Goal: Task Accomplishment & Management: Manage account settings

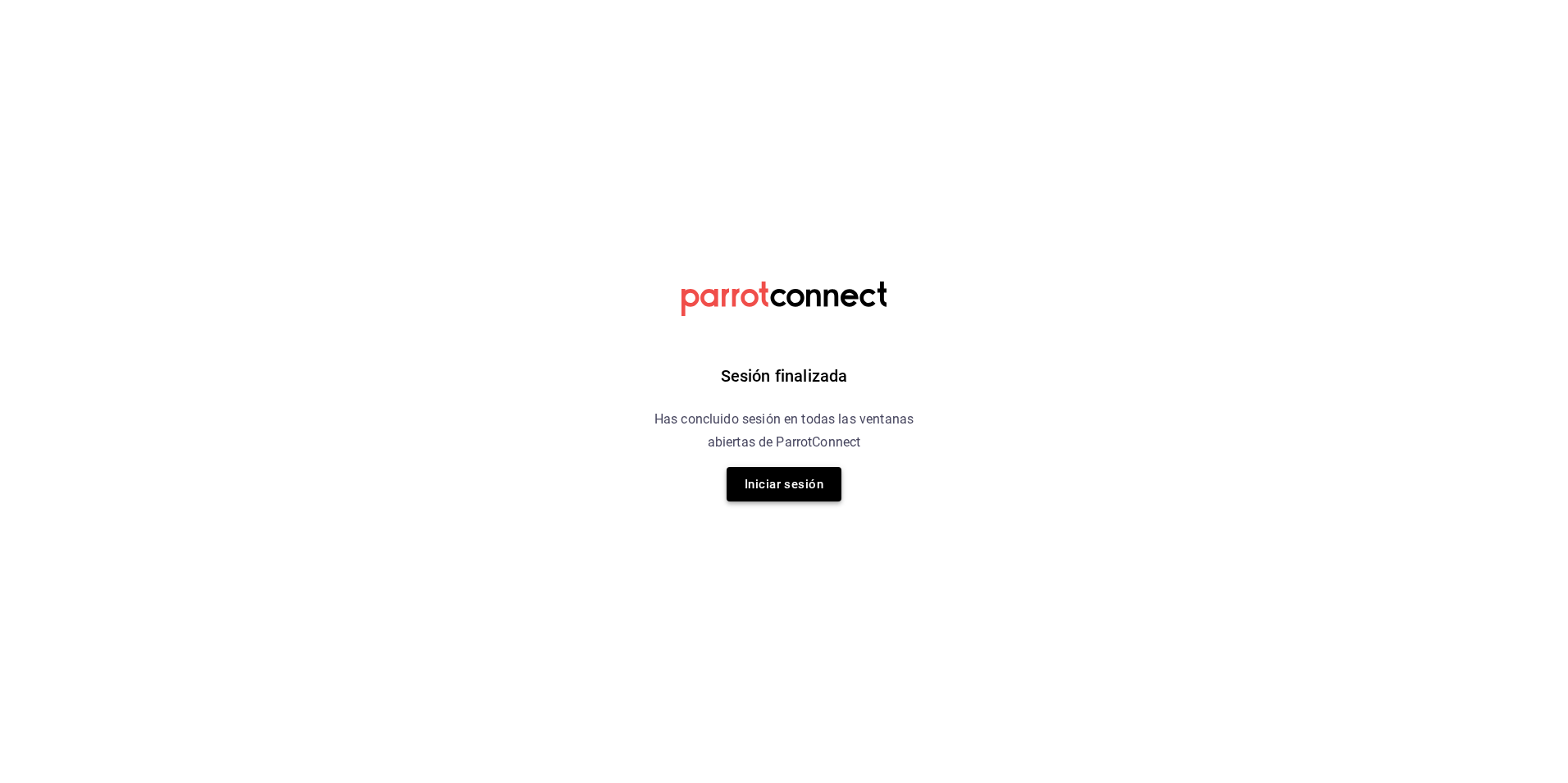
click at [813, 486] on button "Iniciar sesión" at bounding box center [784, 484] width 114 height 35
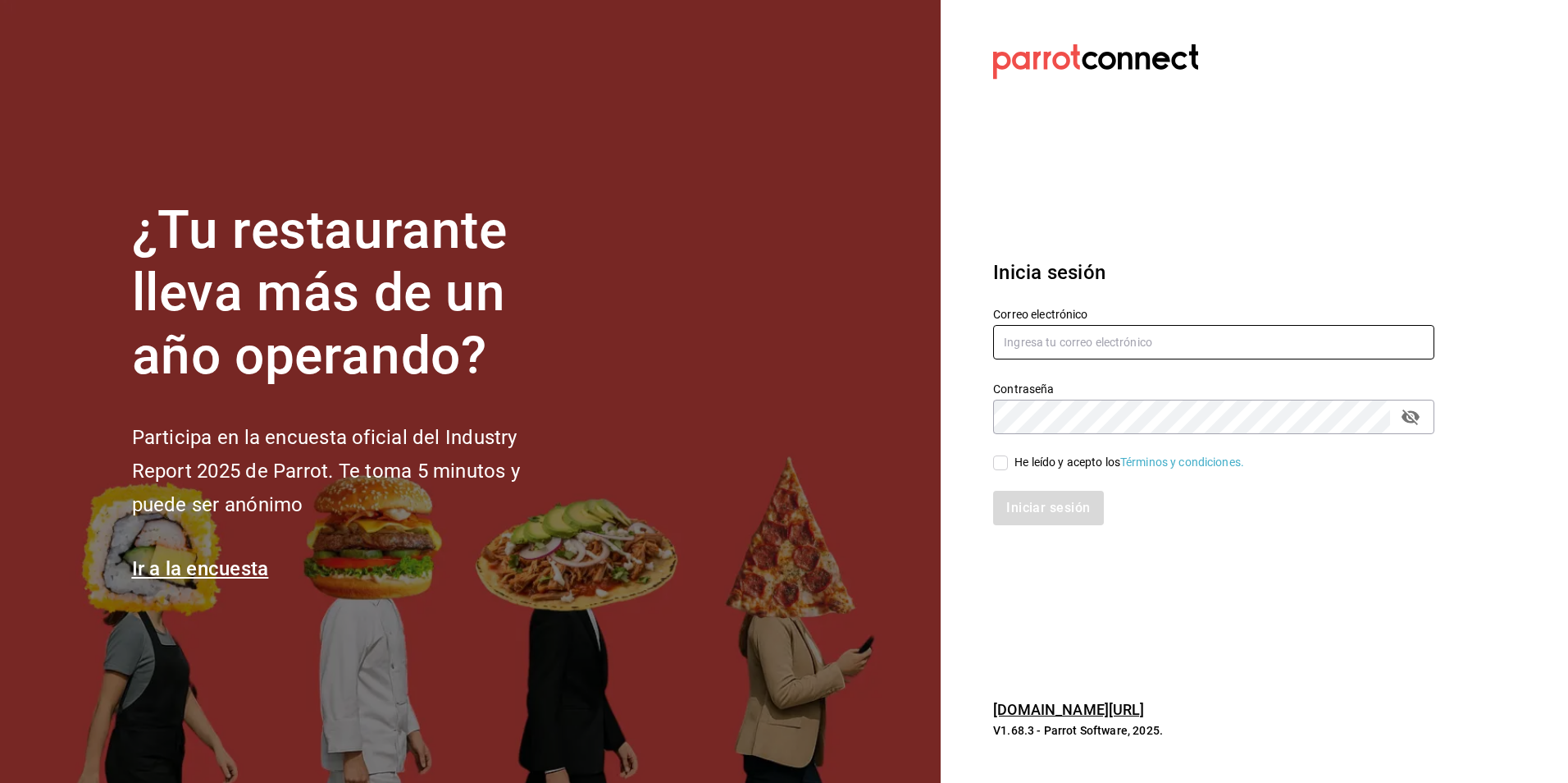
type input "holabirote@gmail.com"
click at [1001, 463] on input "He leído y acepto los Términos y condiciones." at bounding box center [1000, 462] width 15 height 15
checkbox input "true"
click at [1043, 516] on button "Iniciar sesión" at bounding box center [1048, 508] width 112 height 35
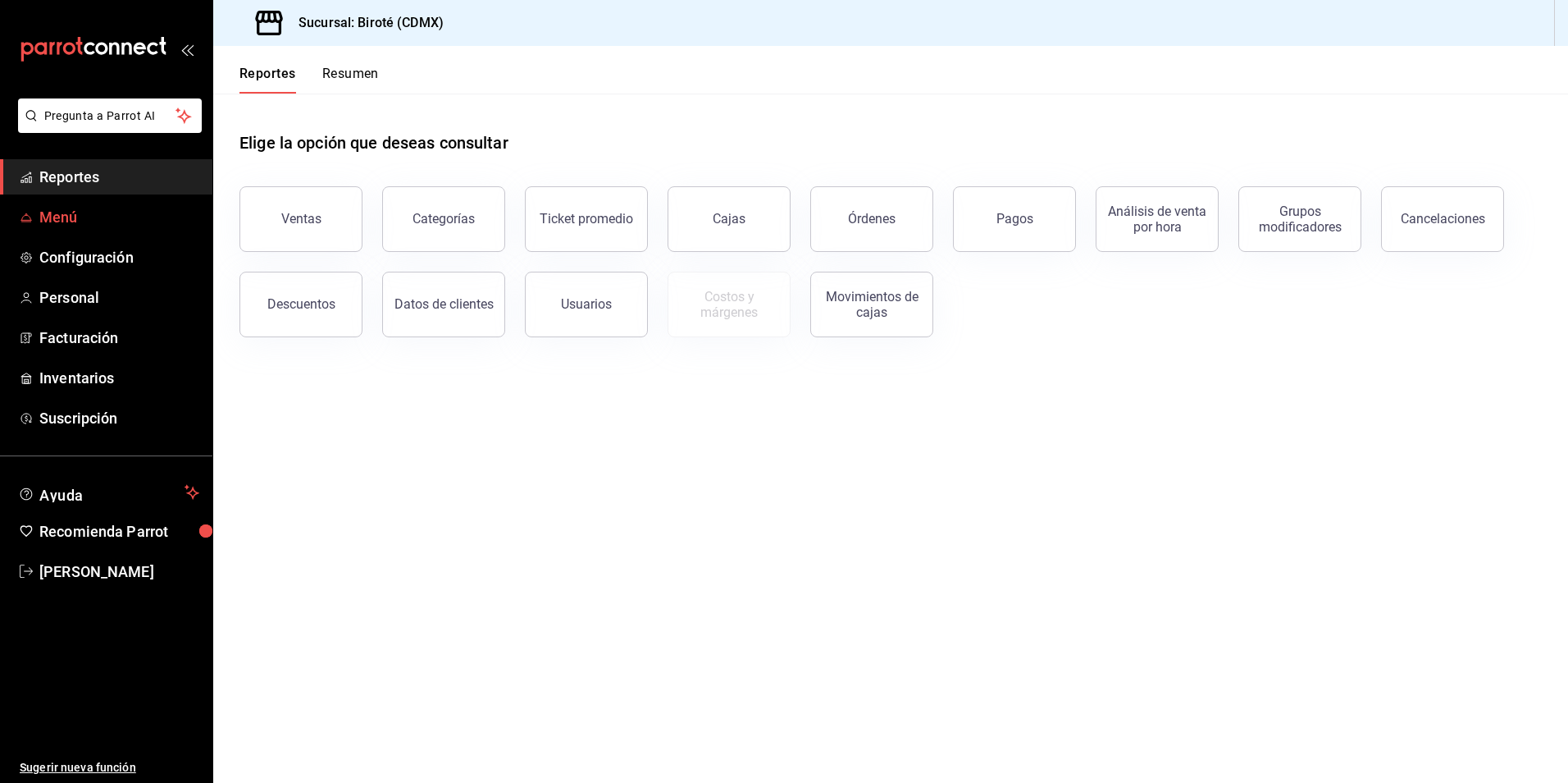
click at [78, 221] on span "Menú" at bounding box center [119, 217] width 160 height 22
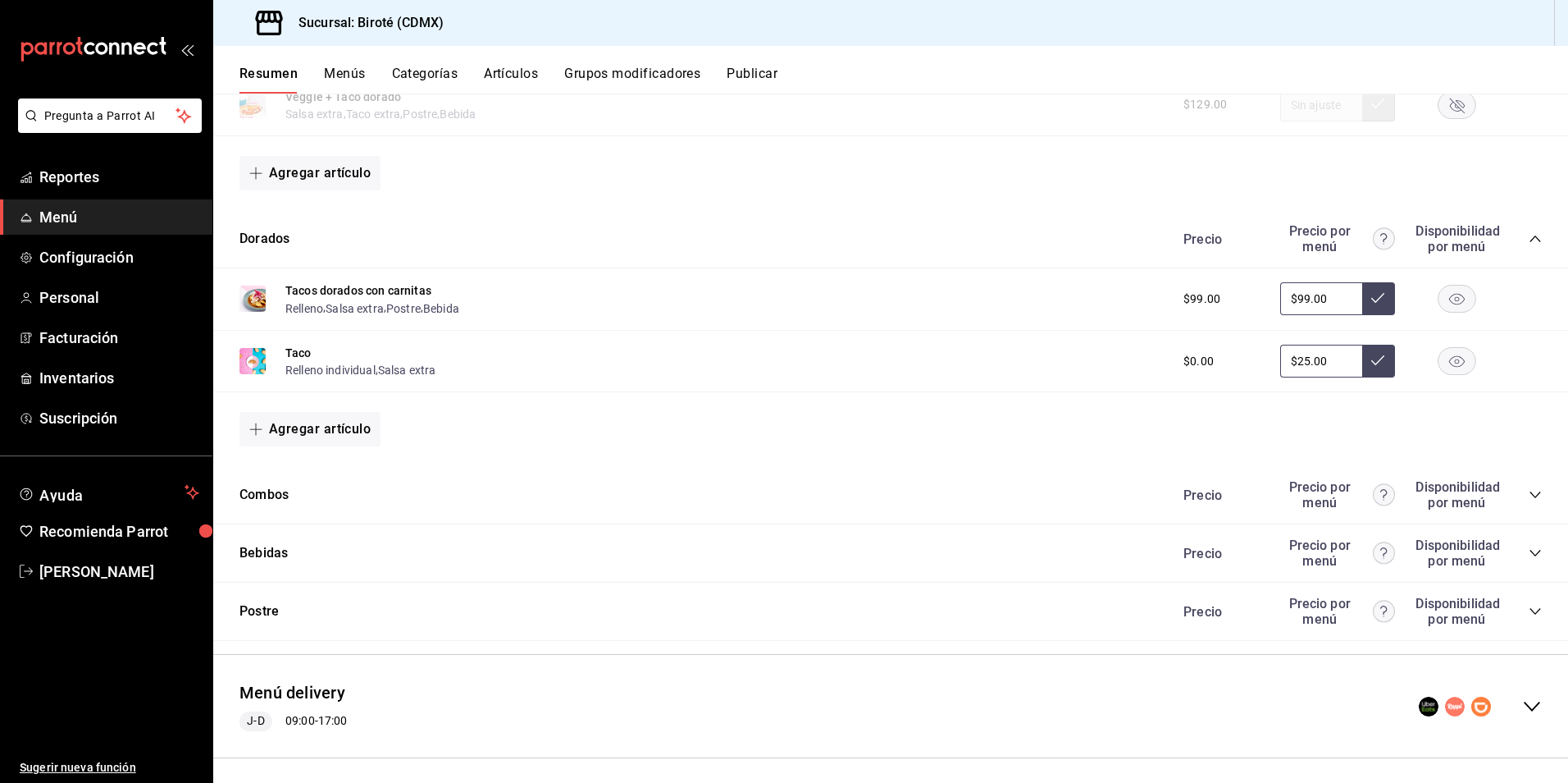
scroll to position [675, 0]
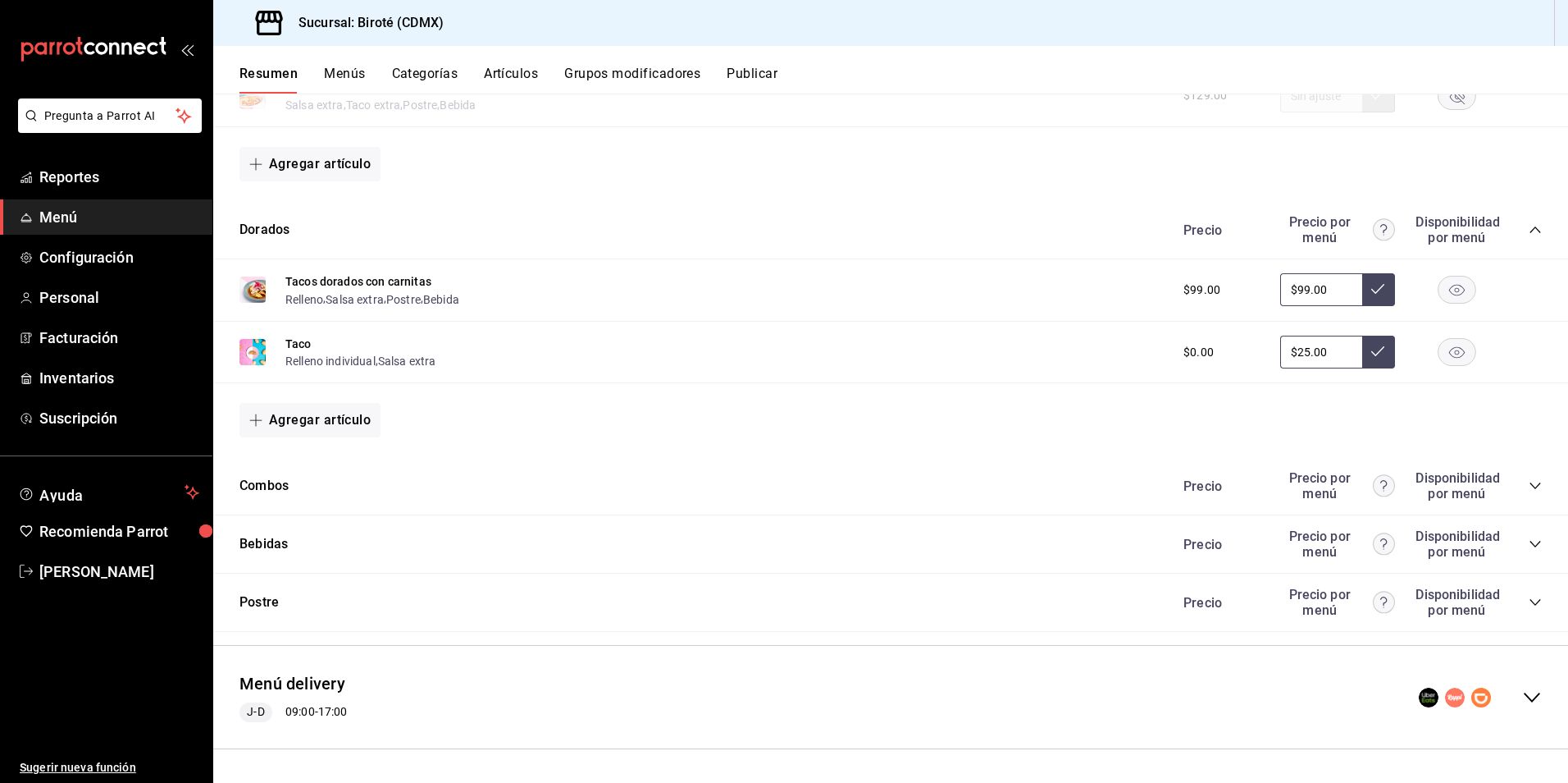
click at [1524, 696] on icon "collapse-menu-row" at bounding box center [1531, 697] width 17 height 10
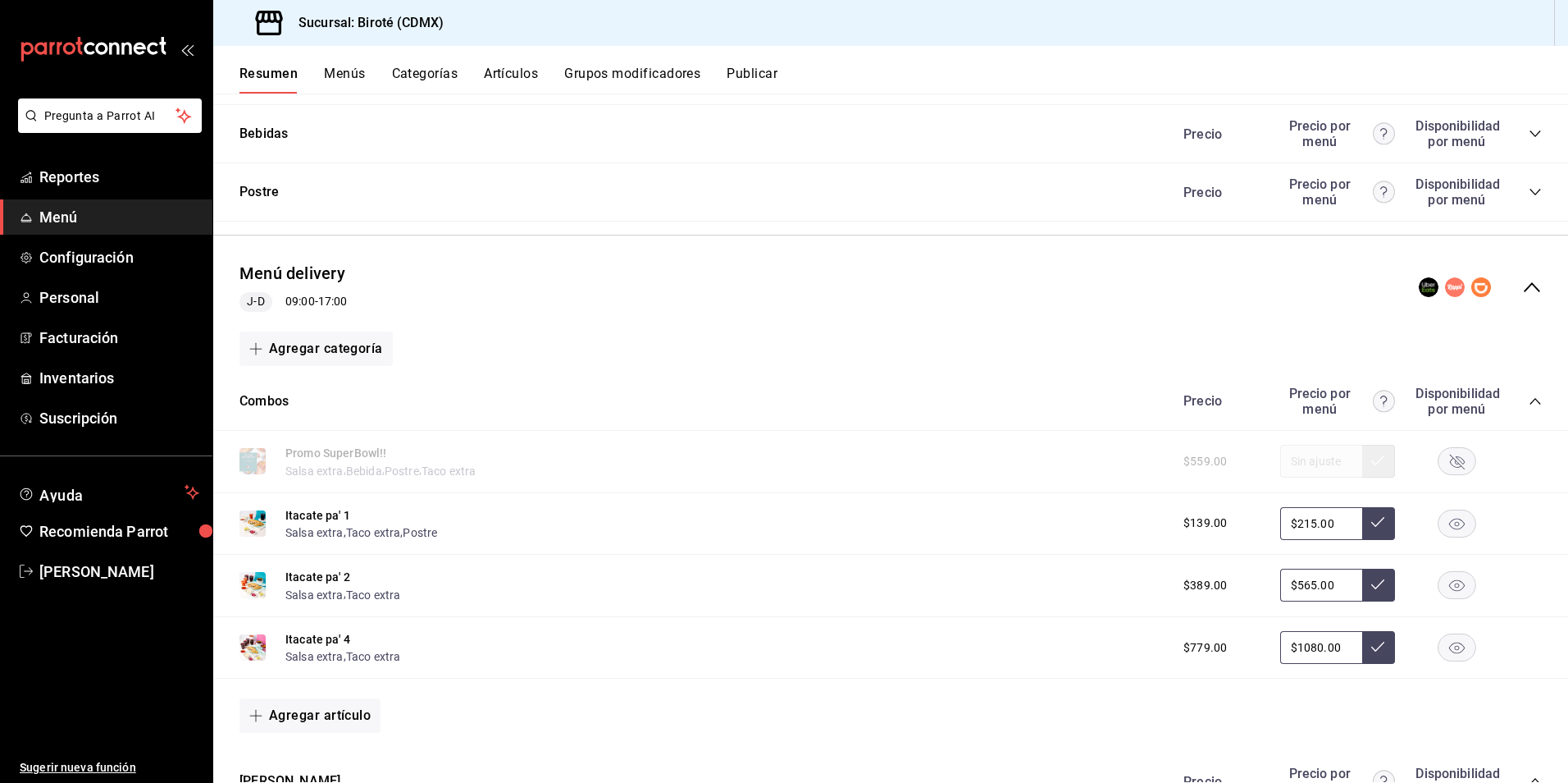
scroll to position [1167, 0]
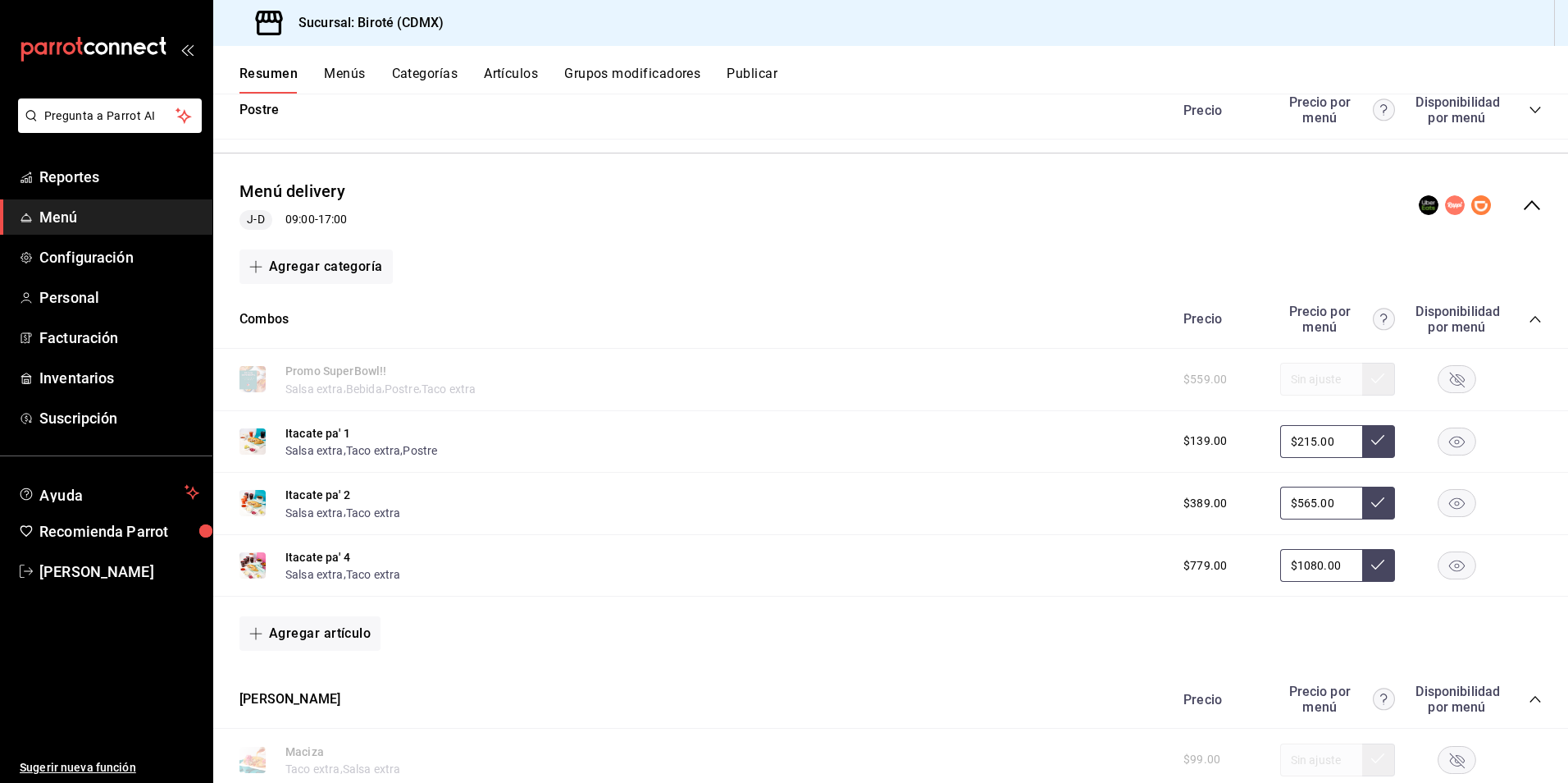
click at [1334, 450] on input "$215.00" at bounding box center [1320, 440] width 82 height 33
type input "$2.00"
type input "$215.00"
drag, startPoint x: 1325, startPoint y: 509, endPoint x: 1263, endPoint y: 508, distance: 62.0
click at [1263, 508] on div "$389.00 $565.00" at bounding box center [1354, 503] width 375 height 33
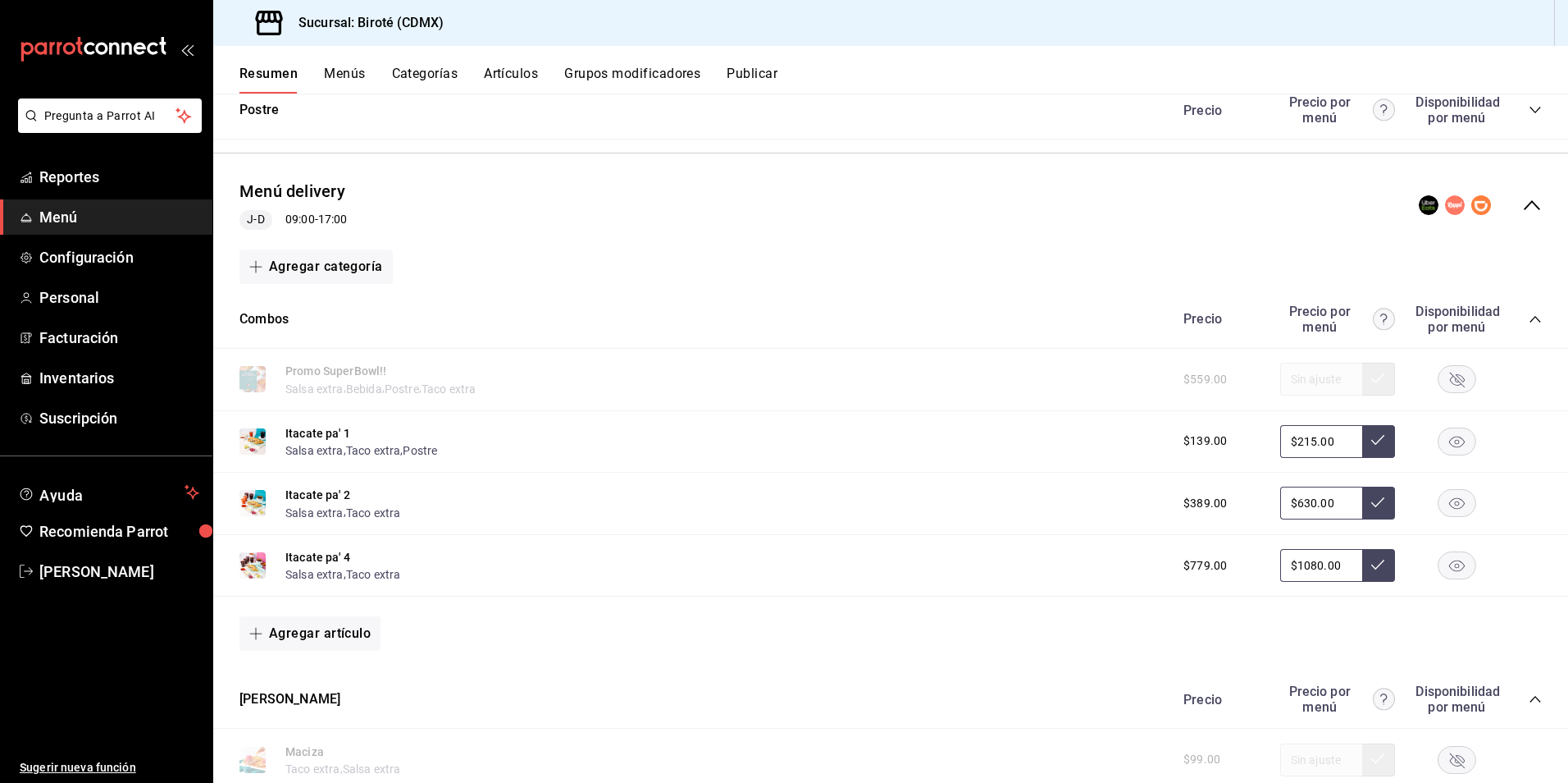
drag, startPoint x: 1335, startPoint y: 565, endPoint x: 1200, endPoint y: 554, distance: 135.4
click at [1204, 566] on div "$779.00 $1080.00" at bounding box center [1354, 565] width 375 height 33
type input "$565.00"
click at [831, 545] on div "Itacate pa' 4 Salsa extra , Taco extra $779.00 $1250.00" at bounding box center [890, 566] width 1355 height 62
type input "$1080.00"
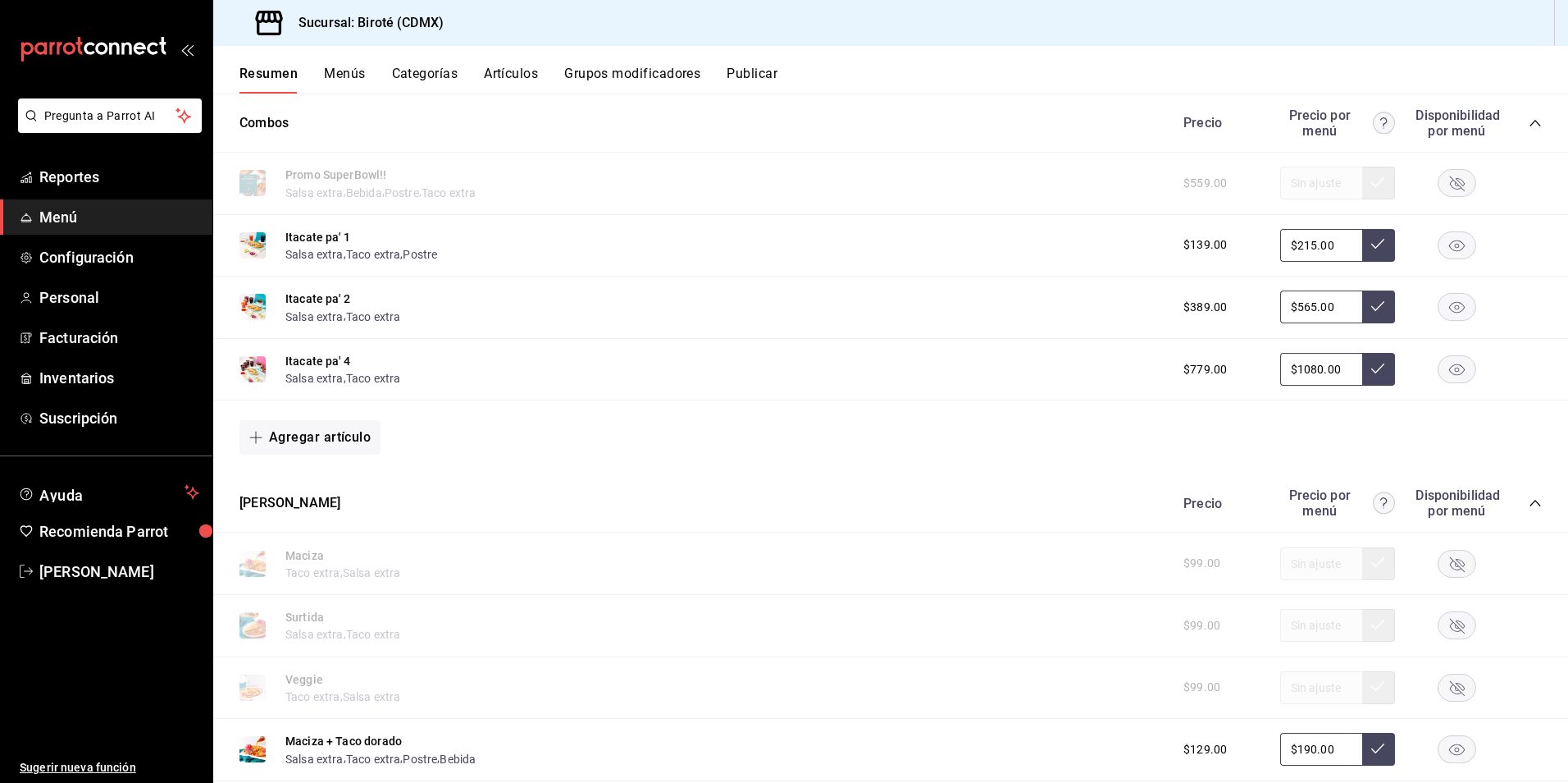
scroll to position [1414, 0]
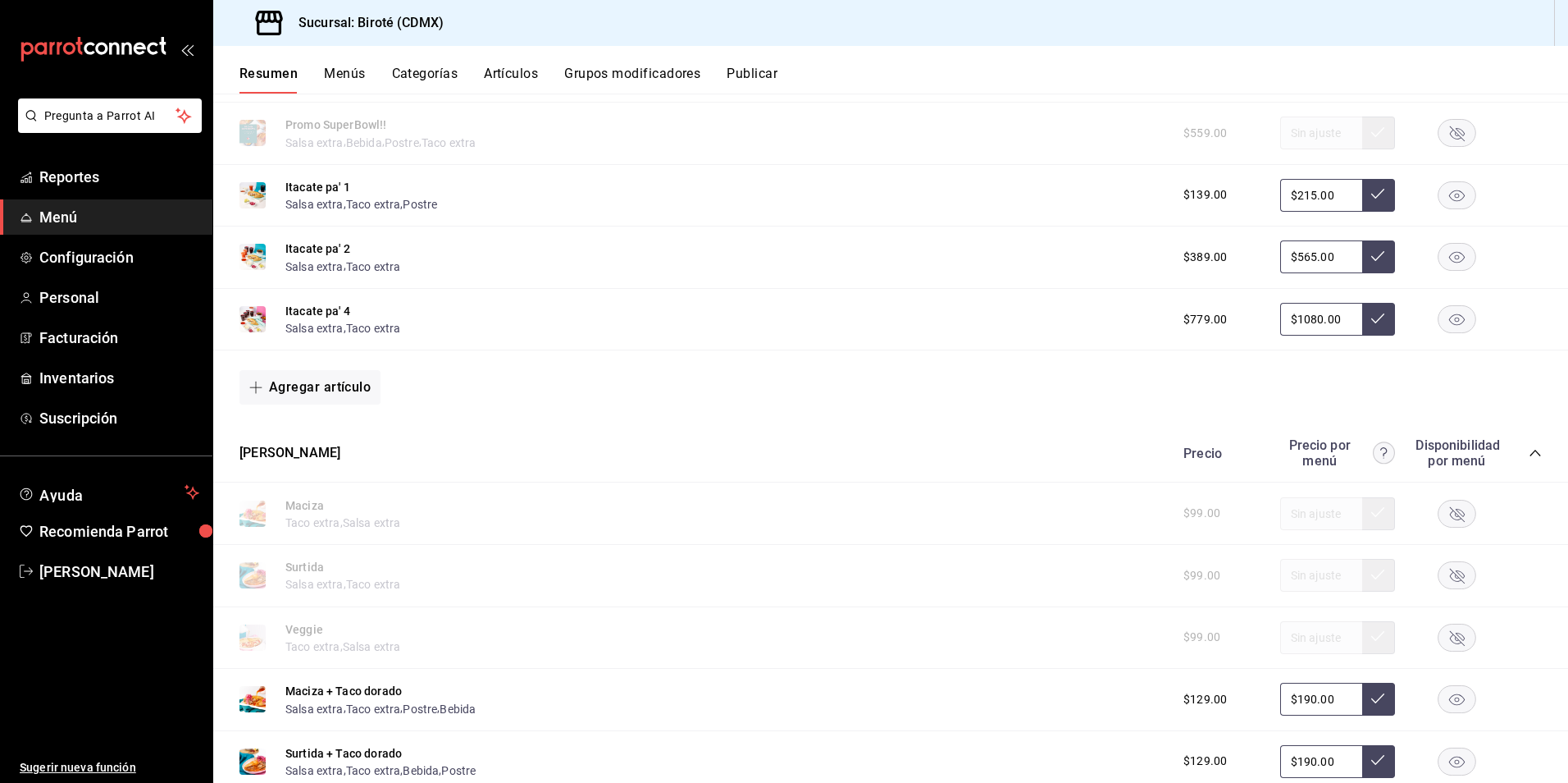
drag, startPoint x: 1316, startPoint y: 253, endPoint x: 1228, endPoint y: 251, distance: 88.0
click at [1228, 251] on div "$389.00 $565.00" at bounding box center [1354, 256] width 375 height 33
drag, startPoint x: 1328, startPoint y: 201, endPoint x: 1233, endPoint y: 180, distance: 97.3
click at [1233, 180] on div "$139.00 $215.00" at bounding box center [1354, 195] width 375 height 33
type input "$230.00"
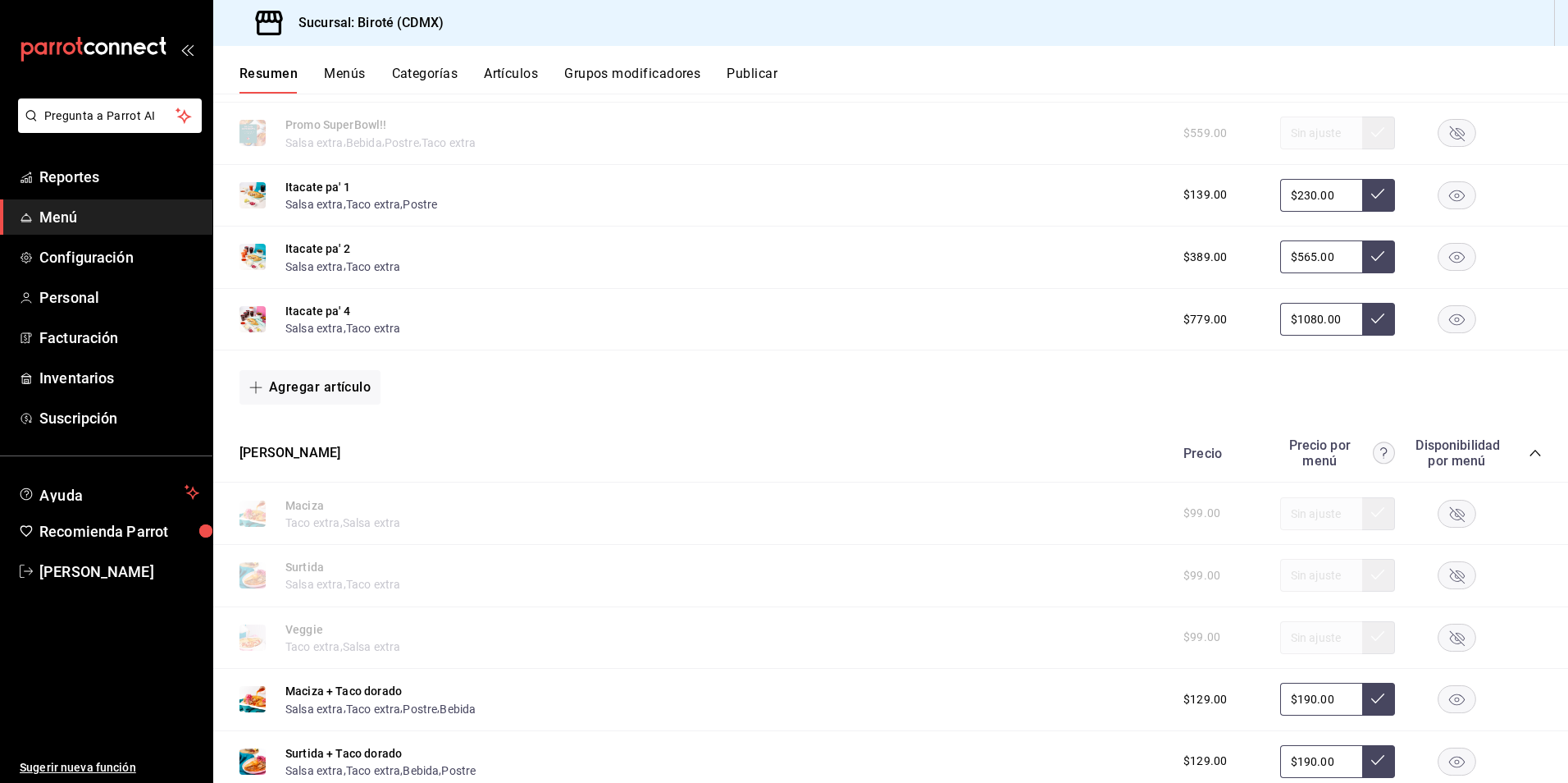
click at [1369, 185] on button at bounding box center [1378, 195] width 33 height 33
drag, startPoint x: 1330, startPoint y: 255, endPoint x: 1193, endPoint y: 237, distance: 138.2
click at [1223, 260] on div "$389.00 $565.00" at bounding box center [1354, 256] width 375 height 33
type input "$630.00"
click at [1371, 257] on icon at bounding box center [1377, 256] width 13 height 13
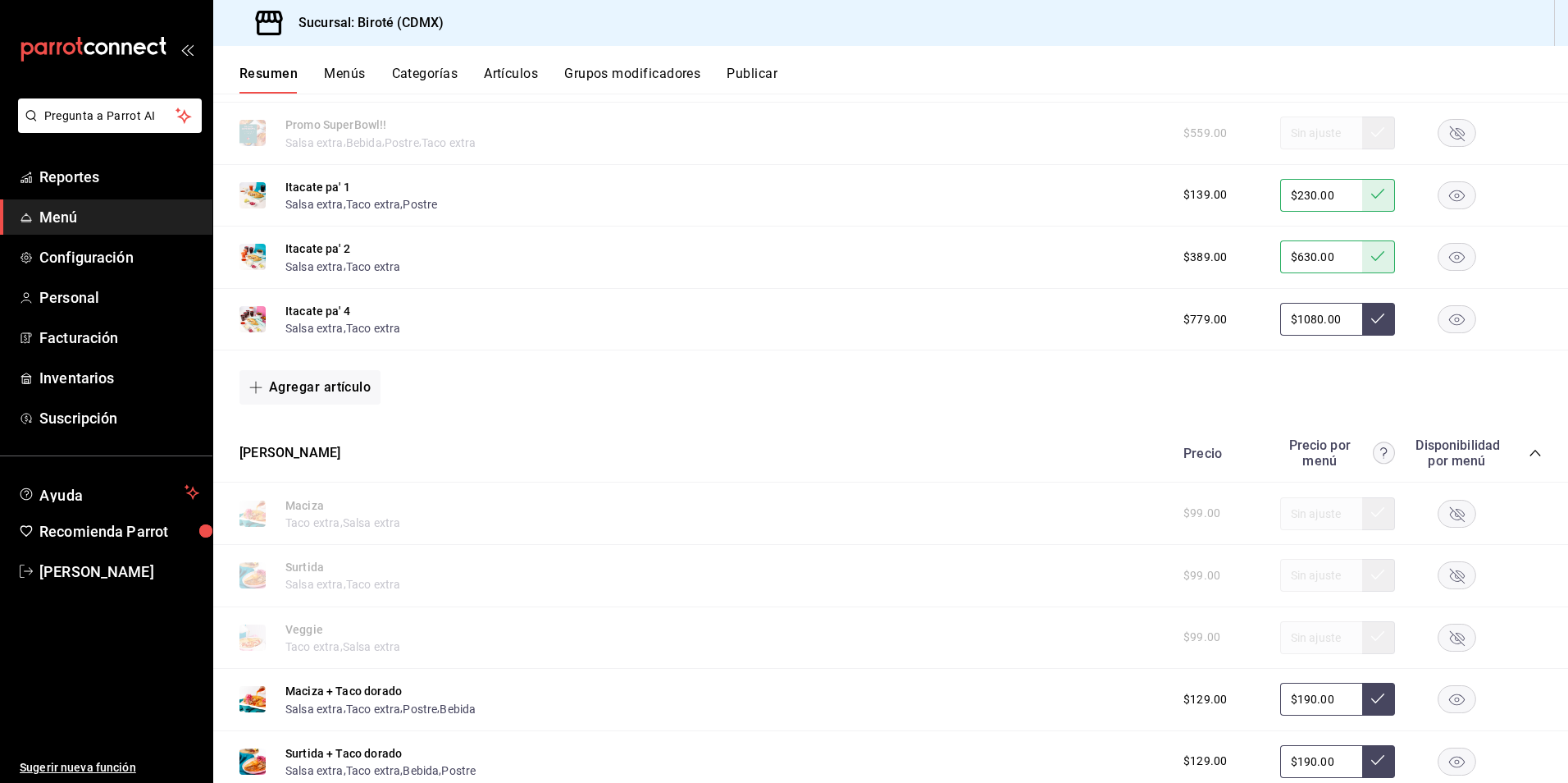
drag, startPoint x: 1334, startPoint y: 326, endPoint x: 1076, endPoint y: 302, distance: 259.1
click at [1074, 306] on div "Itacate pa' 4 Salsa extra , Taco extra $779.00 $1080.00" at bounding box center [890, 319] width 1355 height 62
type input "$1250.00"
click at [1367, 328] on button at bounding box center [1378, 319] width 33 height 33
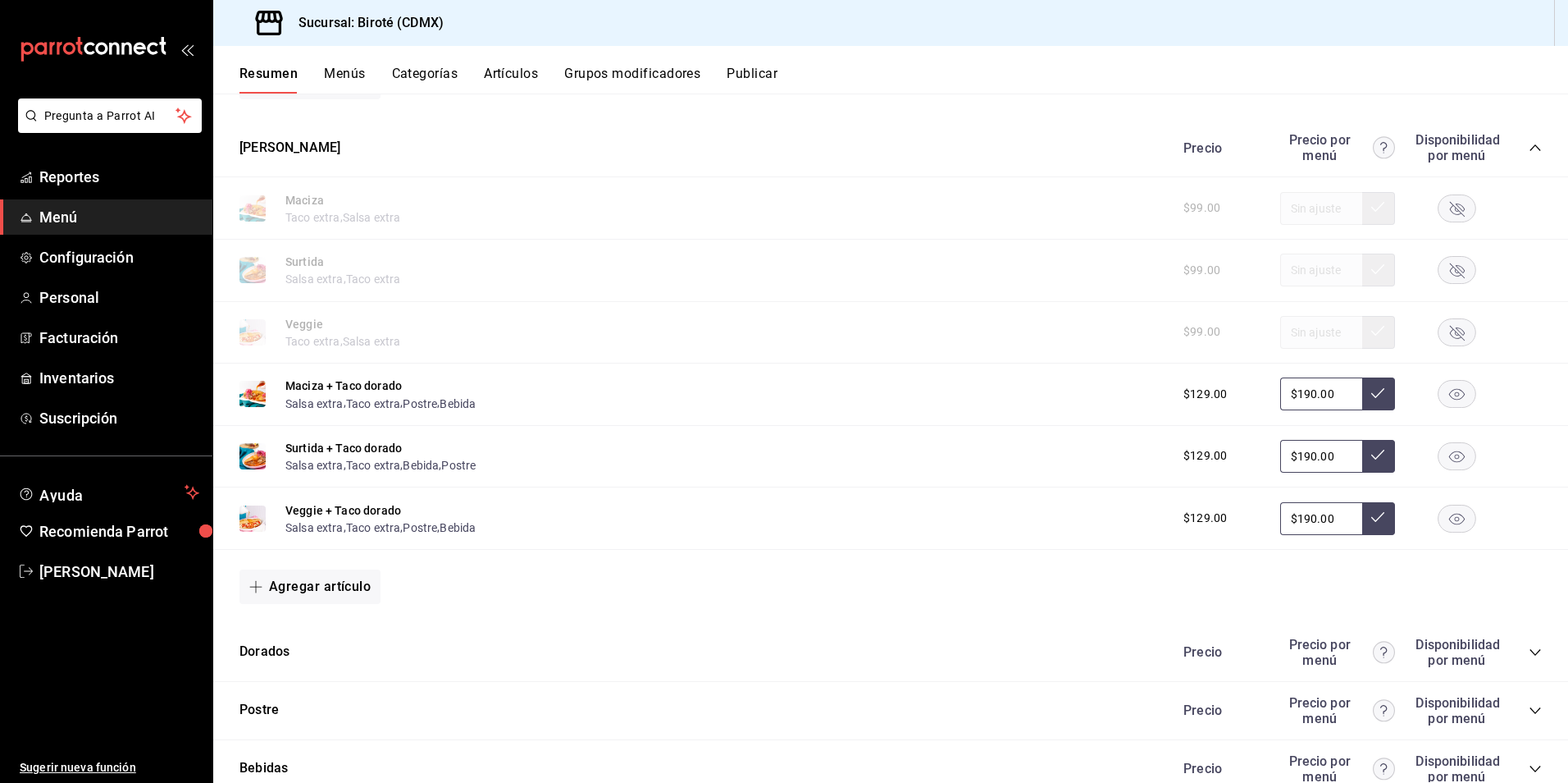
scroll to position [1782, 0]
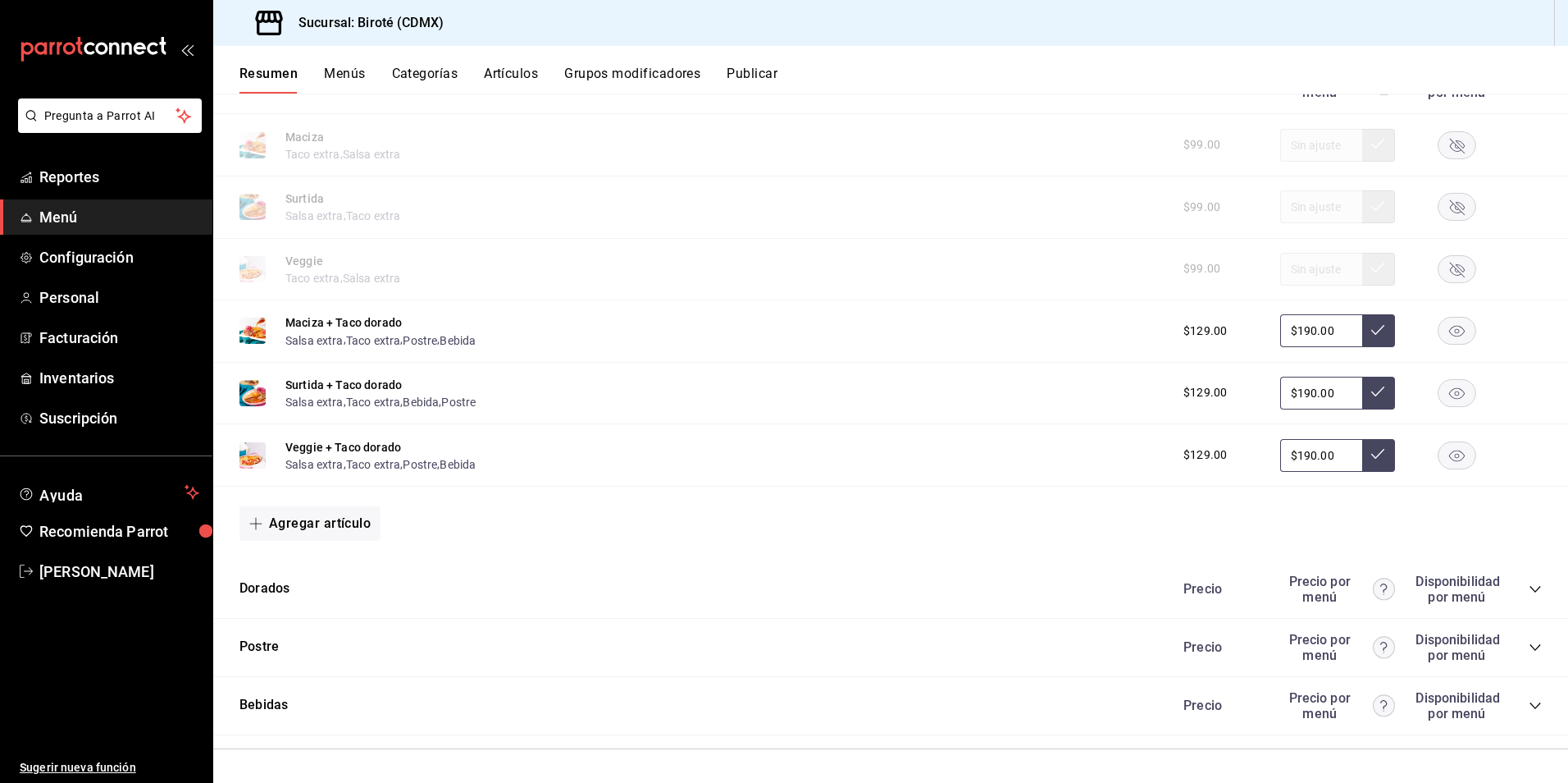
click at [437, 591] on div "Dorados Precio Precio por menú Disponibilidad por menú" at bounding box center [890, 588] width 1355 height 58
click at [1314, 596] on div "Precio por menú" at bounding box center [1337, 589] width 114 height 32
click at [1530, 587] on div "Dorados Precio Precio por menú Disponibilidad por menú" at bounding box center [890, 588] width 1355 height 58
click at [1530, 589] on icon "collapse-category-row" at bounding box center [1534, 588] width 11 height 7
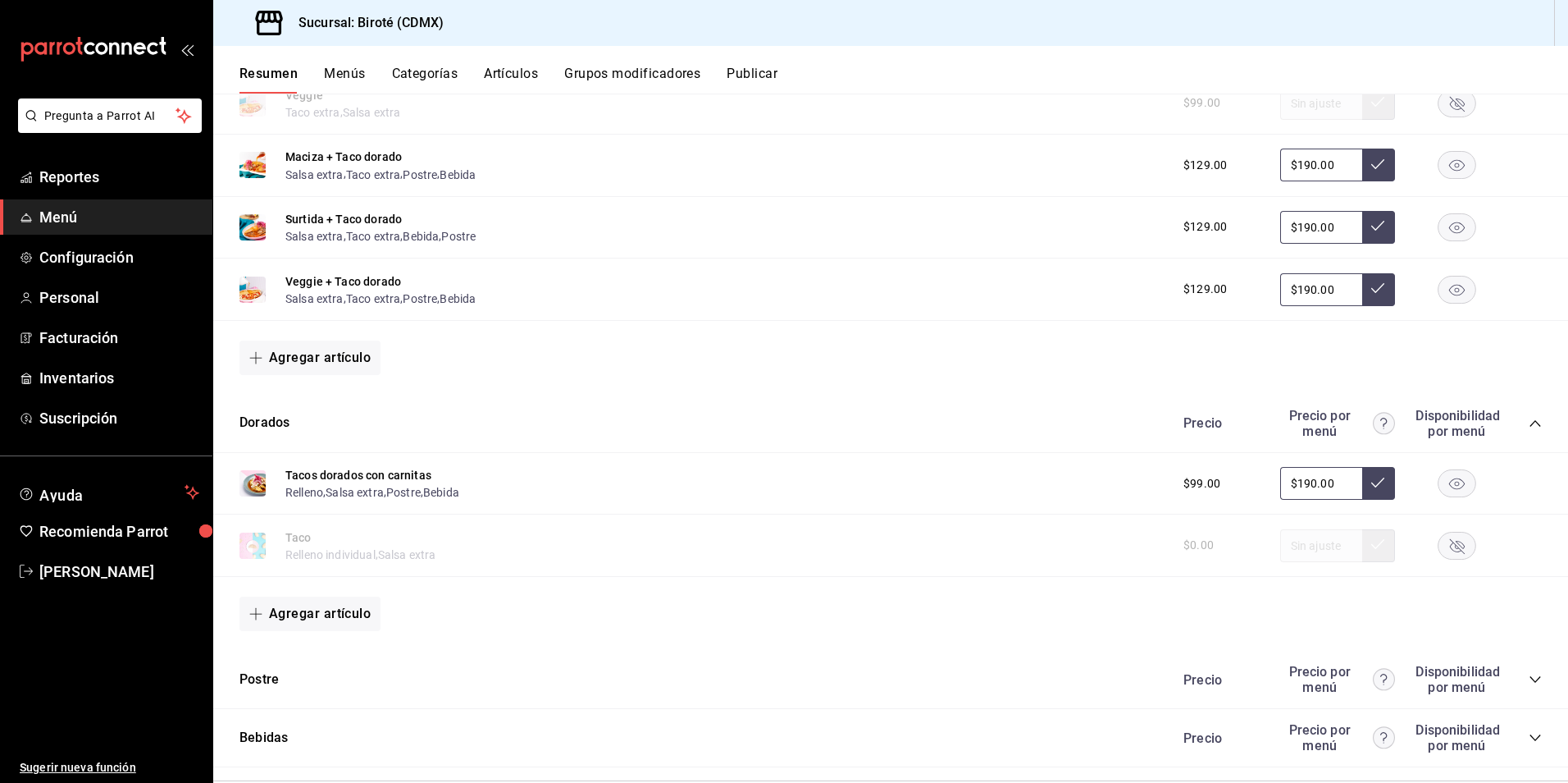
scroll to position [1980, 0]
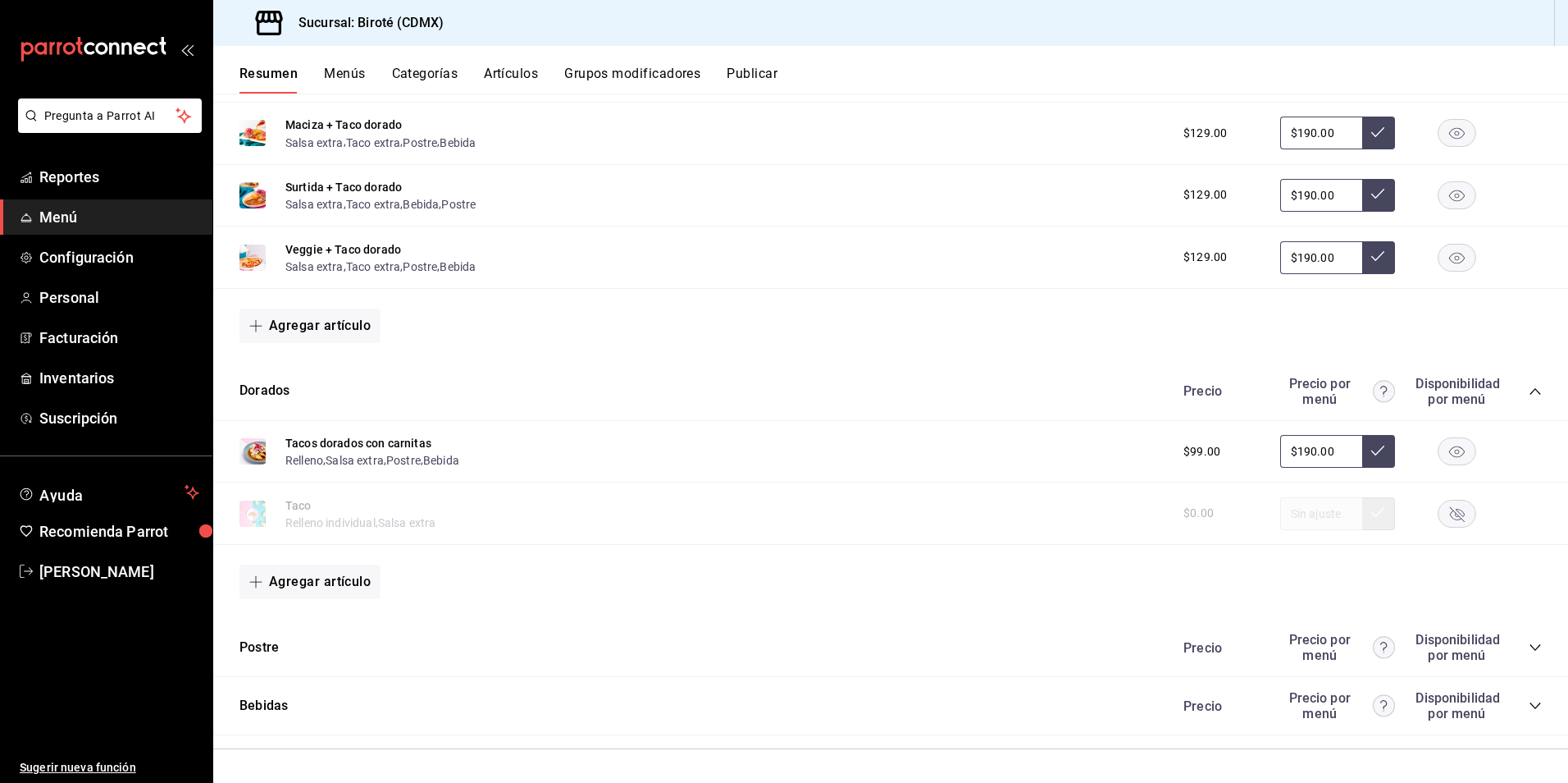
click at [1529, 646] on icon "collapse-category-row" at bounding box center [1534, 647] width 13 height 13
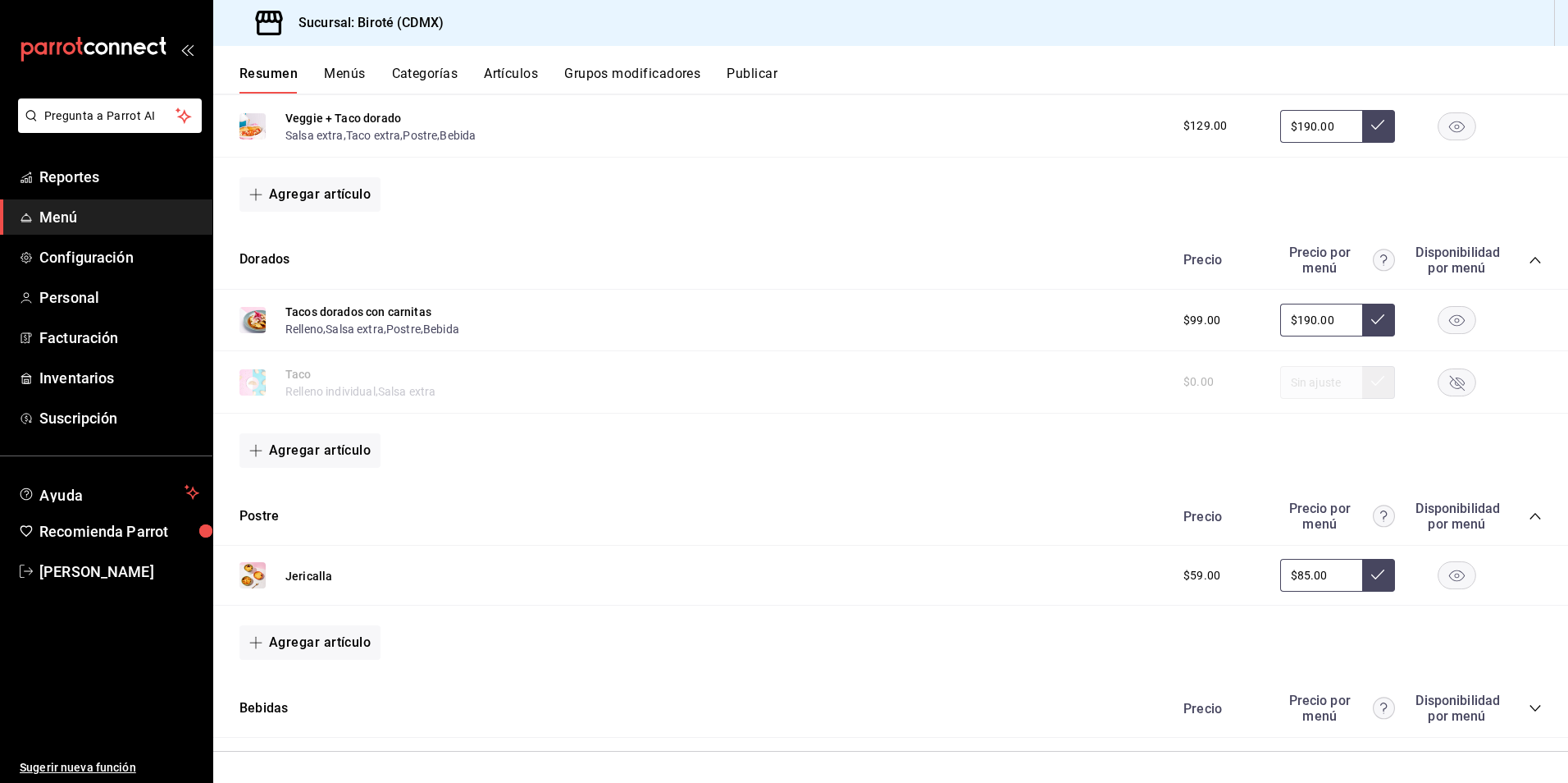
scroll to position [2113, 0]
click at [1450, 377] on icon "button" at bounding box center [1456, 379] width 15 height 15
click at [1328, 379] on input "text" at bounding box center [1320, 379] width 82 height 33
click at [1529, 706] on icon "collapse-category-row" at bounding box center [1534, 705] width 13 height 13
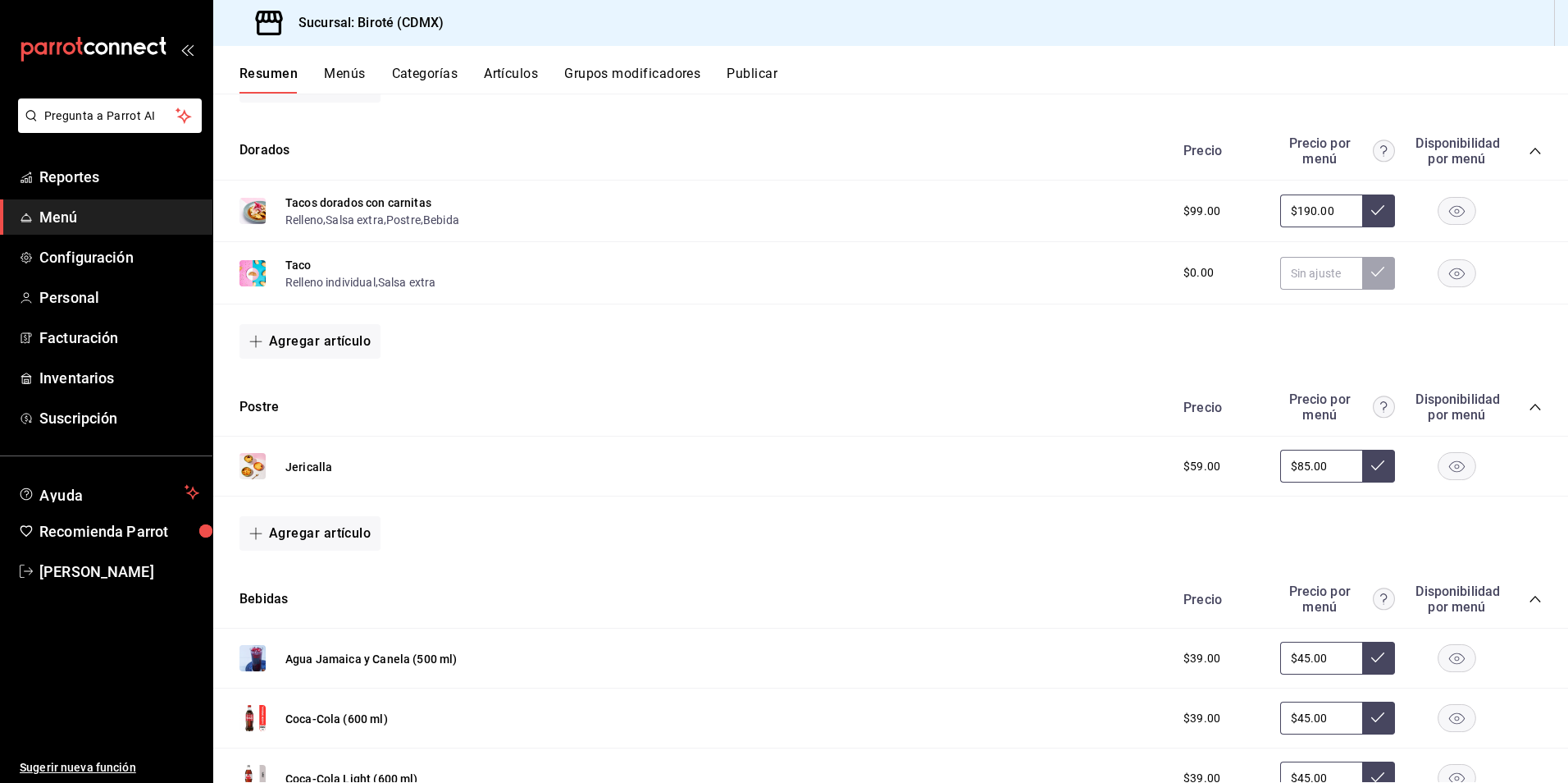
scroll to position [2427, 0]
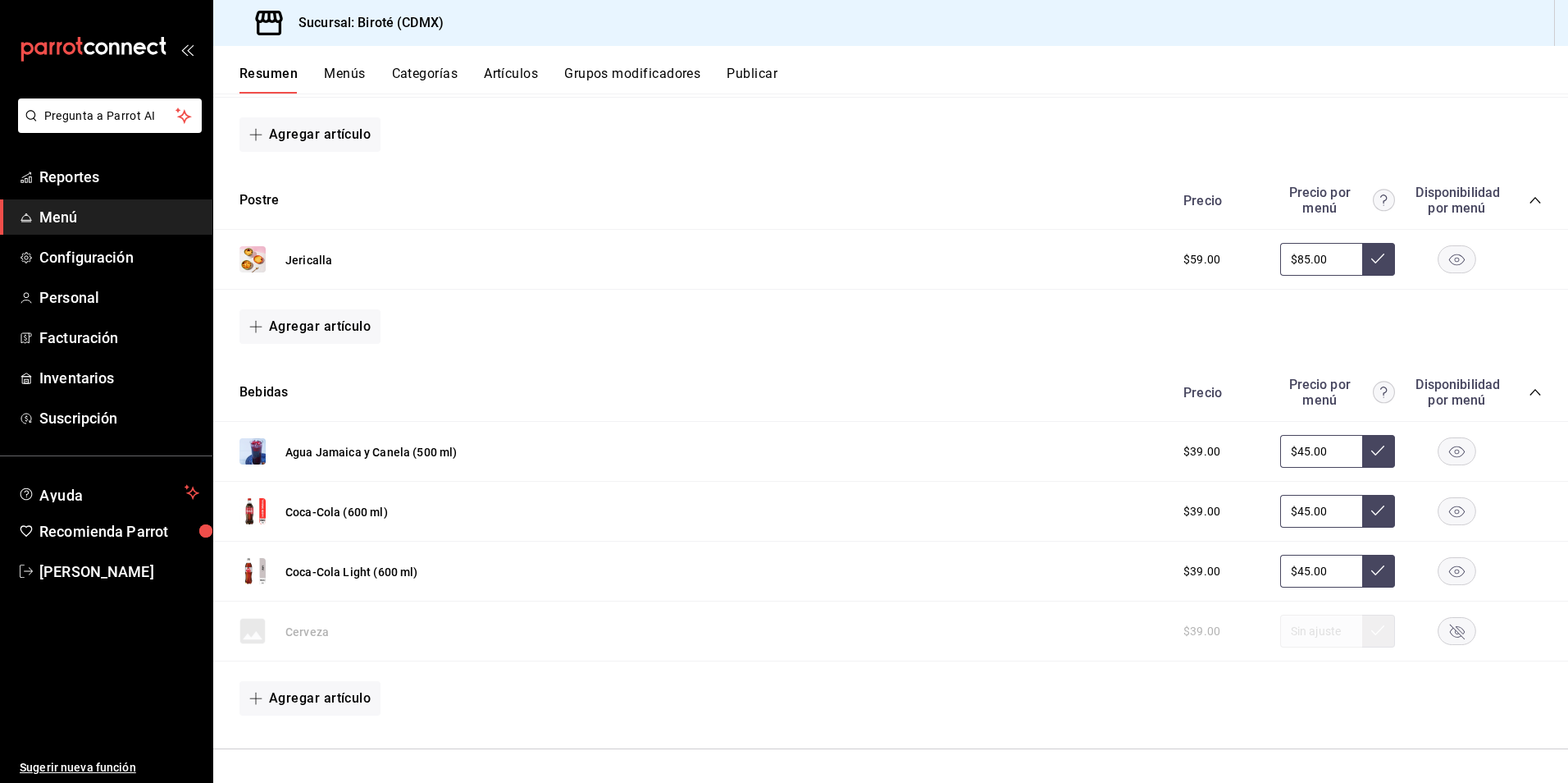
click at [1321, 446] on input "$45.00" at bounding box center [1320, 450] width 82 height 33
drag, startPoint x: 1321, startPoint y: 446, endPoint x: 1142, endPoint y: 468, distance: 180.3
click at [1142, 468] on div "Agua Jamaica y Canela (500 ml) $39.00 $45.00" at bounding box center [890, 451] width 1355 height 60
drag, startPoint x: 1311, startPoint y: 513, endPoint x: 1181, endPoint y: 455, distance: 142.4
click at [1228, 479] on div "Agua Jamaica y Canela (500 ml) $39.00 $49.00 Coca-Cola (600 ml) $39.00 $45.00 C…" at bounding box center [890, 578] width 1355 height 313
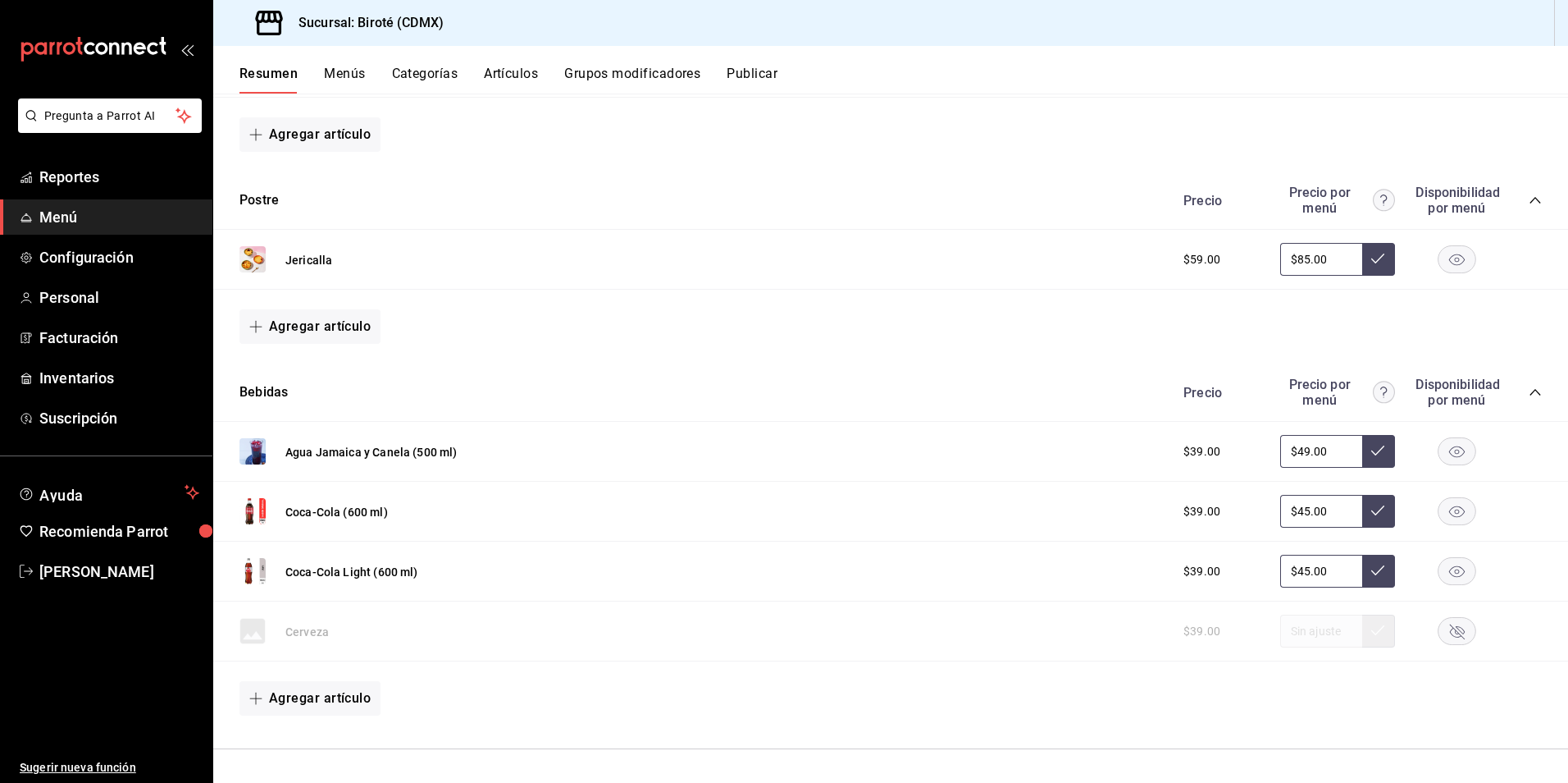
type input "$45.00"
type input "$49.00"
drag, startPoint x: 1370, startPoint y: 509, endPoint x: 1345, endPoint y: 469, distance: 47.2
click at [1371, 508] on icon at bounding box center [1377, 509] width 13 height 13
click at [1341, 447] on input "$45.00" at bounding box center [1320, 450] width 82 height 33
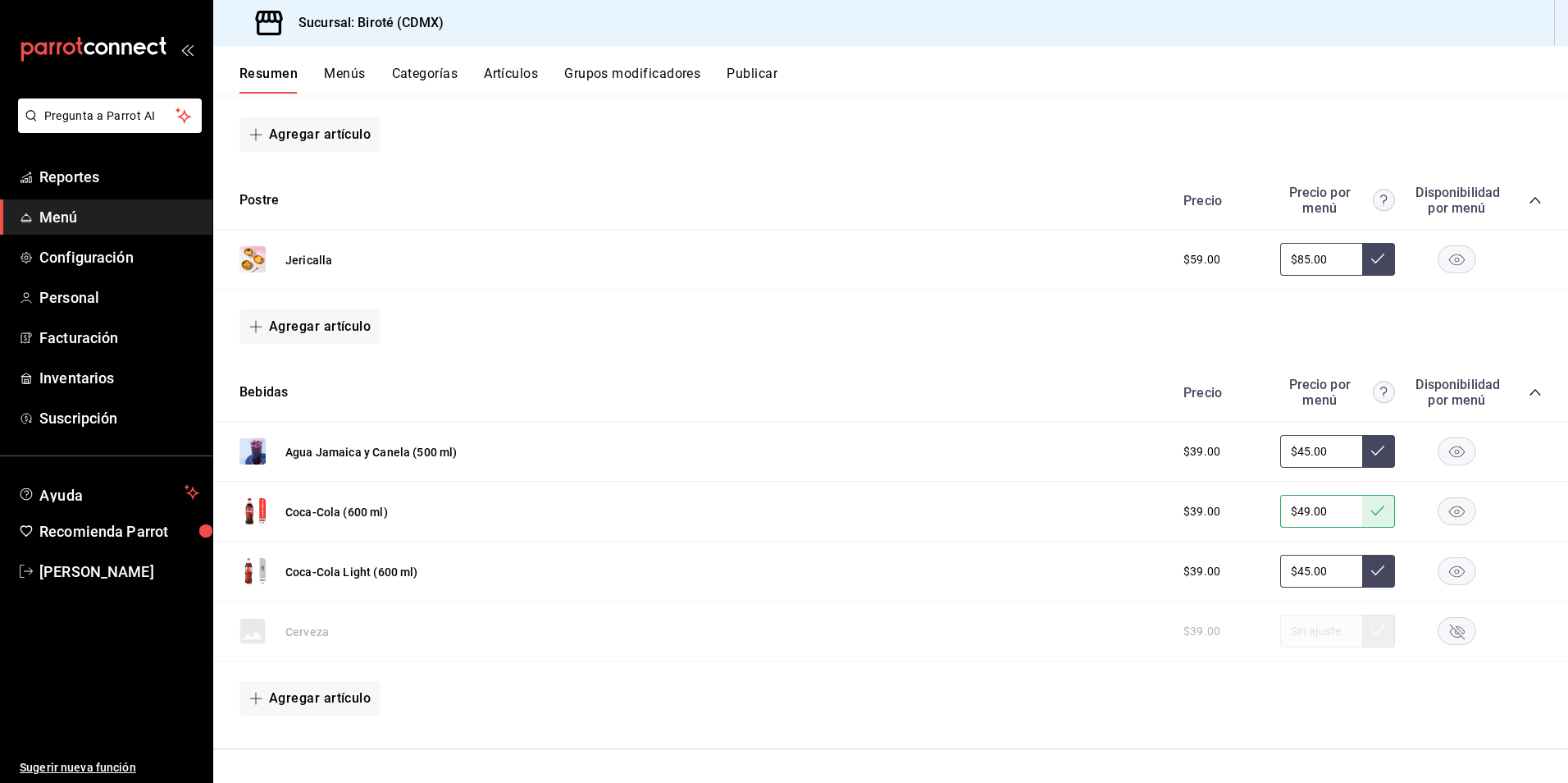
click at [1340, 447] on input "$45.00" at bounding box center [1320, 450] width 82 height 33
type input "$49.00"
click at [1371, 452] on icon at bounding box center [1377, 449] width 13 height 13
click at [1330, 570] on input "$45.00" at bounding box center [1320, 571] width 82 height 33
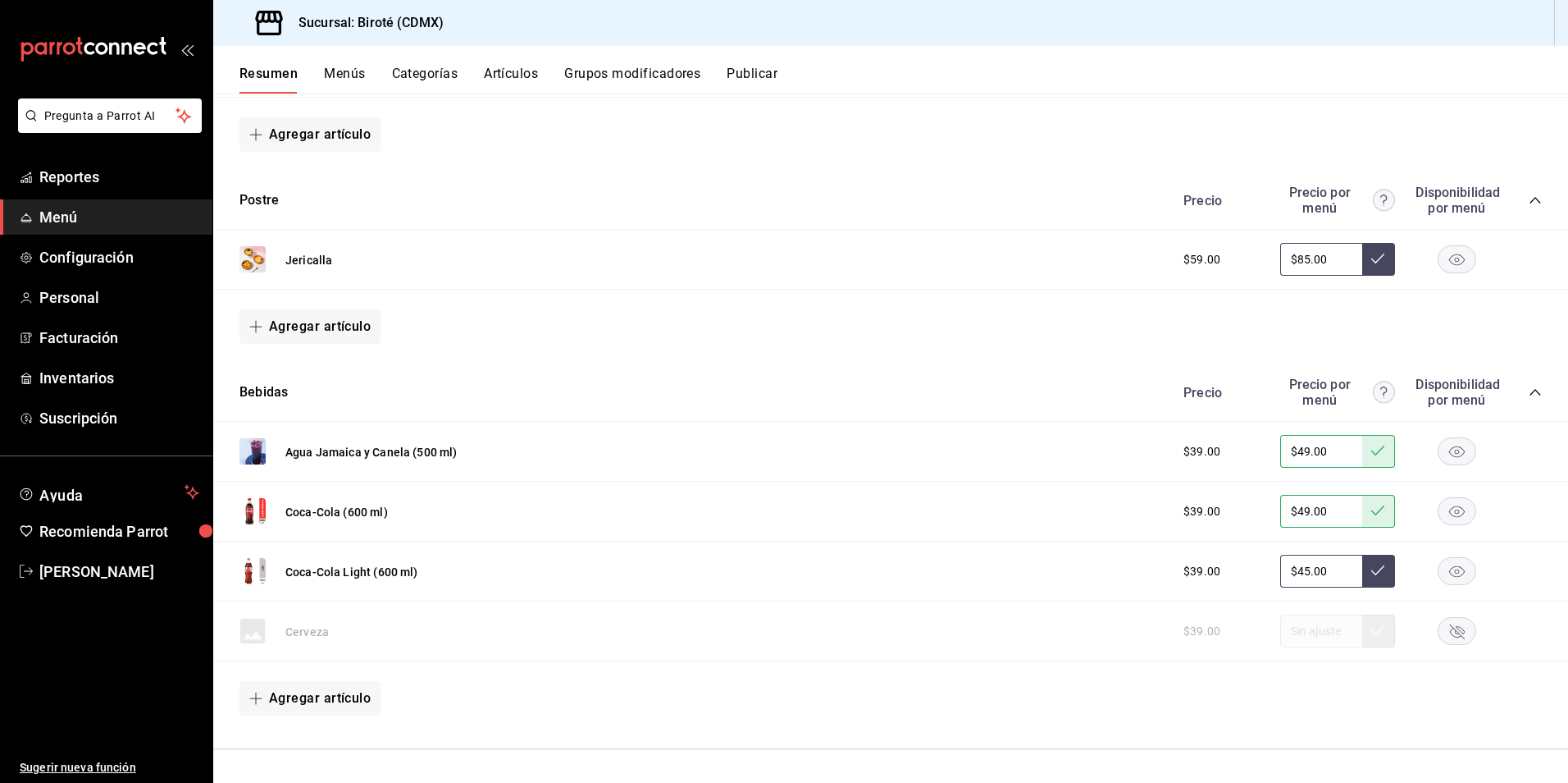
click at [1330, 570] on input "$45.00" at bounding box center [1320, 571] width 82 height 33
type input "$49.00"
click at [1371, 576] on icon at bounding box center [1377, 570] width 13 height 13
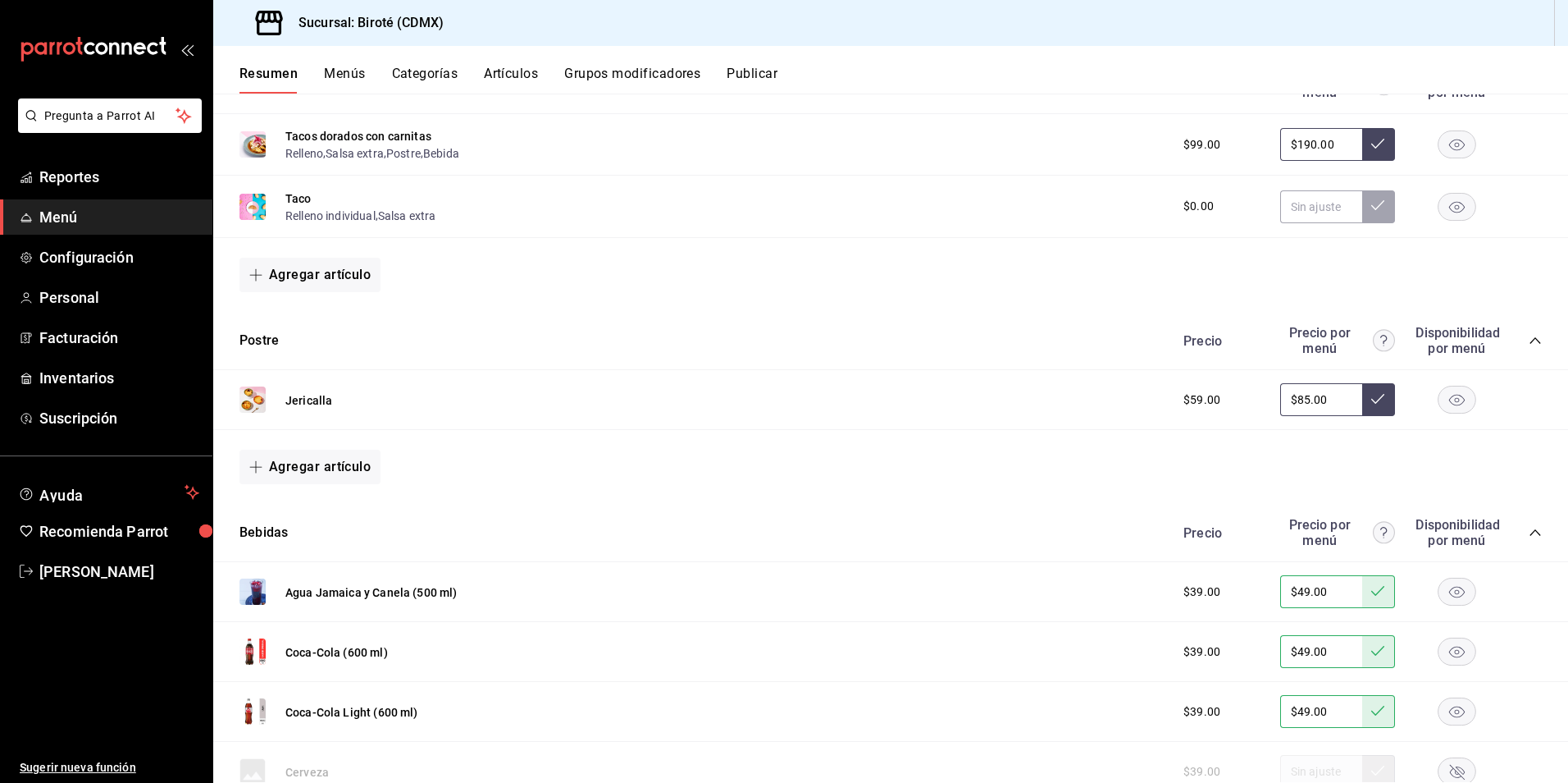
scroll to position [2180, 0]
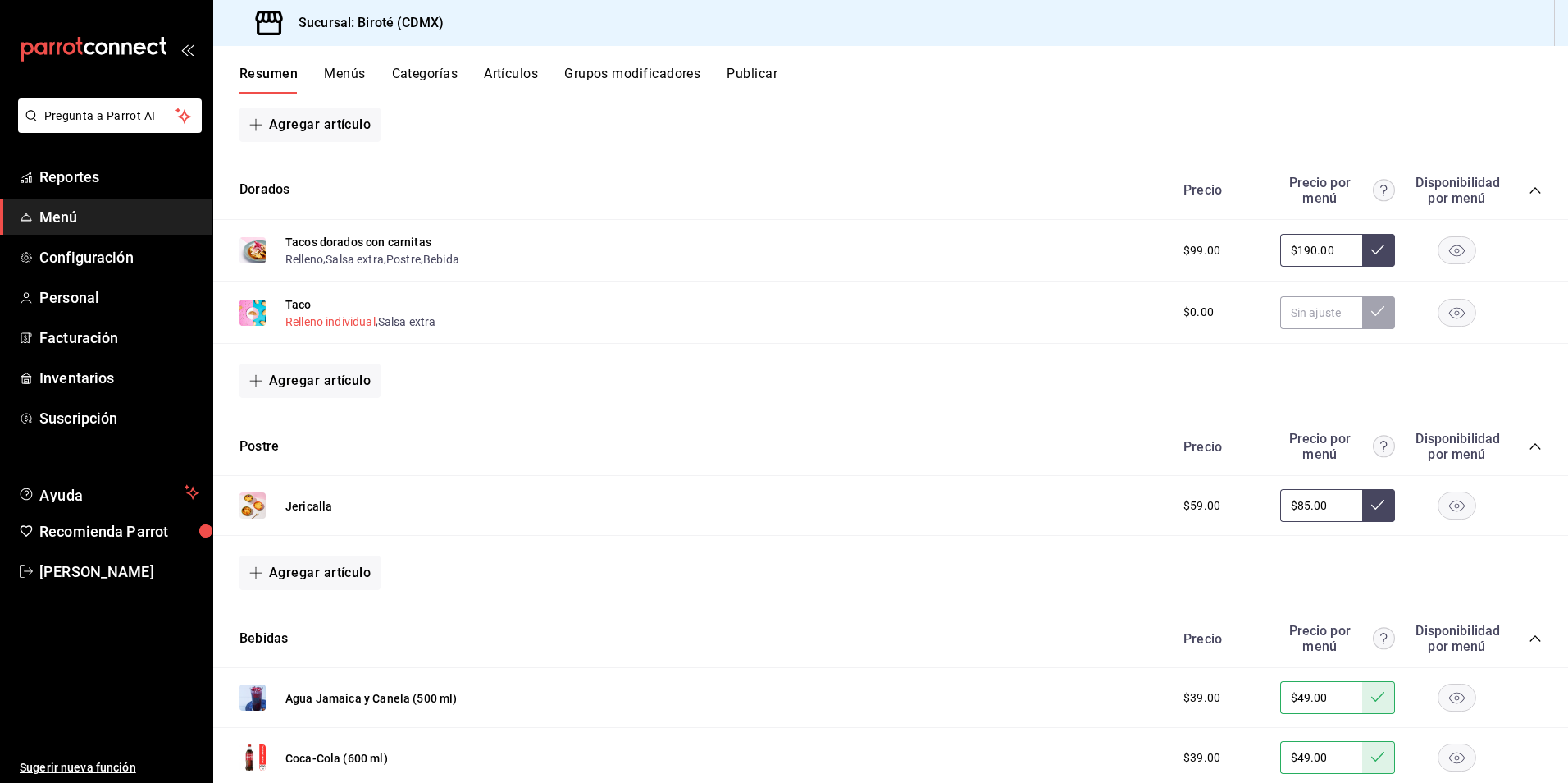
click at [344, 326] on button "Relleno individual" at bounding box center [330, 321] width 90 height 17
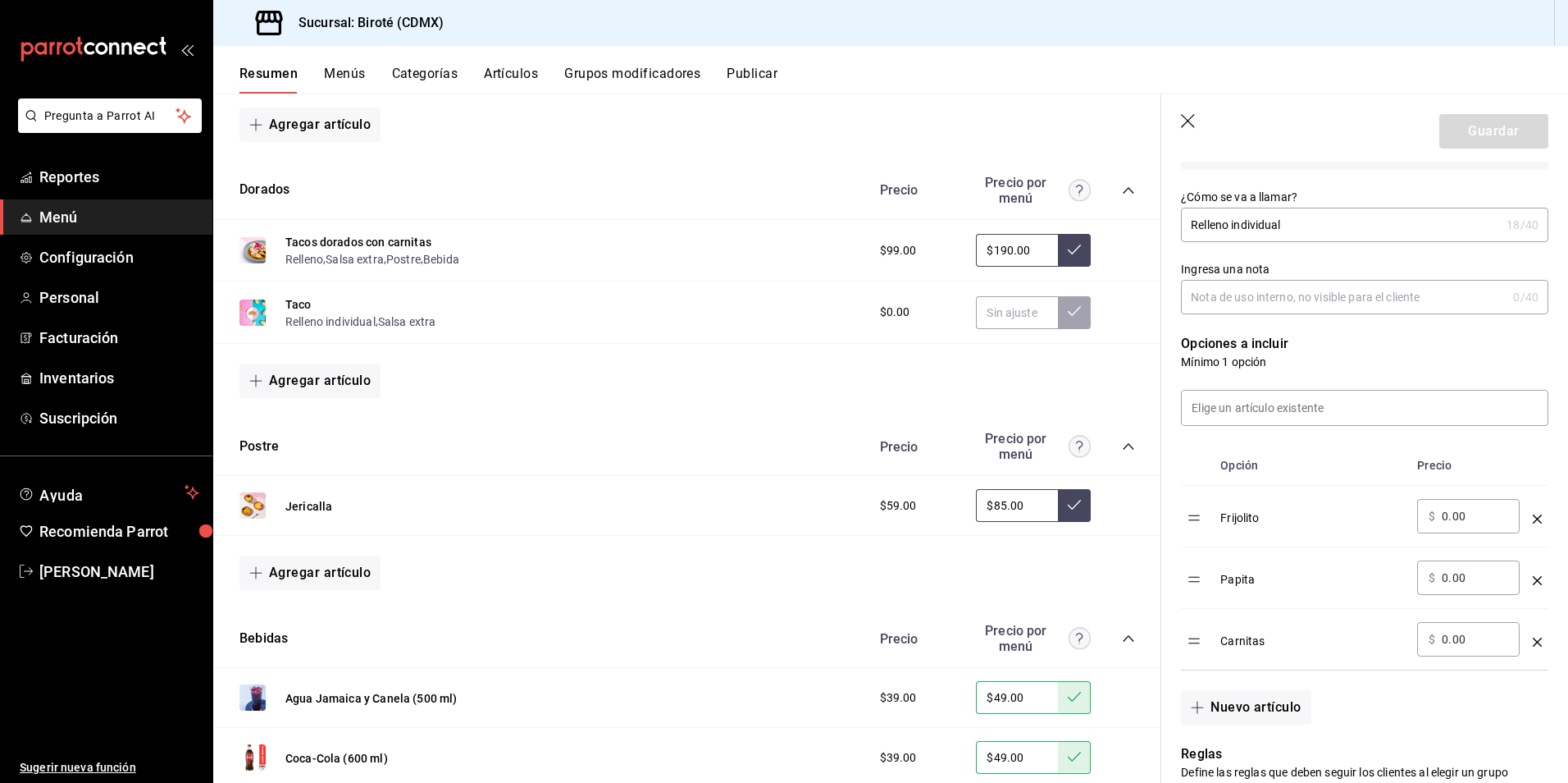
scroll to position [410, 0]
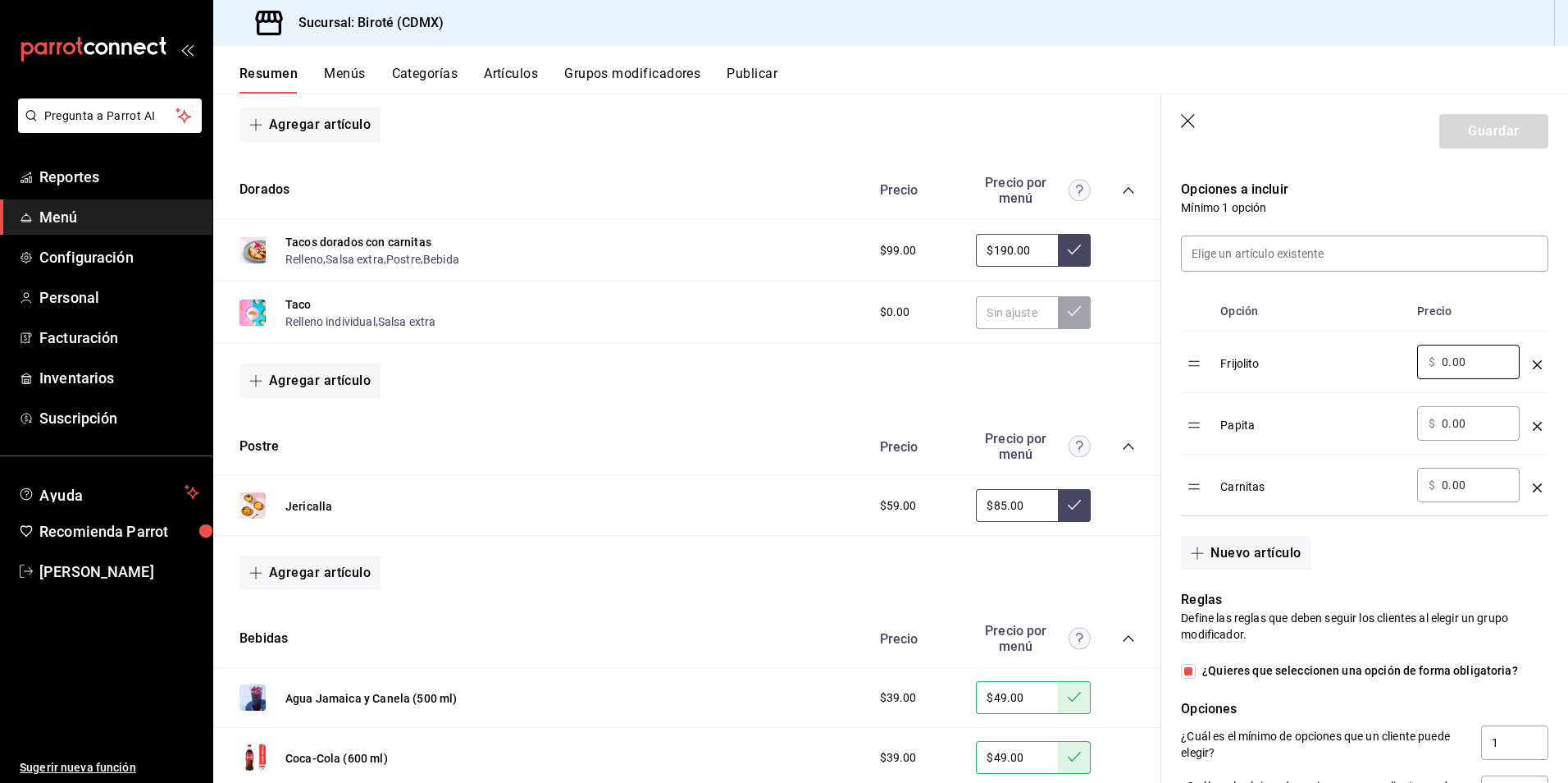
drag, startPoint x: 1472, startPoint y: 366, endPoint x: 1409, endPoint y: 356, distance: 63.8
click at [1409, 356] on tr "Frijolito ​ $ 0.00 ​" at bounding box center [1364, 362] width 367 height 61
type input "45.00"
click at [1484, 434] on div "​ $ 0.00 ​" at bounding box center [1468, 423] width 103 height 35
drag, startPoint x: 1470, startPoint y: 425, endPoint x: 1337, endPoint y: 438, distance: 133.6
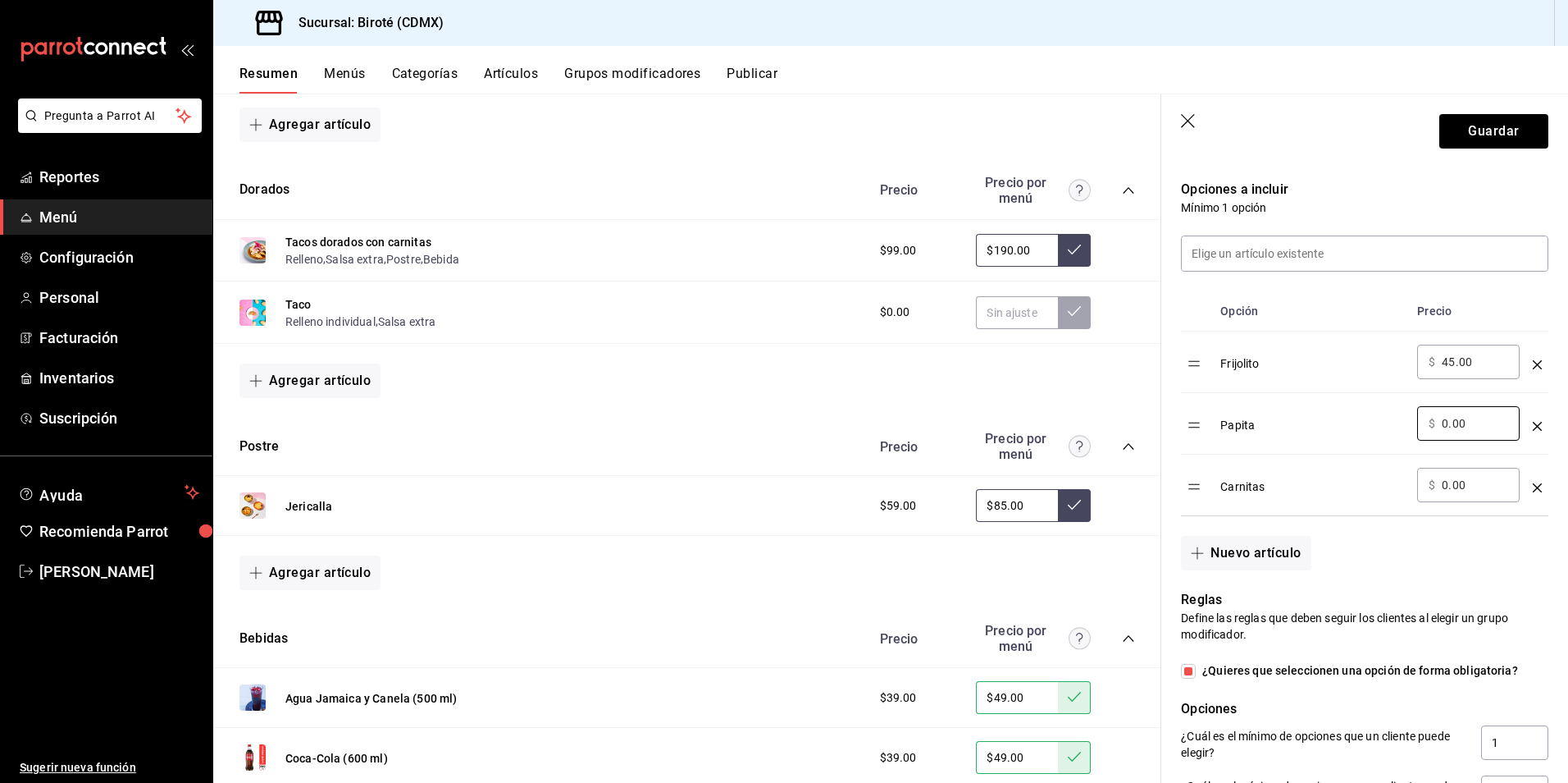
click at [1337, 438] on tr "Papita ​ $ 0.00 ​" at bounding box center [1364, 424] width 367 height 61
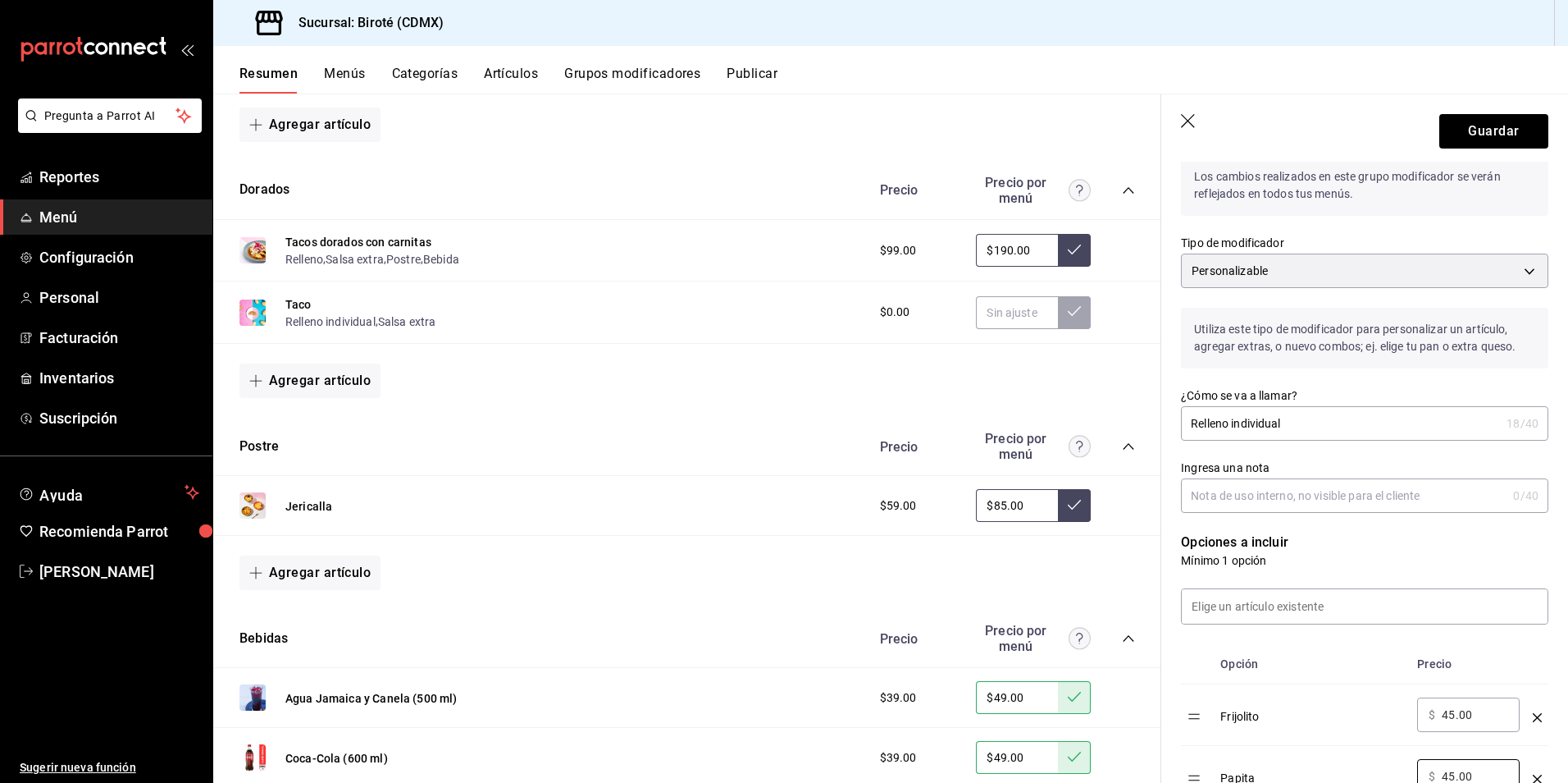
scroll to position [0, 0]
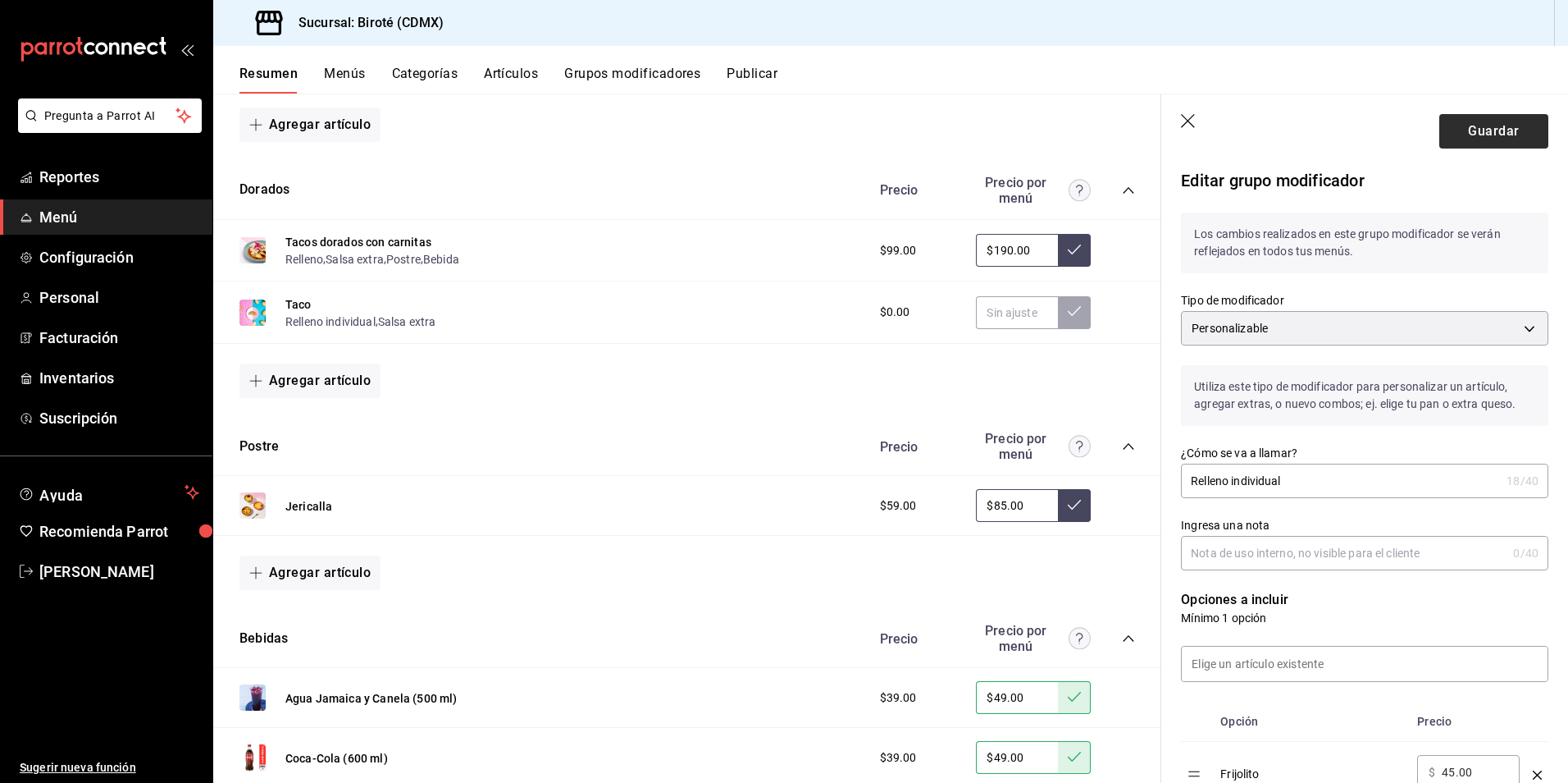
type input "45.00"
click at [1469, 133] on button "Guardar" at bounding box center [1493, 130] width 110 height 35
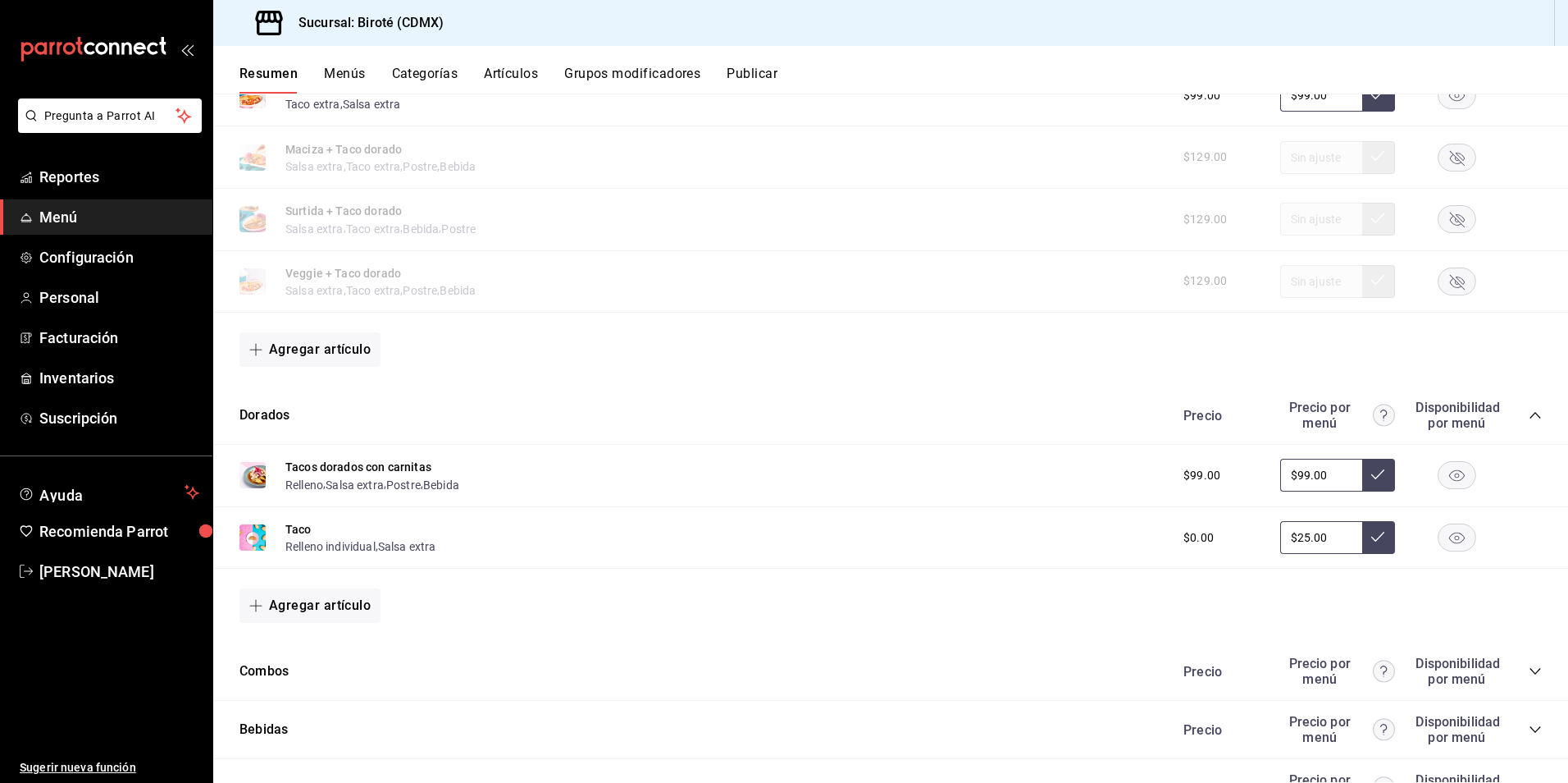
scroll to position [537, 0]
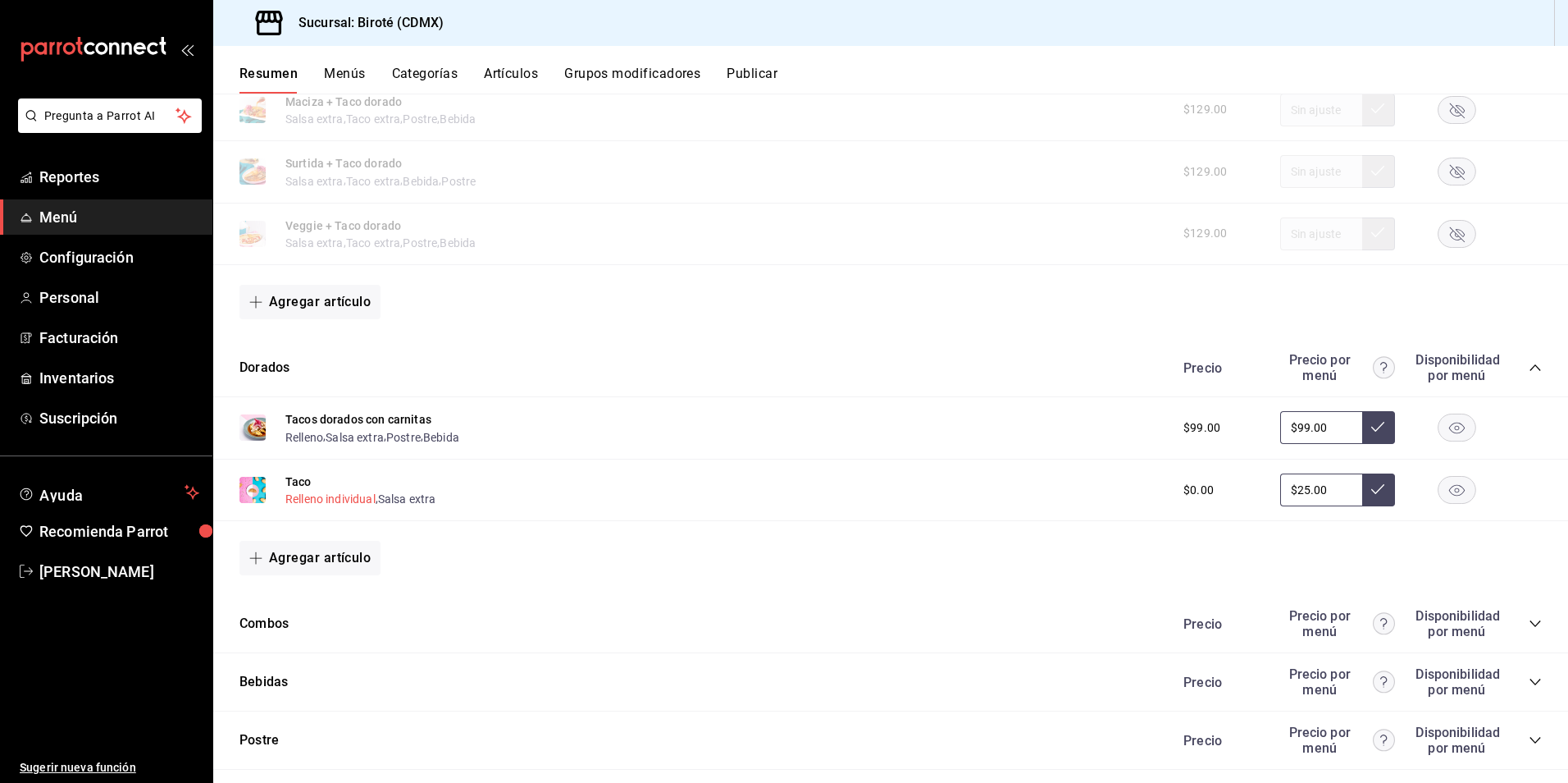
click at [361, 502] on button "Relleno individual" at bounding box center [330, 499] width 90 height 17
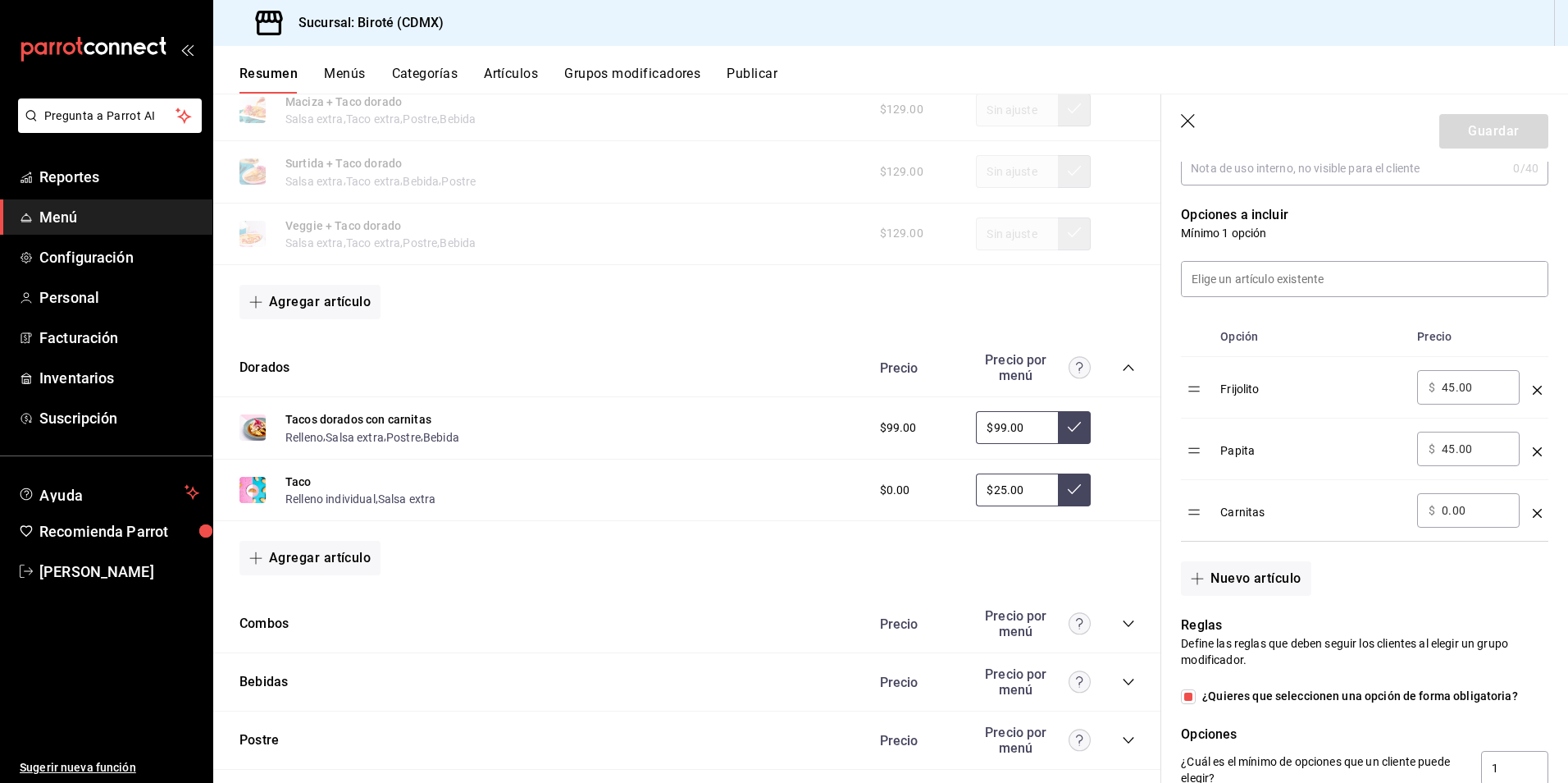
scroll to position [410, 0]
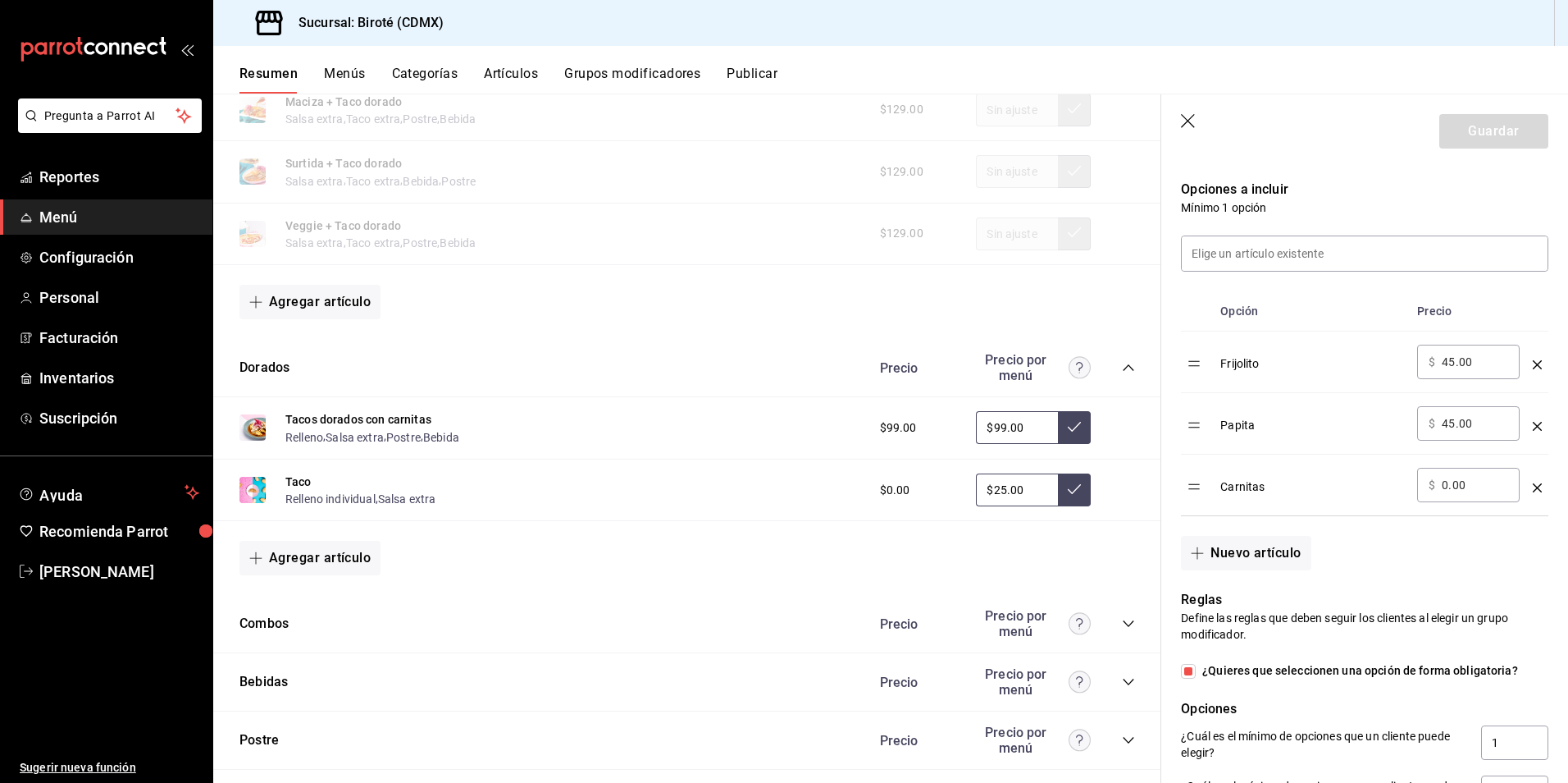
drag, startPoint x: 1015, startPoint y: 495, endPoint x: 939, endPoint y: 495, distance: 76.0
click at [939, 495] on div "$0.00 $25.00" at bounding box center [999, 489] width 271 height 33
type input "$45.00"
click at [1068, 487] on icon at bounding box center [1074, 489] width 13 height 13
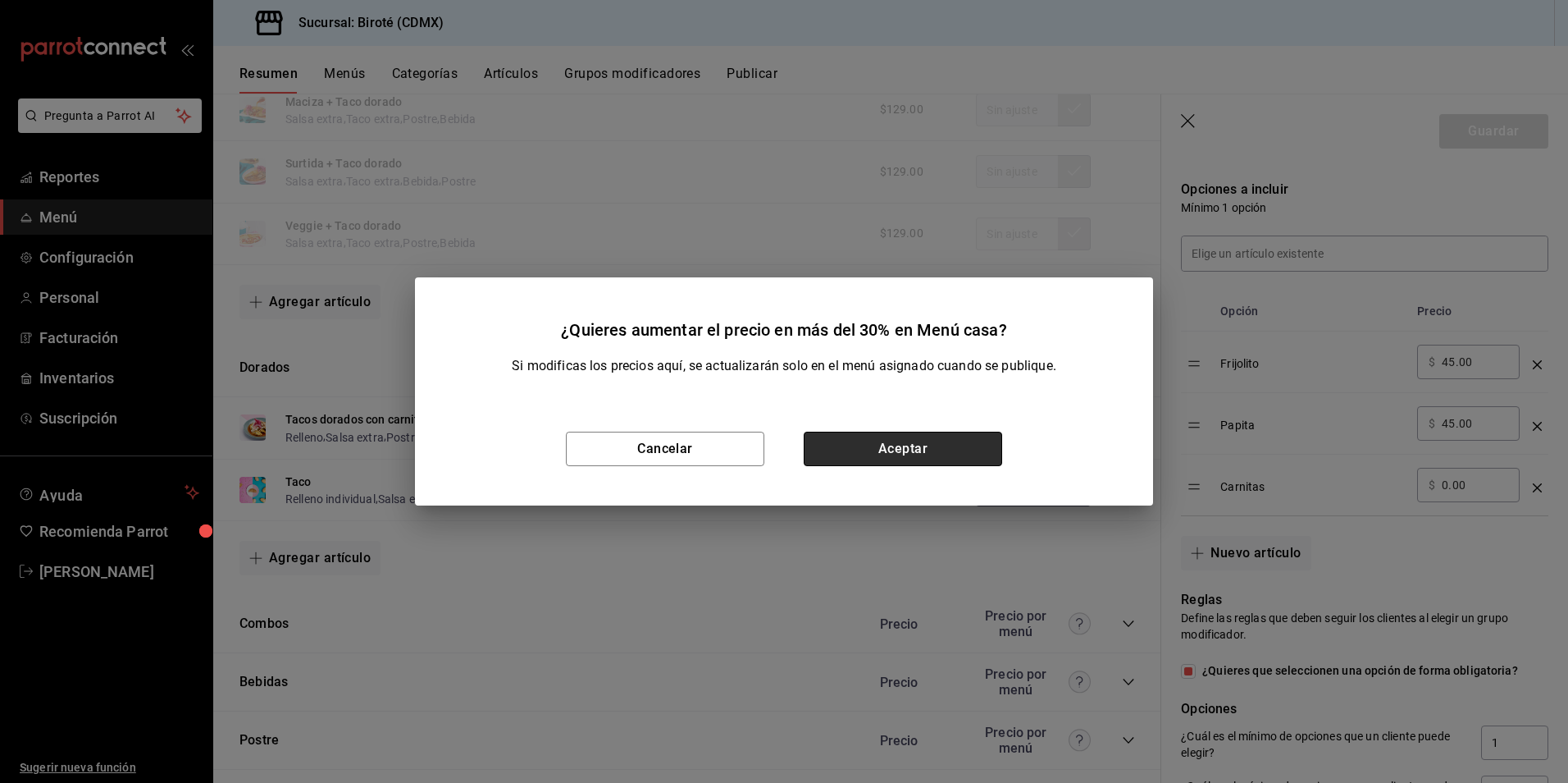
click at [947, 453] on button "Aceptar" at bounding box center [902, 448] width 198 height 35
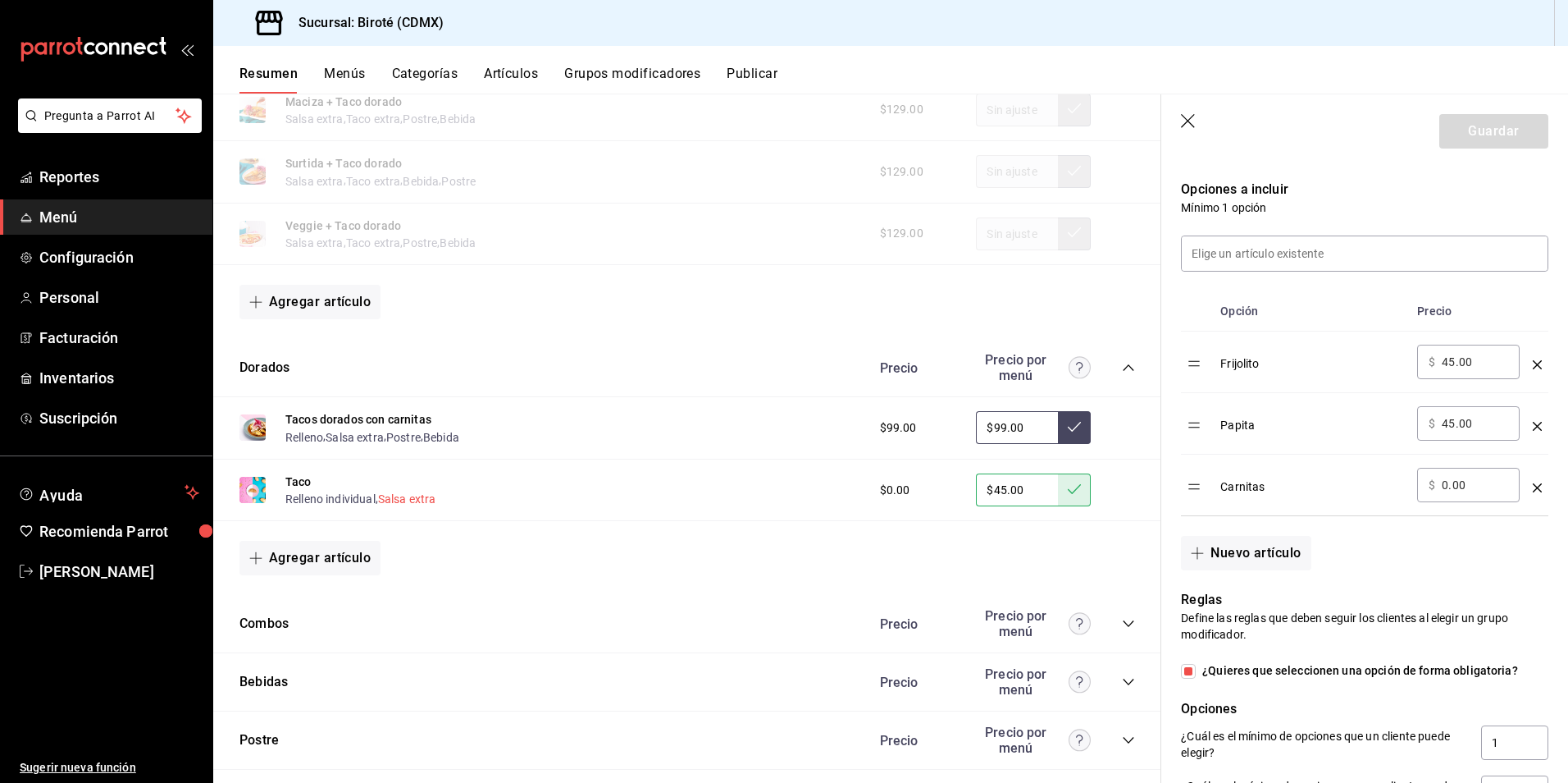
click at [422, 493] on button "Salsa extra" at bounding box center [407, 499] width 58 height 17
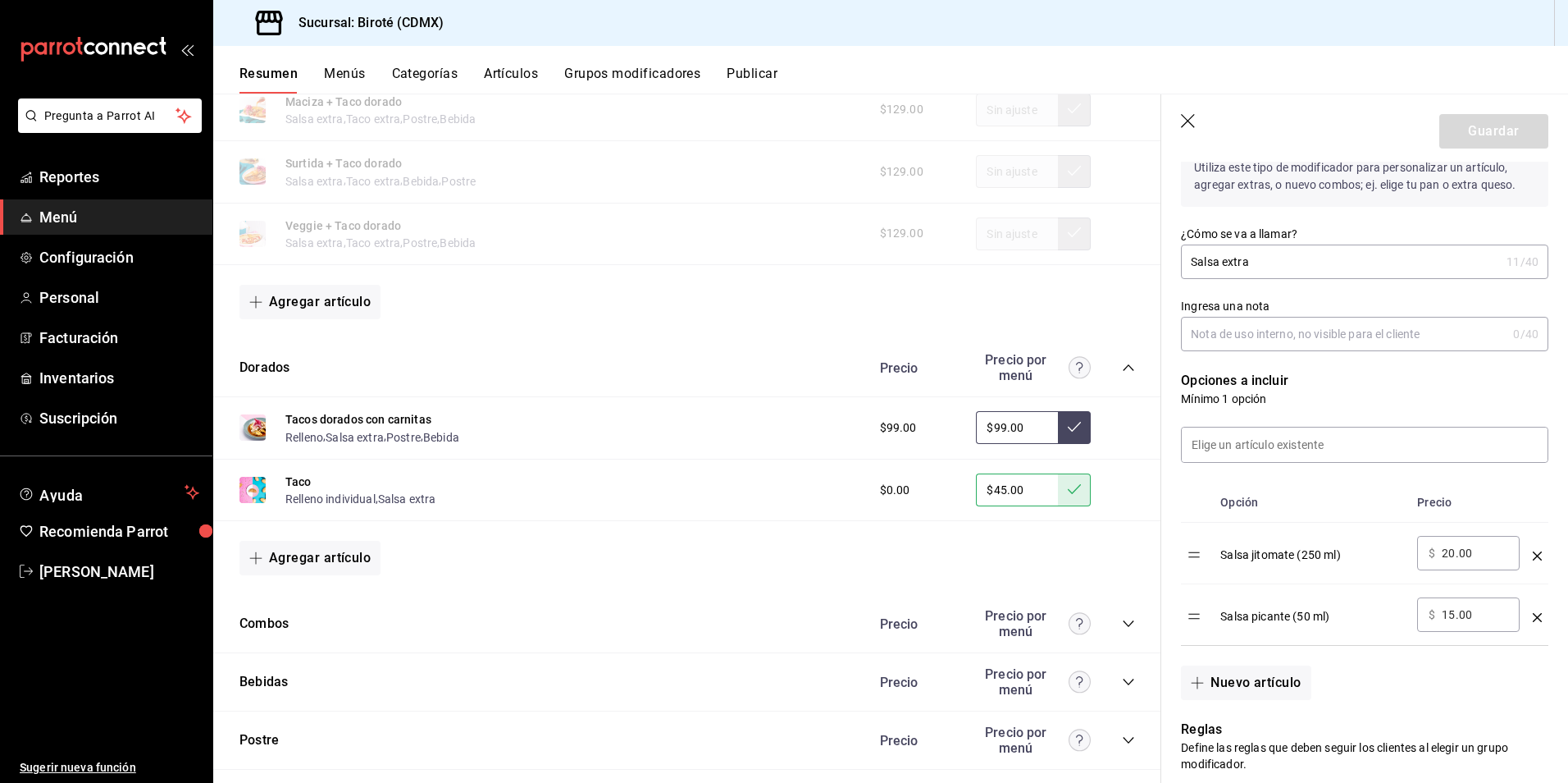
scroll to position [300, 0]
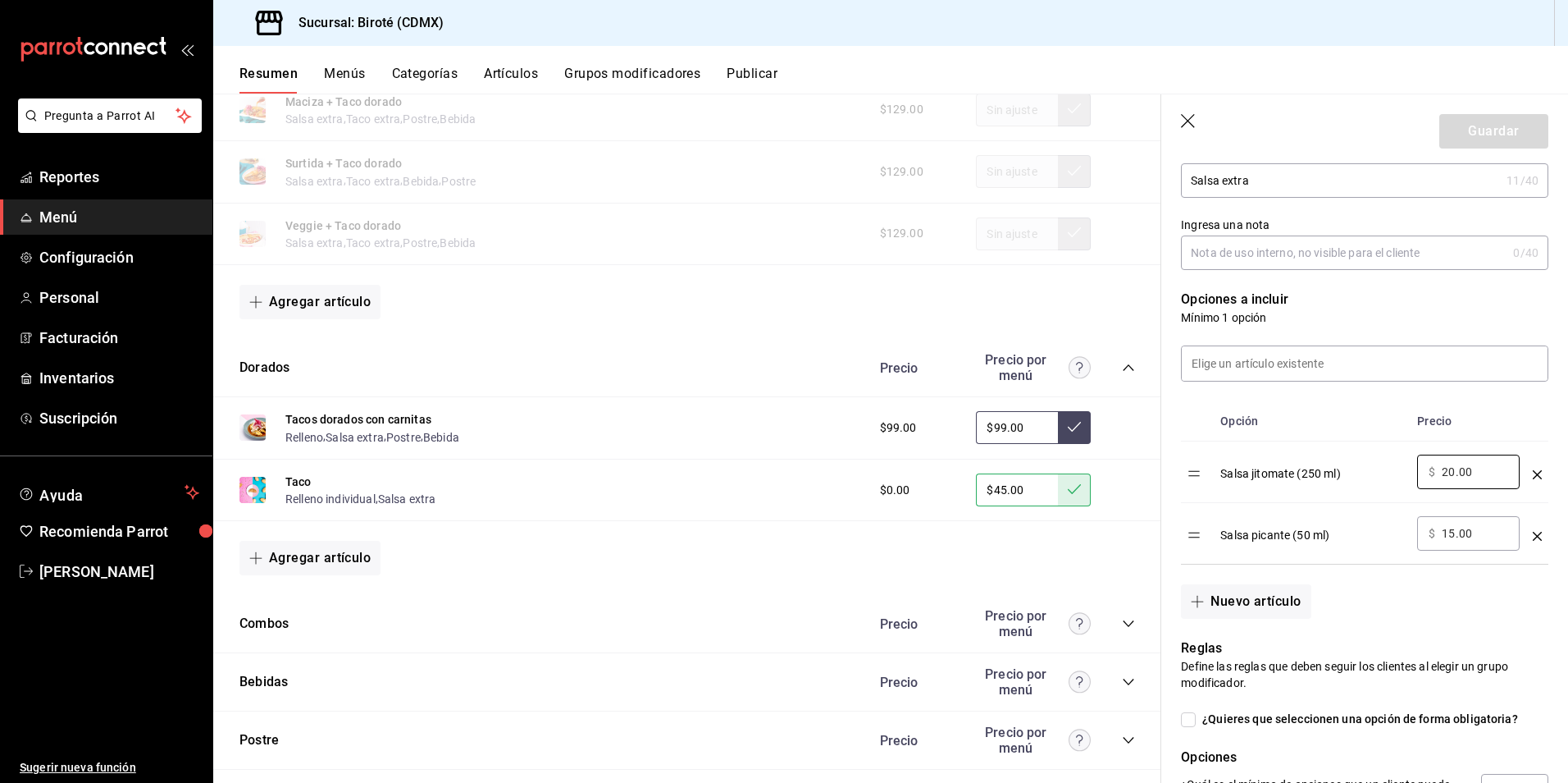
drag, startPoint x: 1481, startPoint y: 473, endPoint x: 1274, endPoint y: 476, distance: 207.0
click at [1274, 476] on tr "Salsa jitomate (250 ml) ​ $ 20.00 ​" at bounding box center [1364, 472] width 367 height 61
type input "40.00"
drag, startPoint x: 1491, startPoint y: 533, endPoint x: 1284, endPoint y: 553, distance: 208.0
click at [1285, 556] on tr "Salsa picante (50 ml) ​ $ 15.00 ​" at bounding box center [1364, 533] width 367 height 61
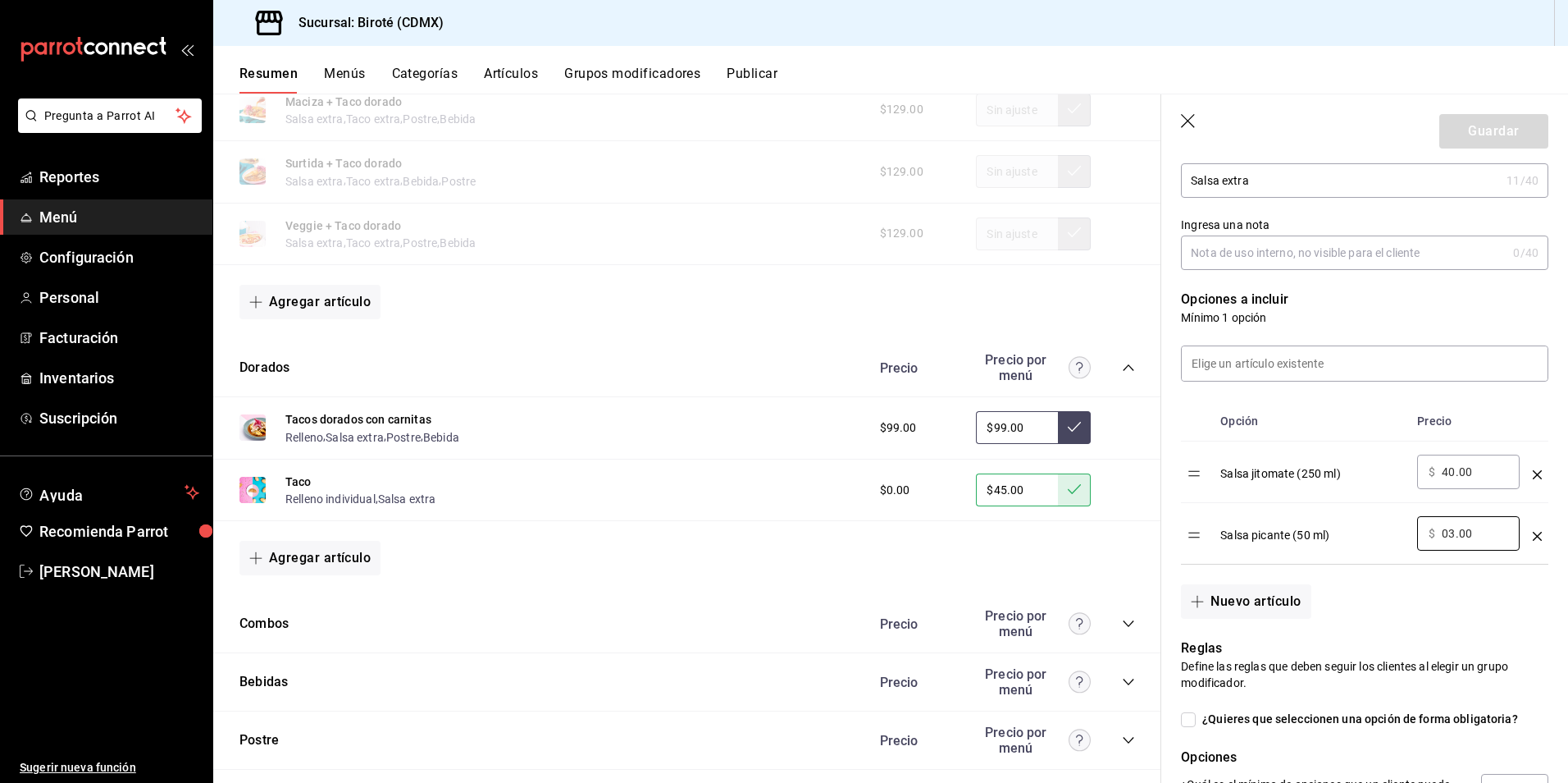
type input "0.00"
type input "35.00"
click at [1376, 538] on div "Salsa picante (50 ml)" at bounding box center [1311, 529] width 184 height 27
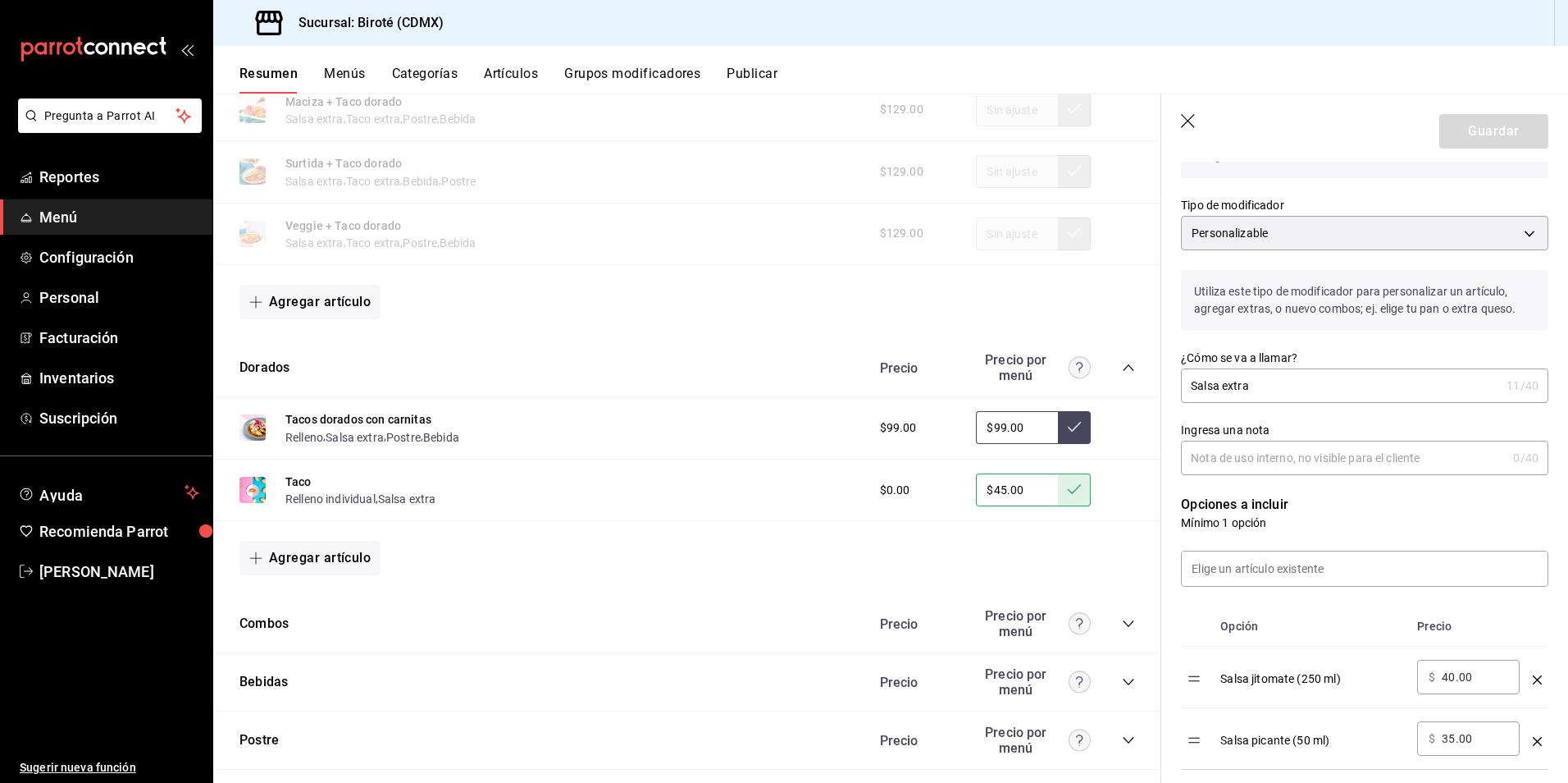
scroll to position [0, 0]
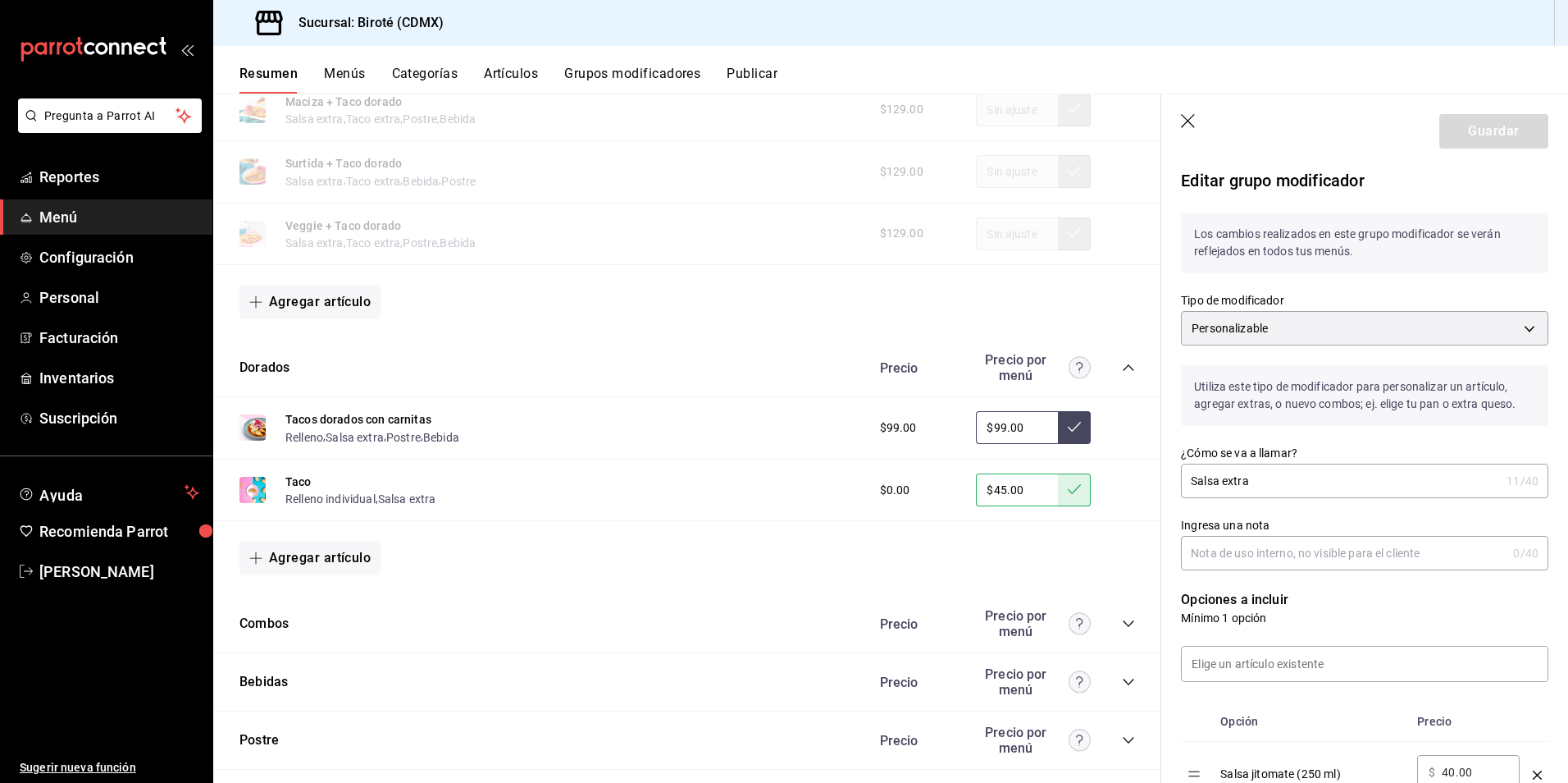
click at [1375, 638] on div at bounding box center [1355, 654] width 387 height 55
click at [1444, 130] on div "Guardar" at bounding box center [1493, 130] width 110 height 35
click at [1253, 321] on body "Pregunta a Parrot AI Reportes Menú Configuración Personal Facturación Inventari…" at bounding box center [784, 391] width 1568 height 783
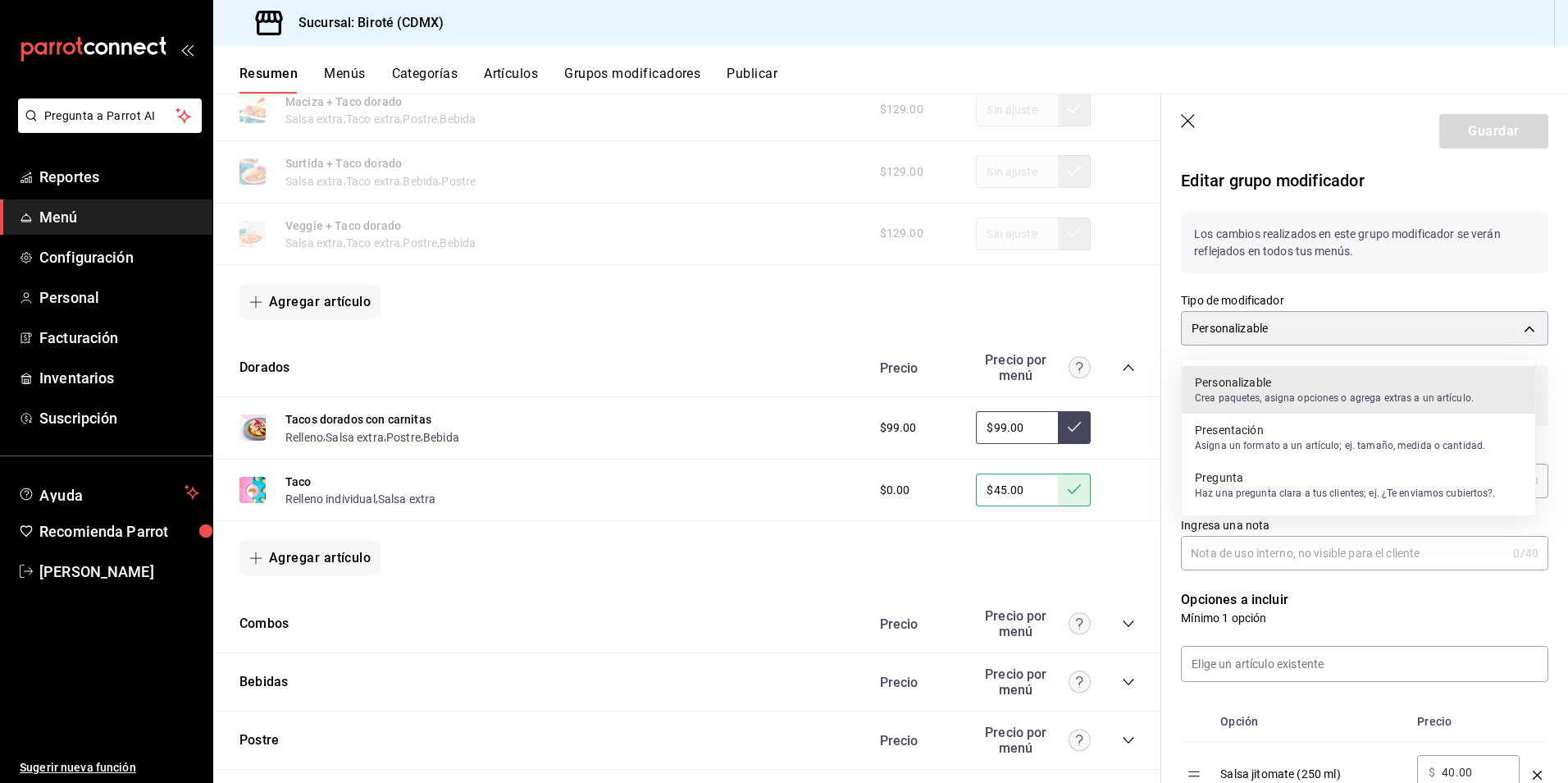
click at [1268, 402] on p "Crea paquetes, asigna opciones o agrega extras a un artículo." at bounding box center [1334, 397] width 278 height 15
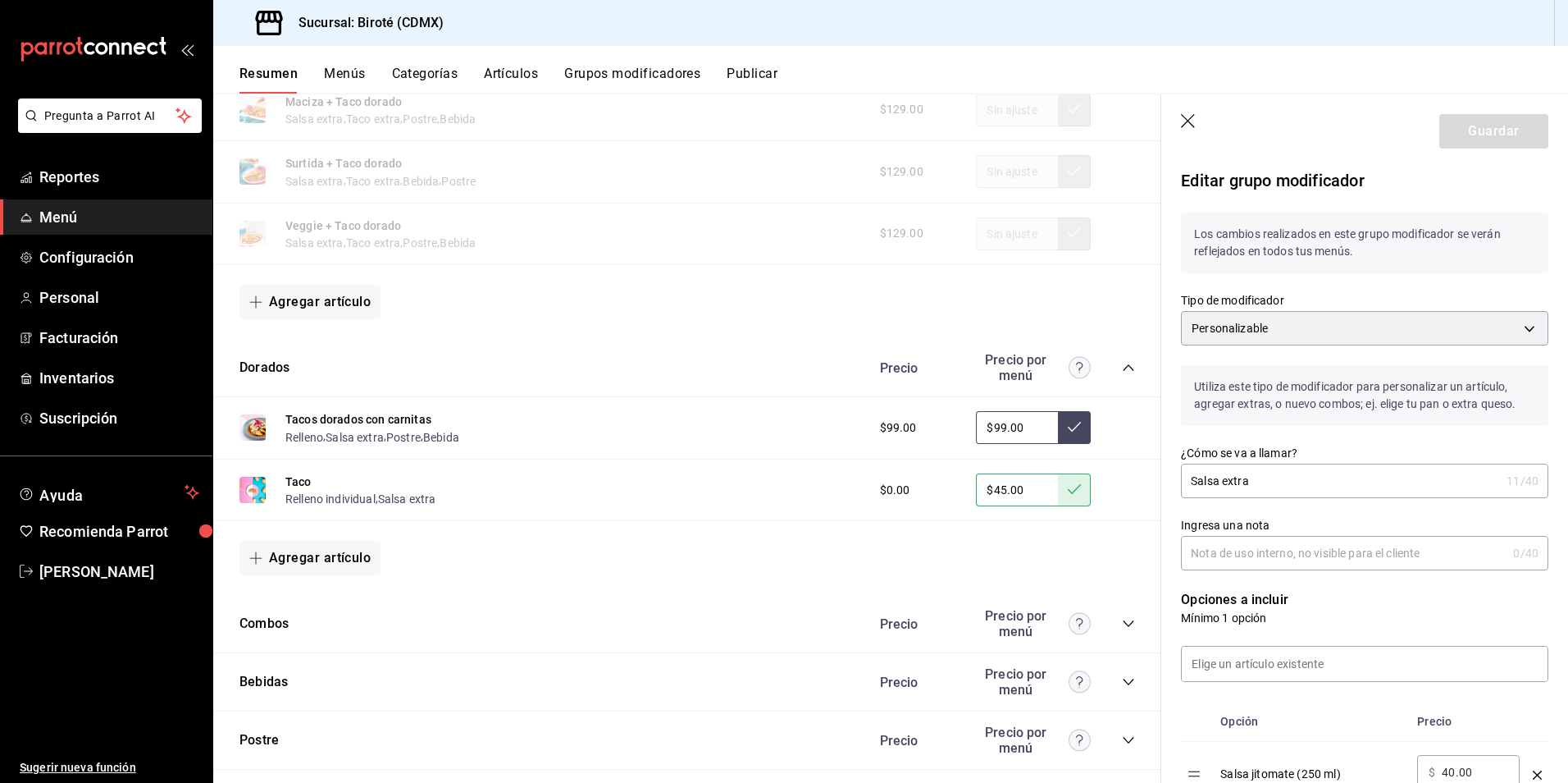
click at [1068, 494] on icon at bounding box center [1074, 489] width 13 height 13
click at [1180, 125] on header "Guardar" at bounding box center [1365, 128] width 407 height 67
click at [1192, 118] on icon "button" at bounding box center [1188, 121] width 17 height 17
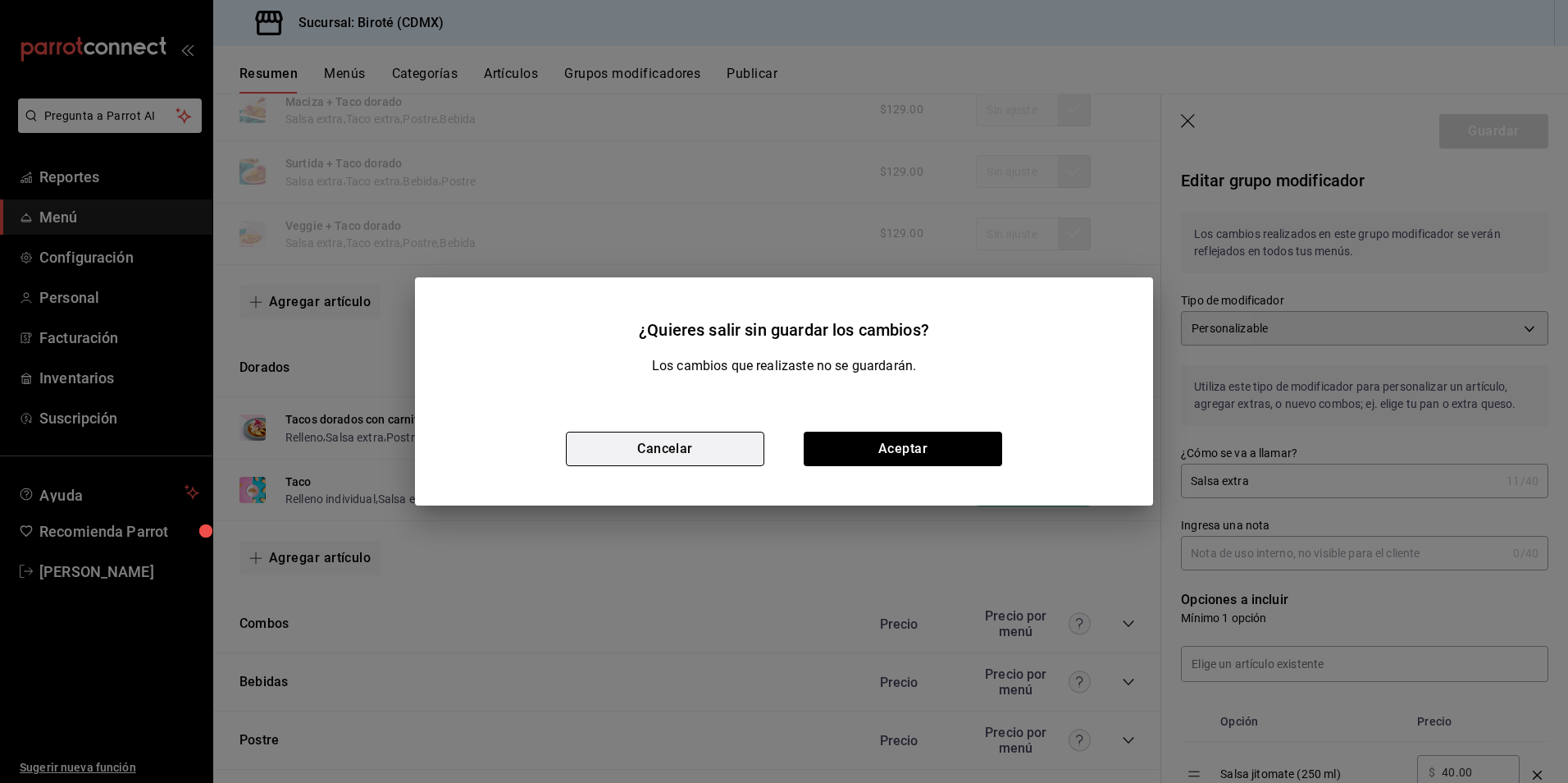
click at [713, 447] on button "Cancelar" at bounding box center [664, 448] width 198 height 35
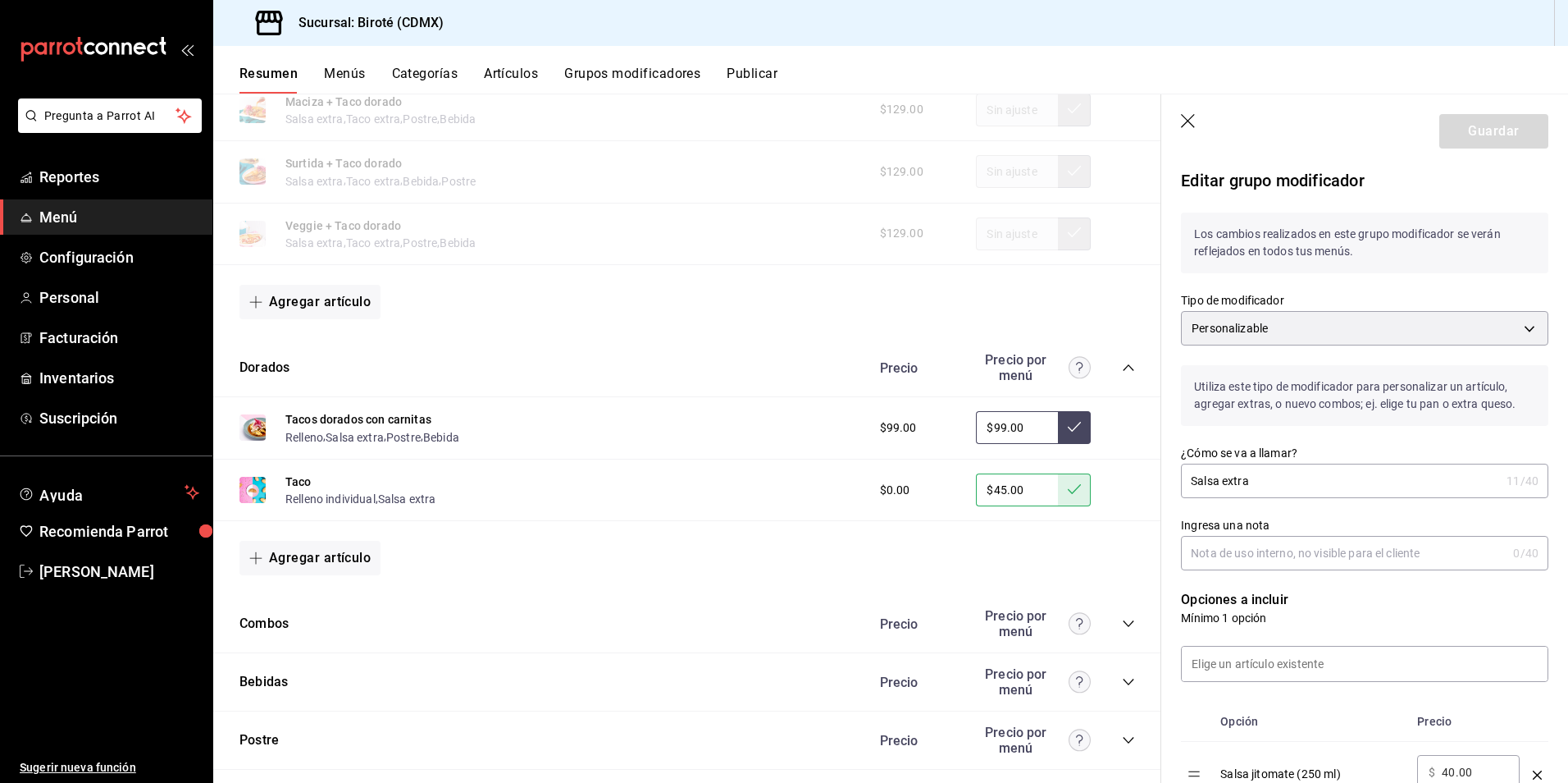
click at [1183, 114] on icon "button" at bounding box center [1188, 121] width 17 height 17
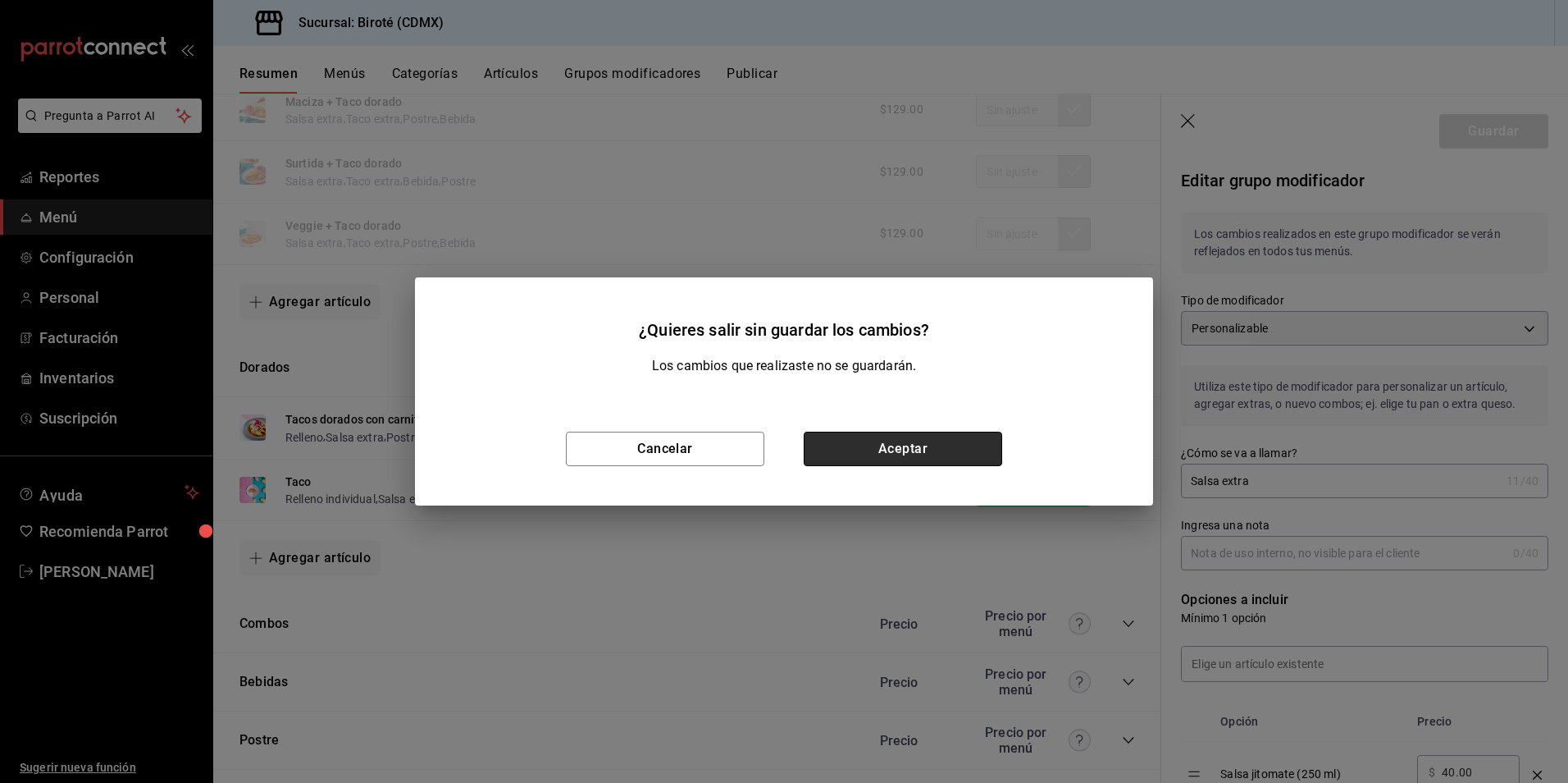
drag, startPoint x: 876, startPoint y: 442, endPoint x: 1038, endPoint y: 532, distance: 185.3
click at [876, 441] on button "Aceptar" at bounding box center [902, 448] width 198 height 35
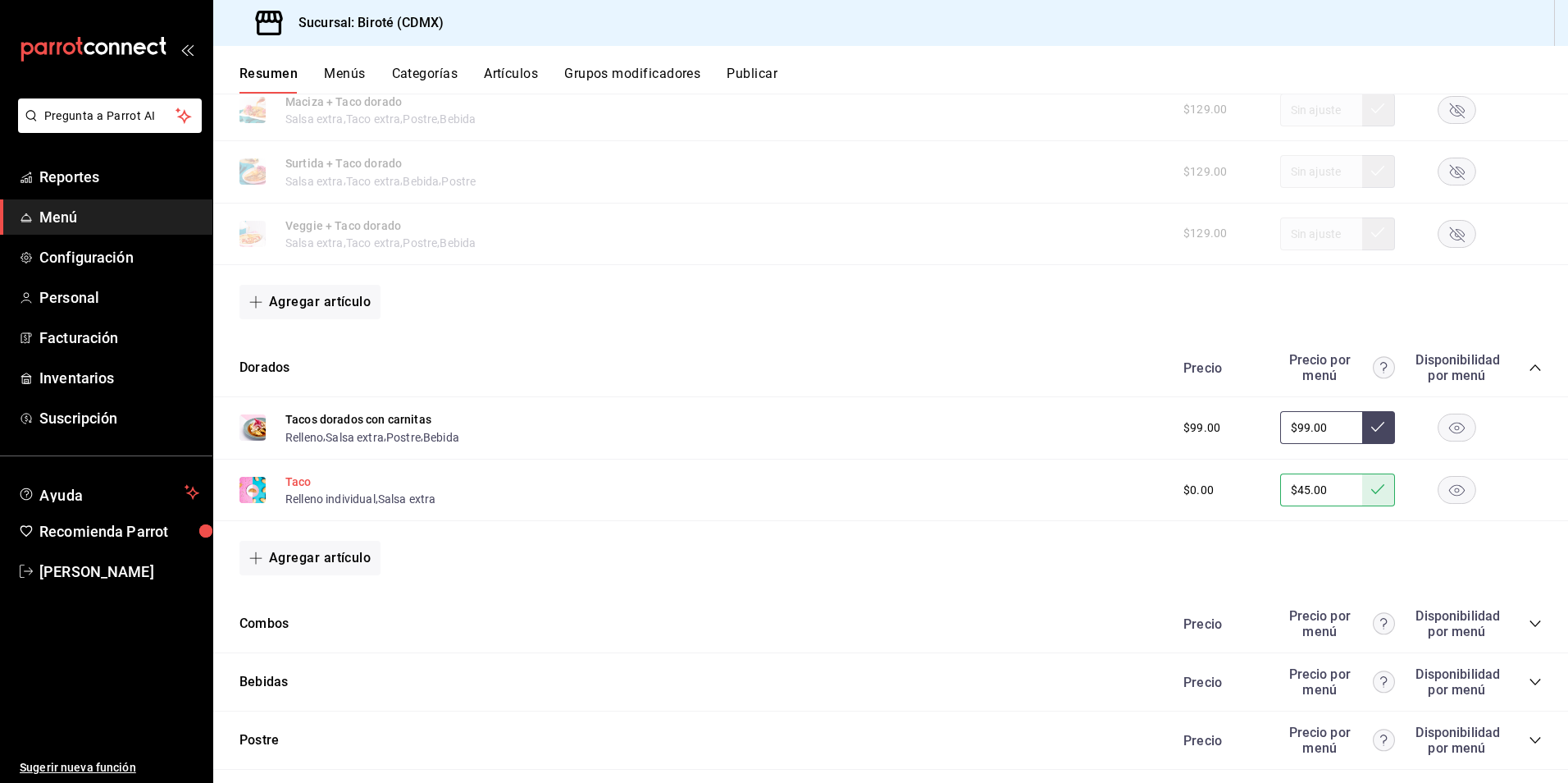
click at [300, 481] on button "Taco" at bounding box center [298, 481] width 27 height 17
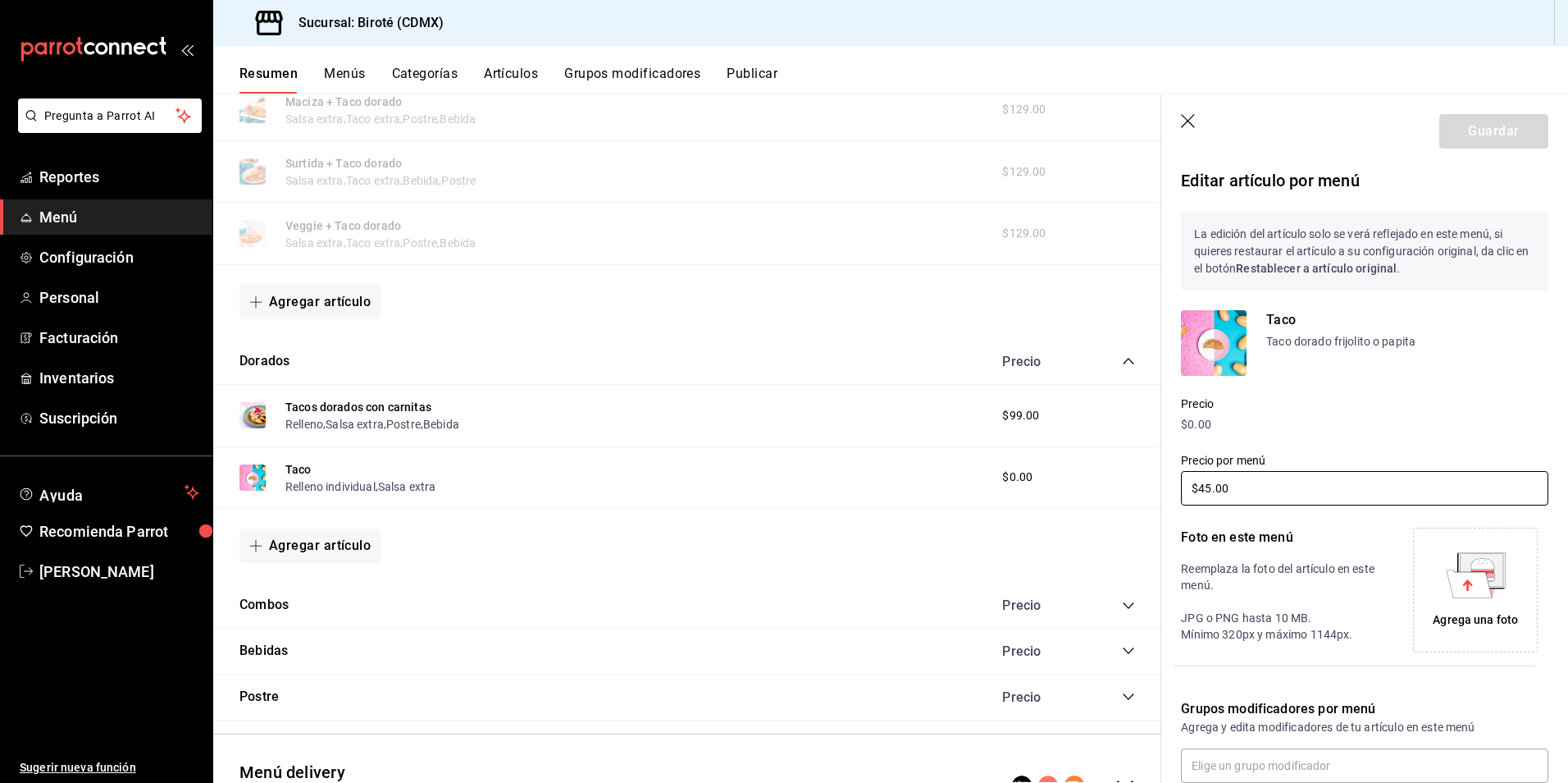
scroll to position [202, 0]
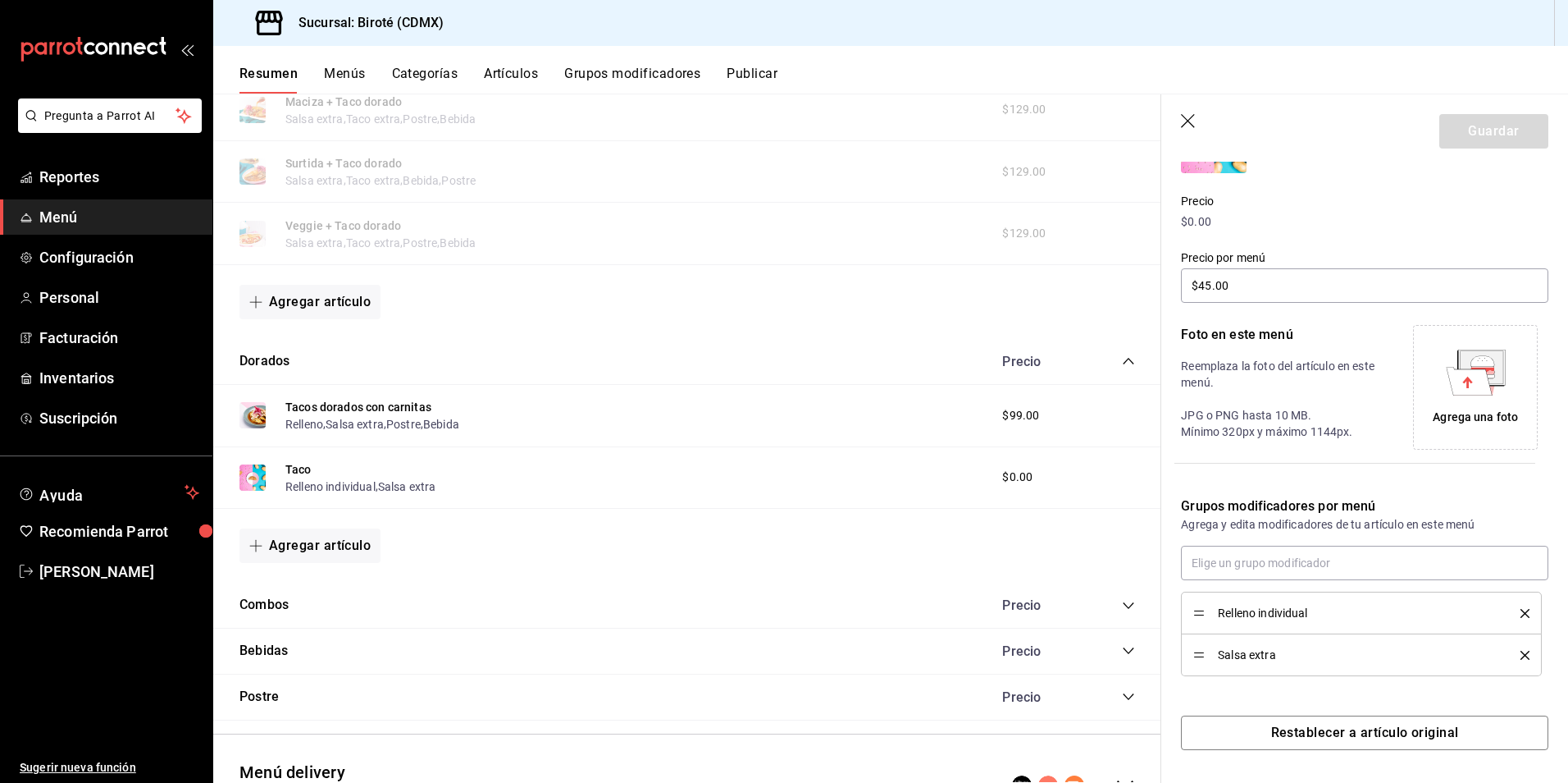
click at [1272, 617] on span "Relleno individual" at bounding box center [1357, 613] width 278 height 12
click at [1200, 619] on div "Relleno individual" at bounding box center [1361, 613] width 336 height 18
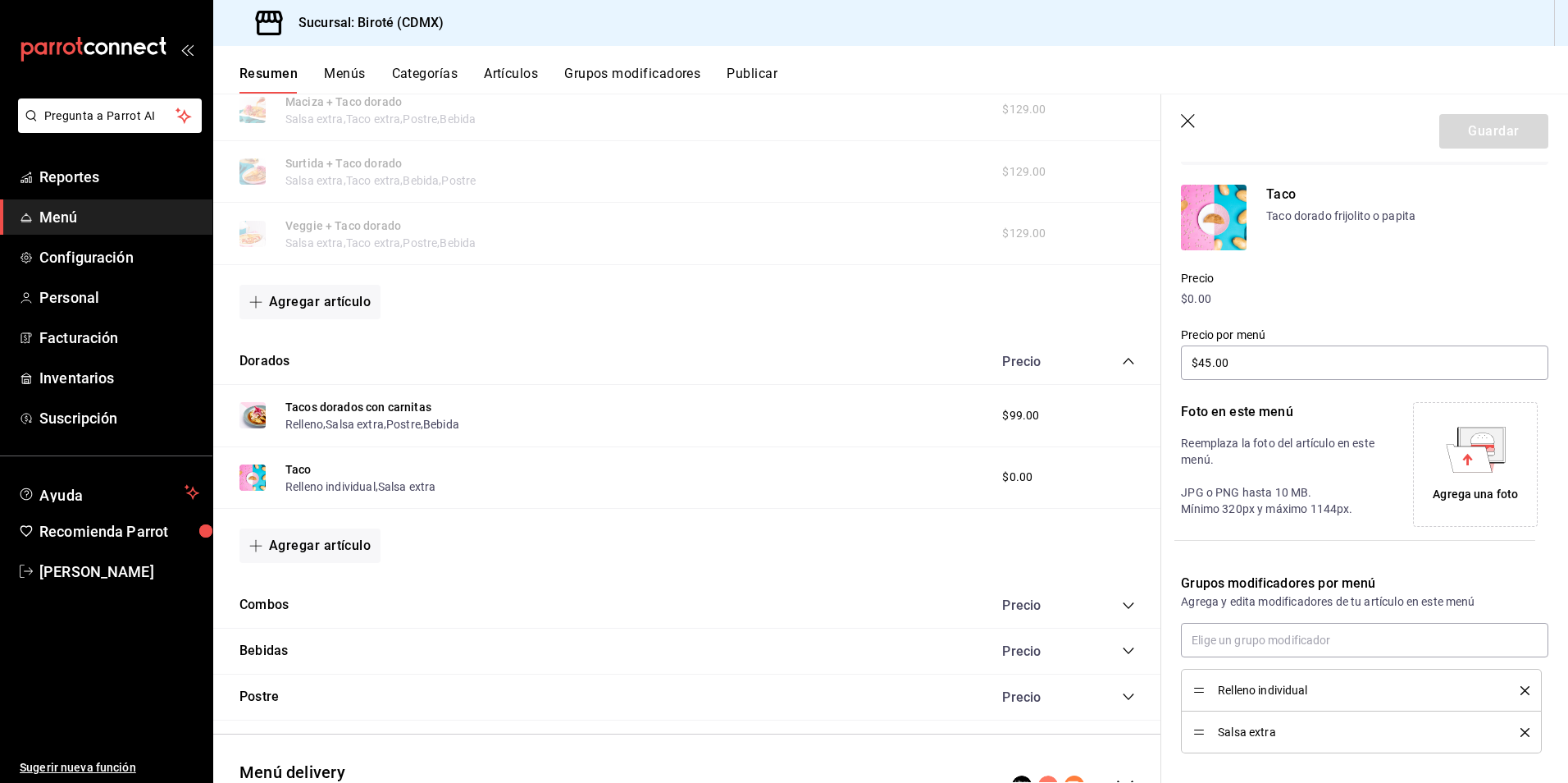
scroll to position [0, 0]
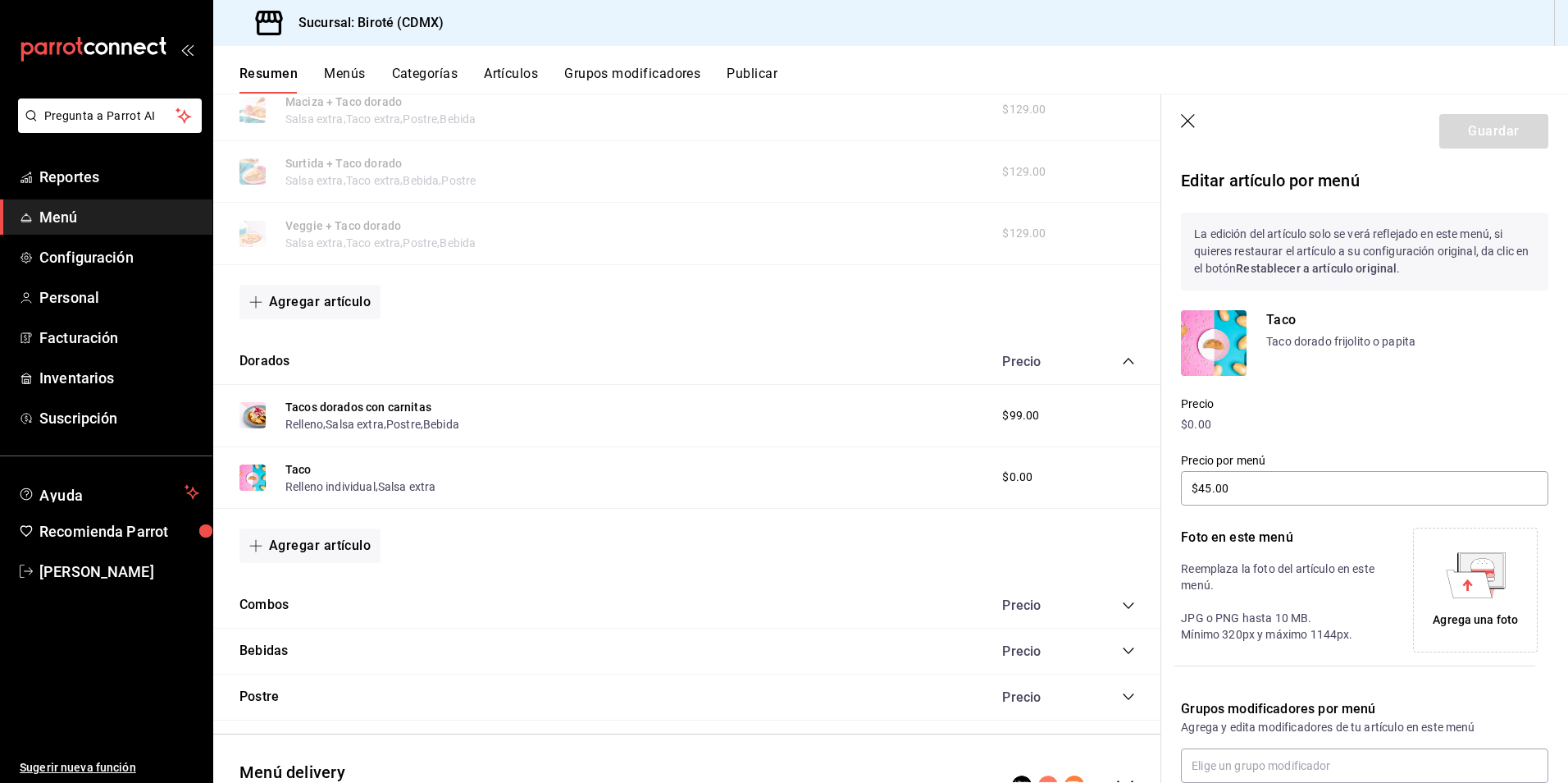
click at [1219, 419] on p "$0.00" at bounding box center [1364, 424] width 367 height 17
click at [1185, 117] on icon "button" at bounding box center [1187, 120] width 14 height 14
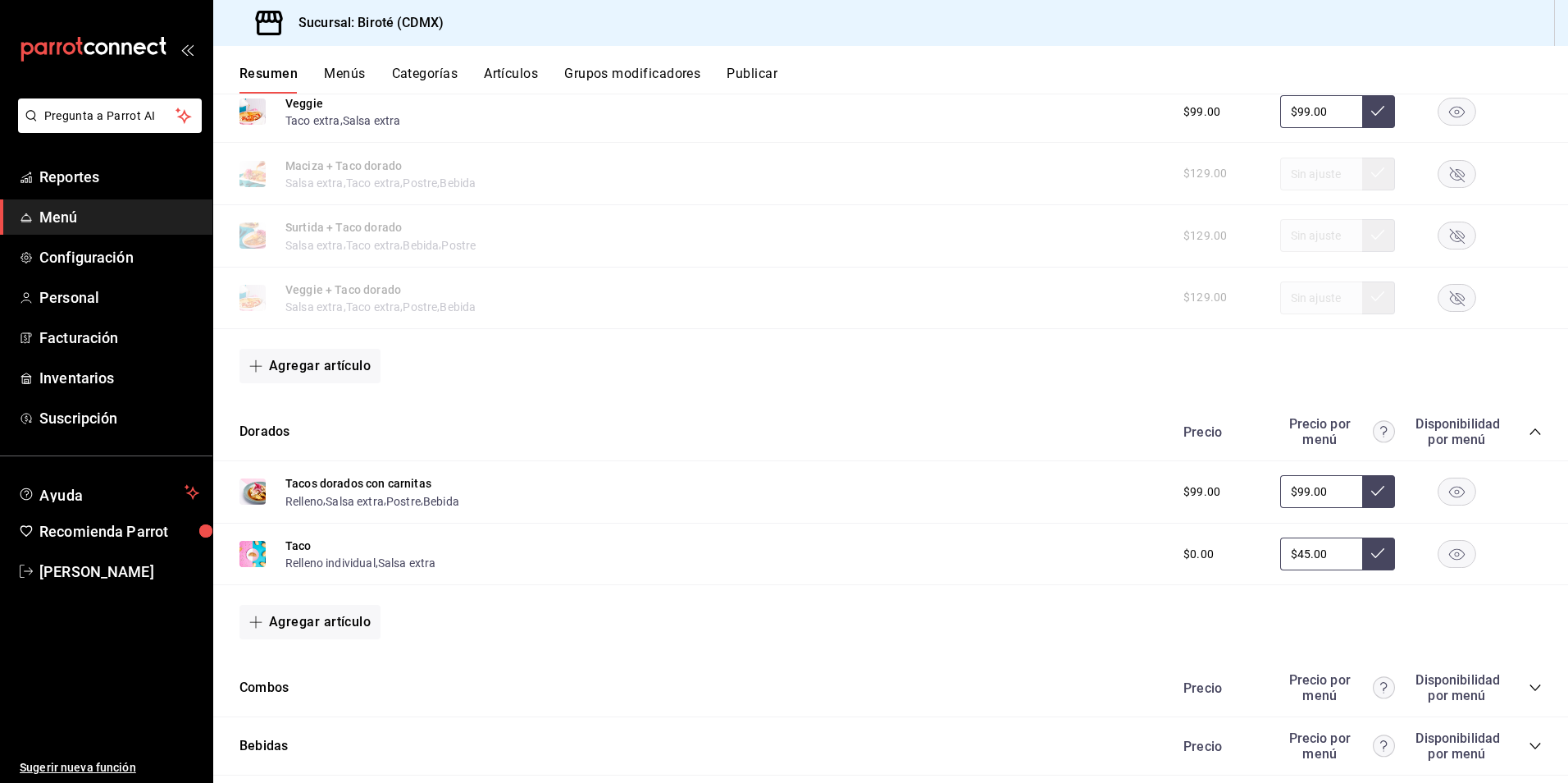
scroll to position [493, 0]
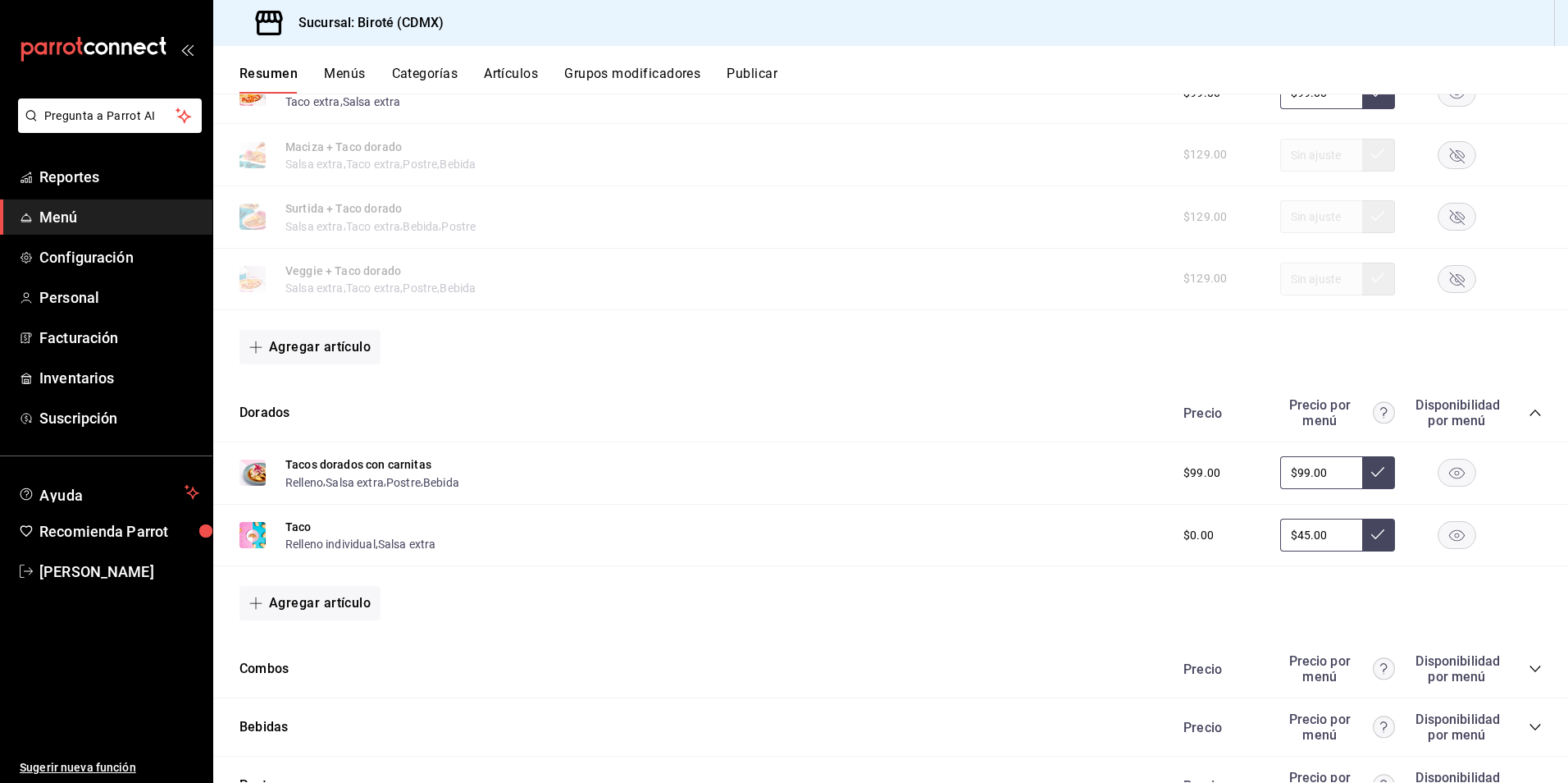
drag, startPoint x: 1313, startPoint y: 538, endPoint x: 1265, endPoint y: 538, distance: 48.0
click at [1265, 538] on div "$0.00 $45.00" at bounding box center [1354, 534] width 375 height 33
type input "$25.00"
click at [1362, 533] on button at bounding box center [1378, 534] width 33 height 33
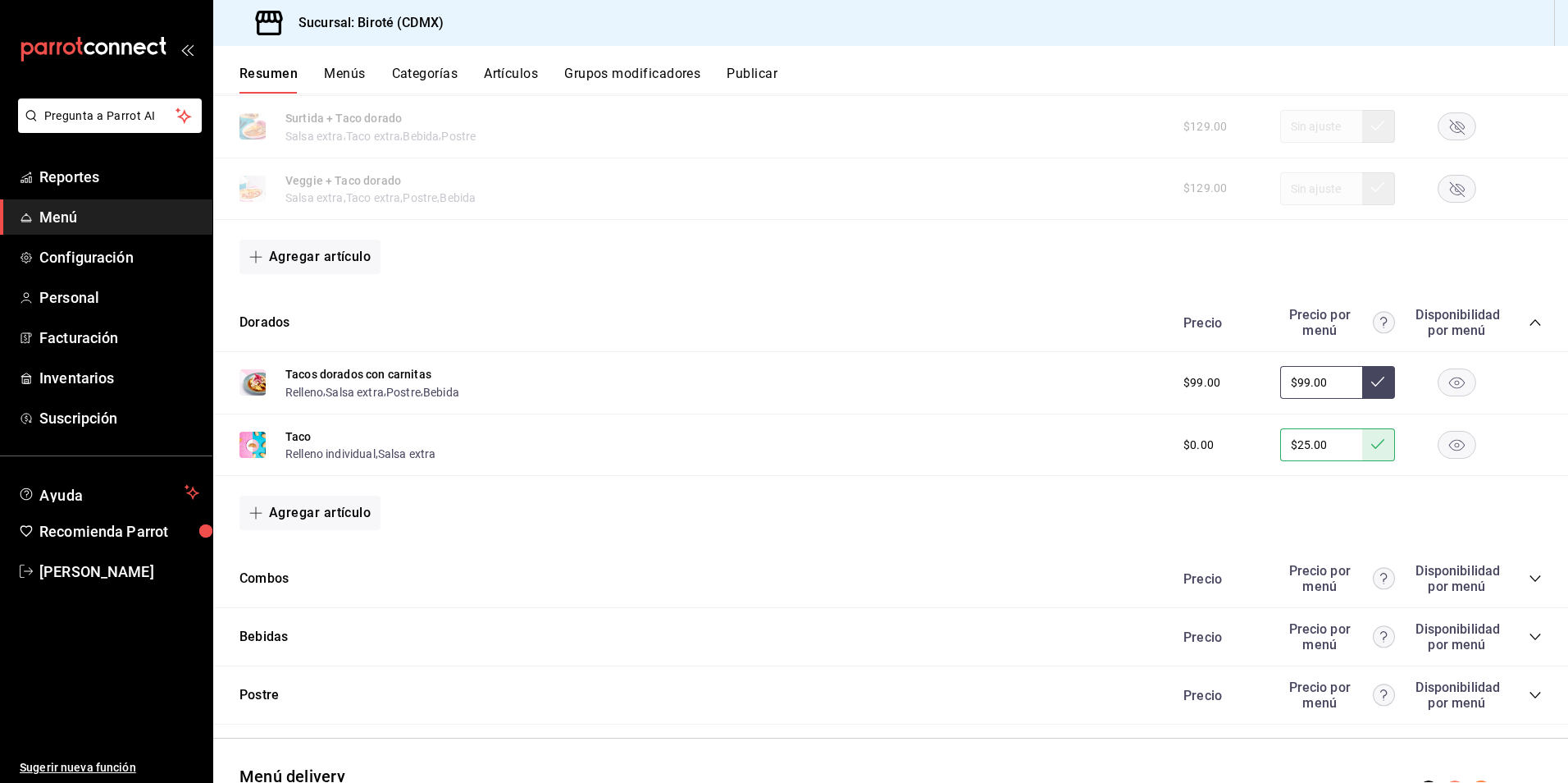
scroll to position [675, 0]
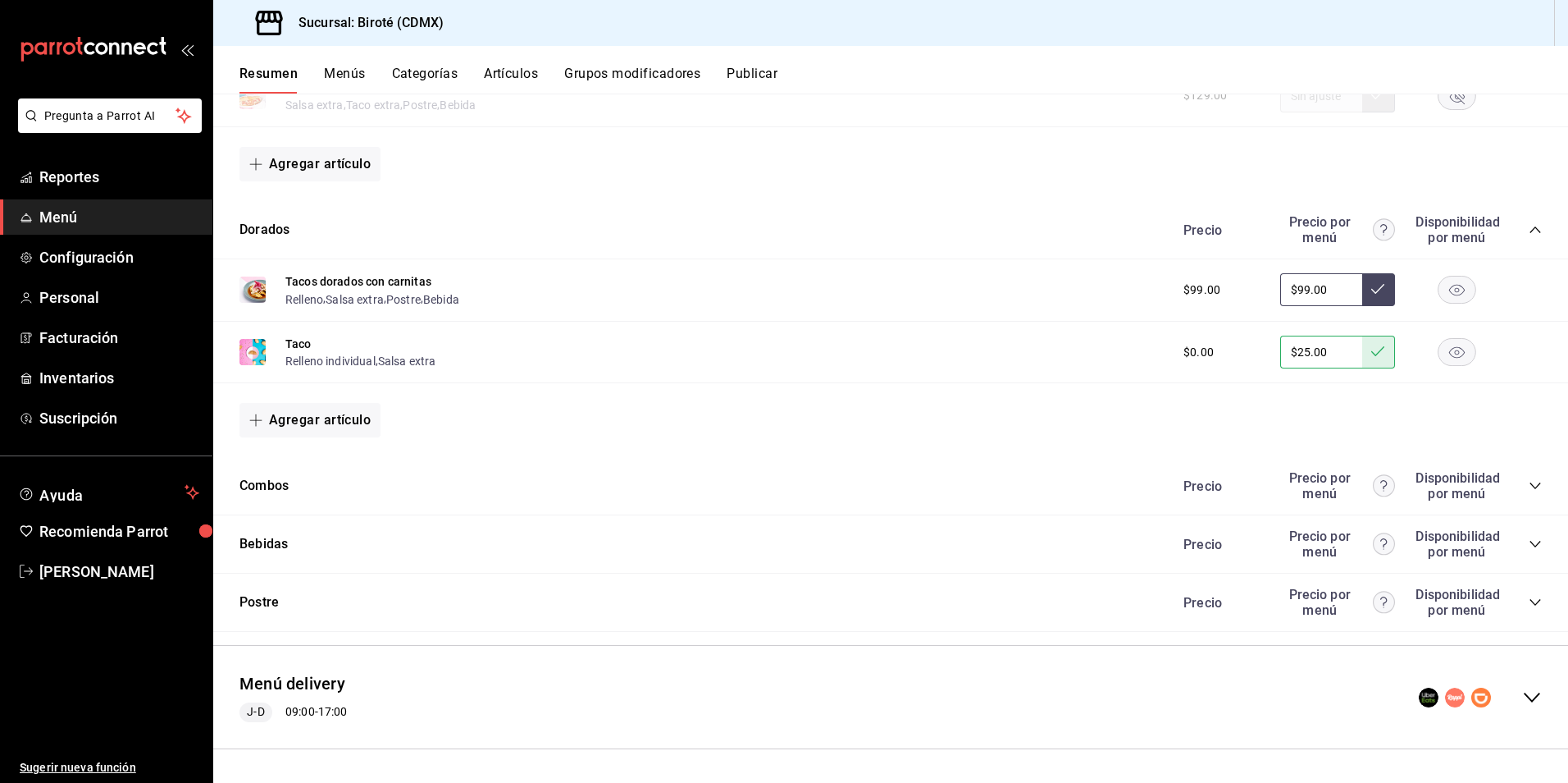
click at [626, 684] on div "Menú delivery J-D 09:00 - 17:00" at bounding box center [890, 696] width 1355 height 76
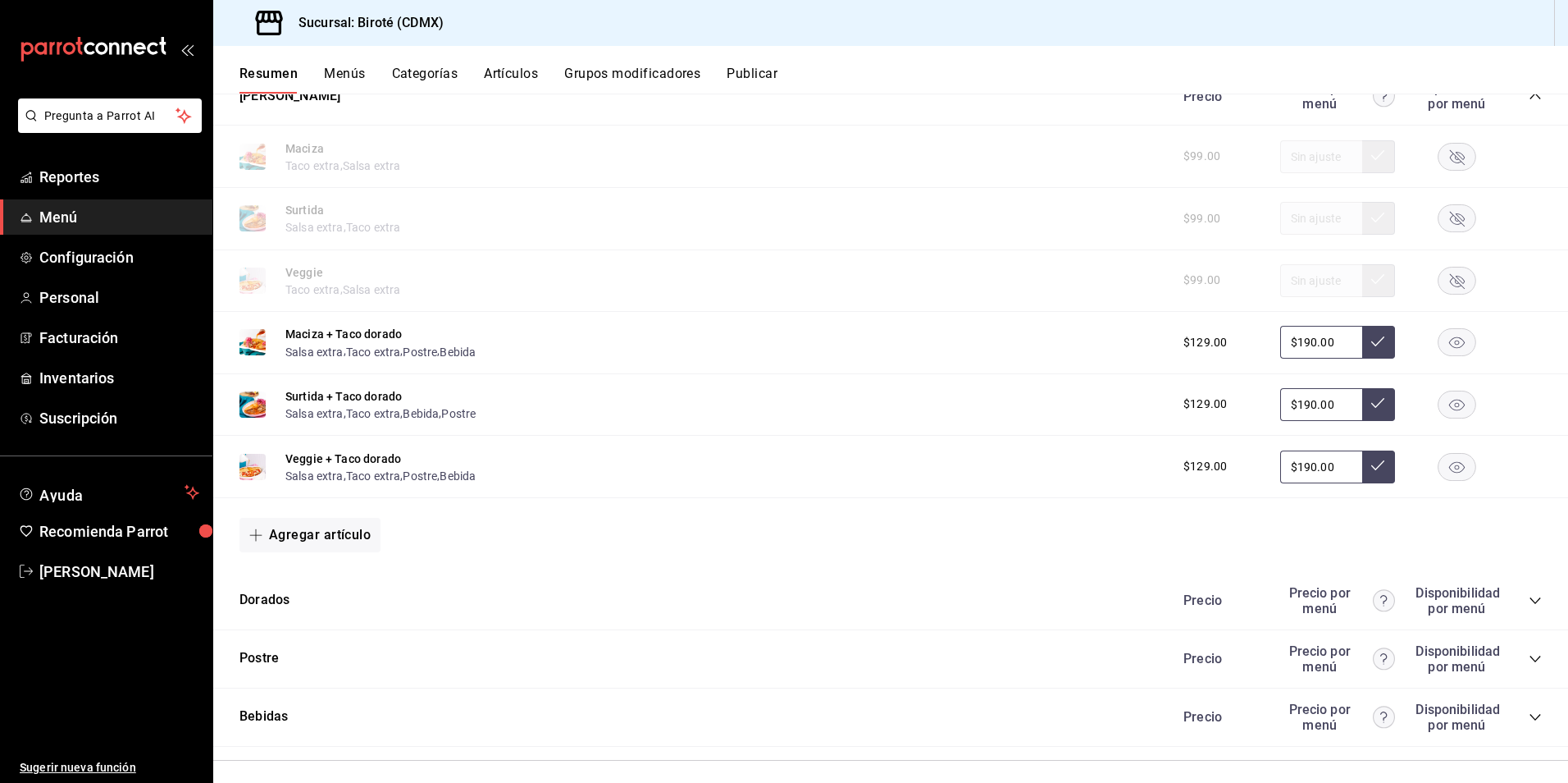
scroll to position [1782, 0]
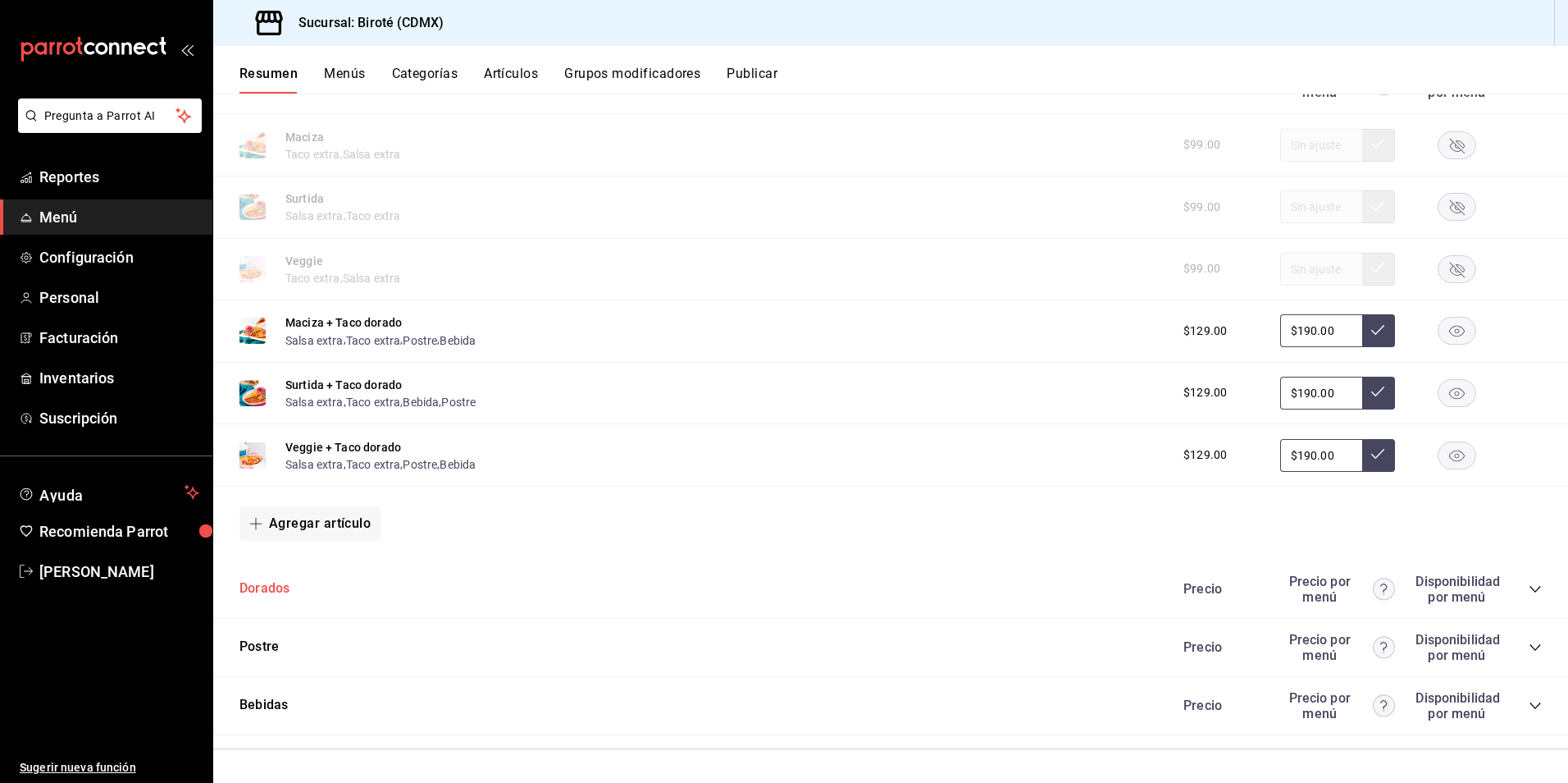
click at [259, 585] on button "Dorados" at bounding box center [264, 588] width 50 height 19
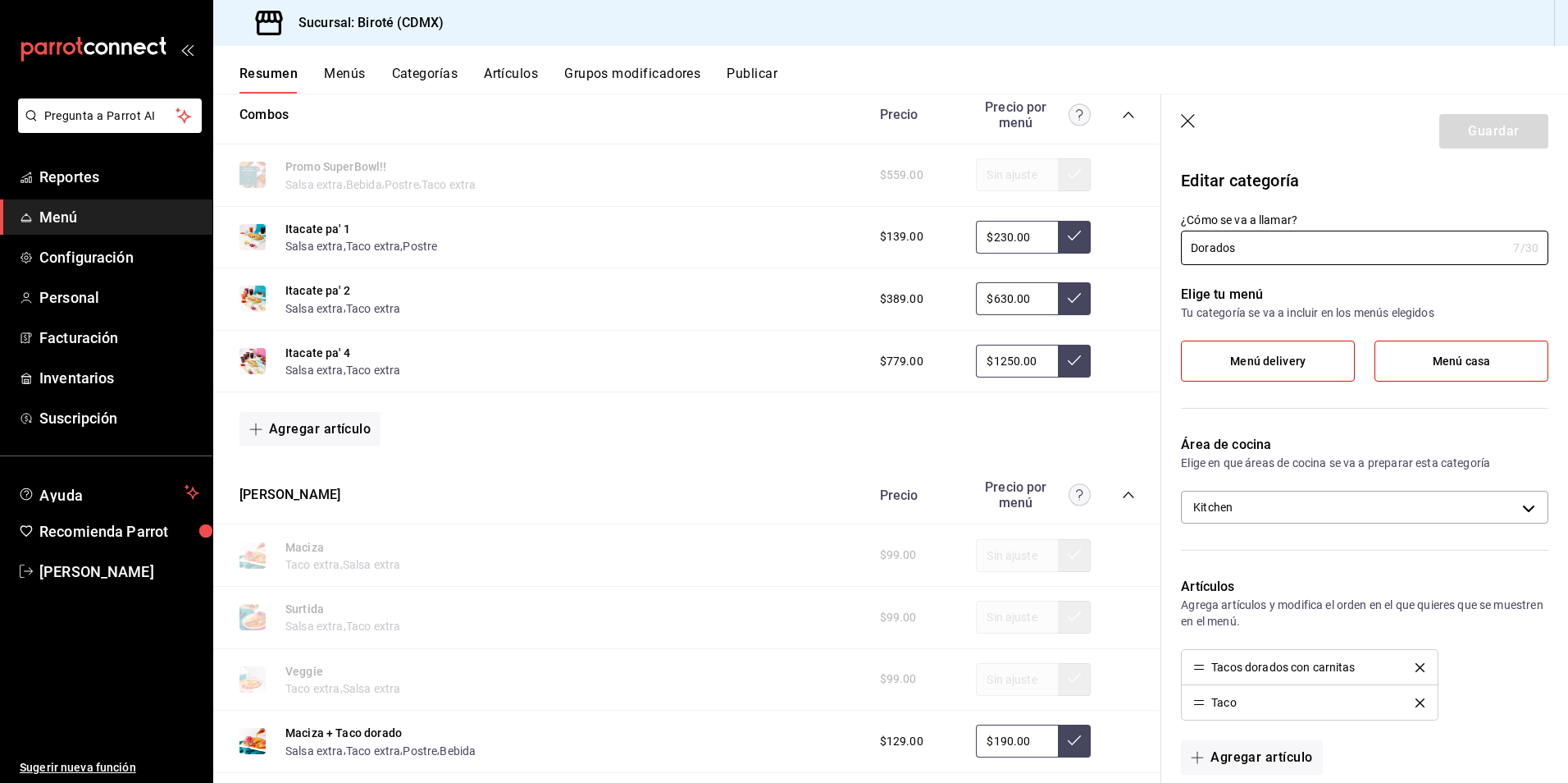
scroll to position [1782, 0]
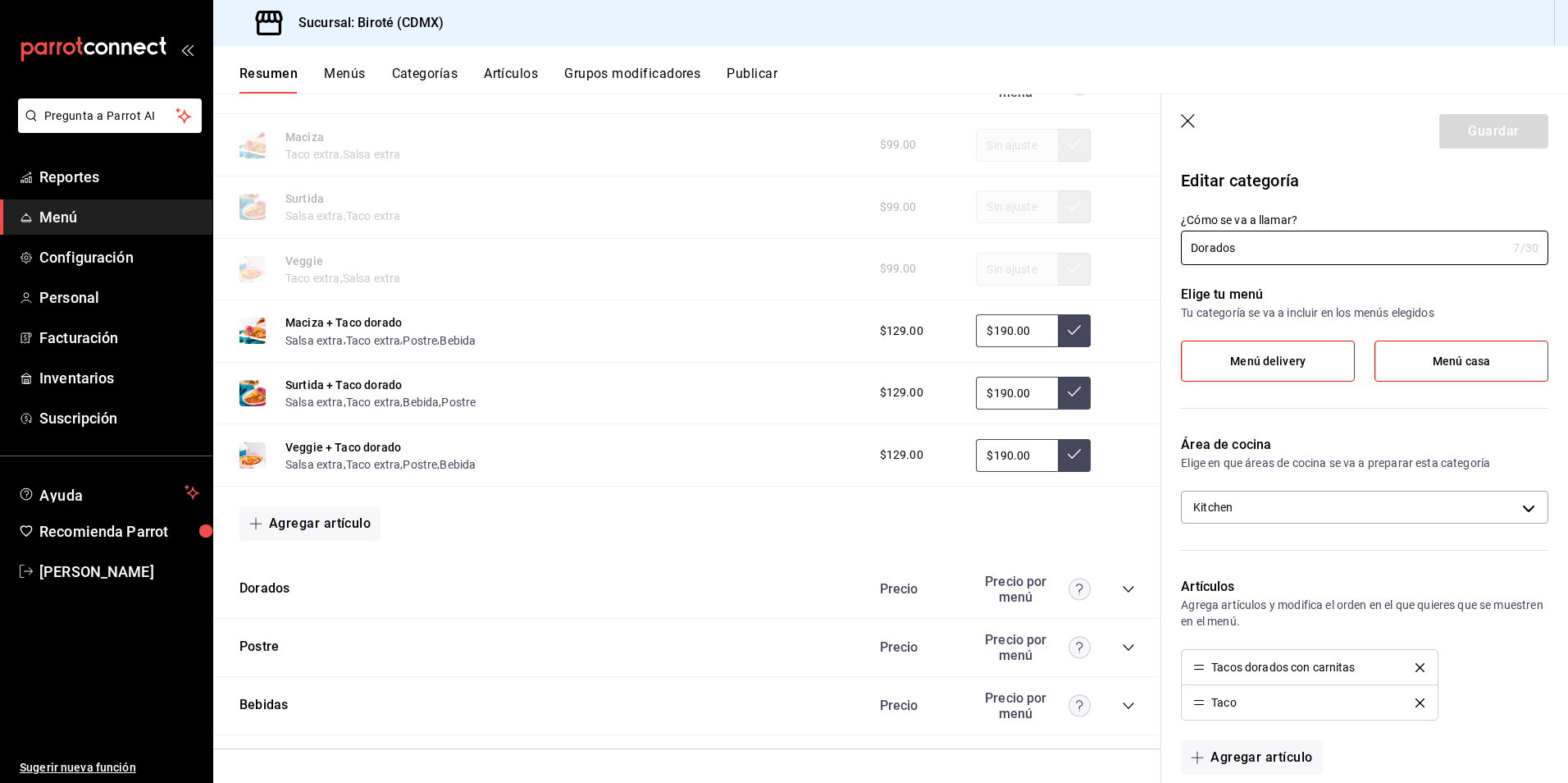
click at [1021, 579] on div "Precio por menú" at bounding box center [1033, 589] width 114 height 32
click at [1122, 585] on icon "collapse-category-row" at bounding box center [1128, 588] width 13 height 13
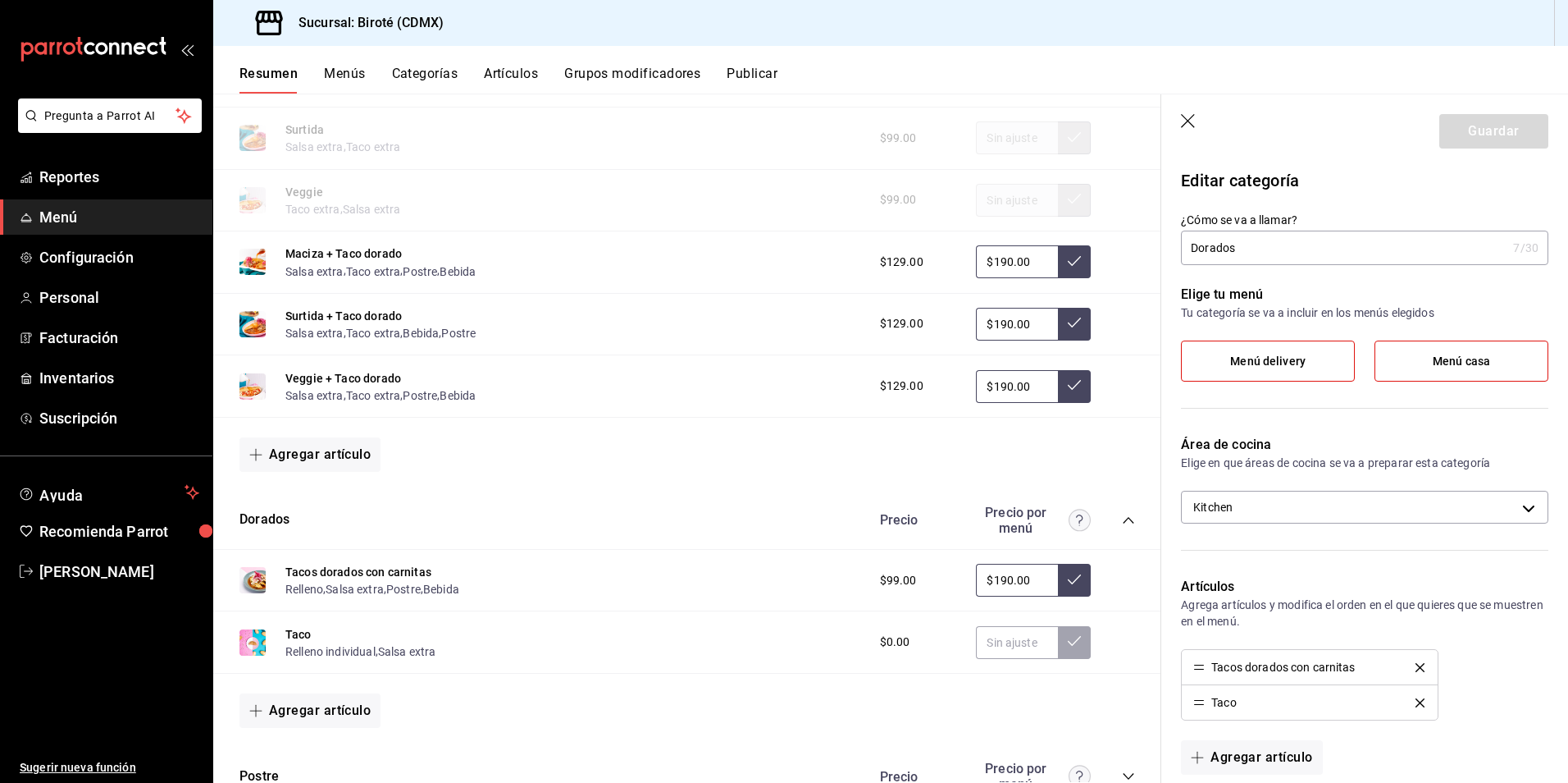
scroll to position [1946, 0]
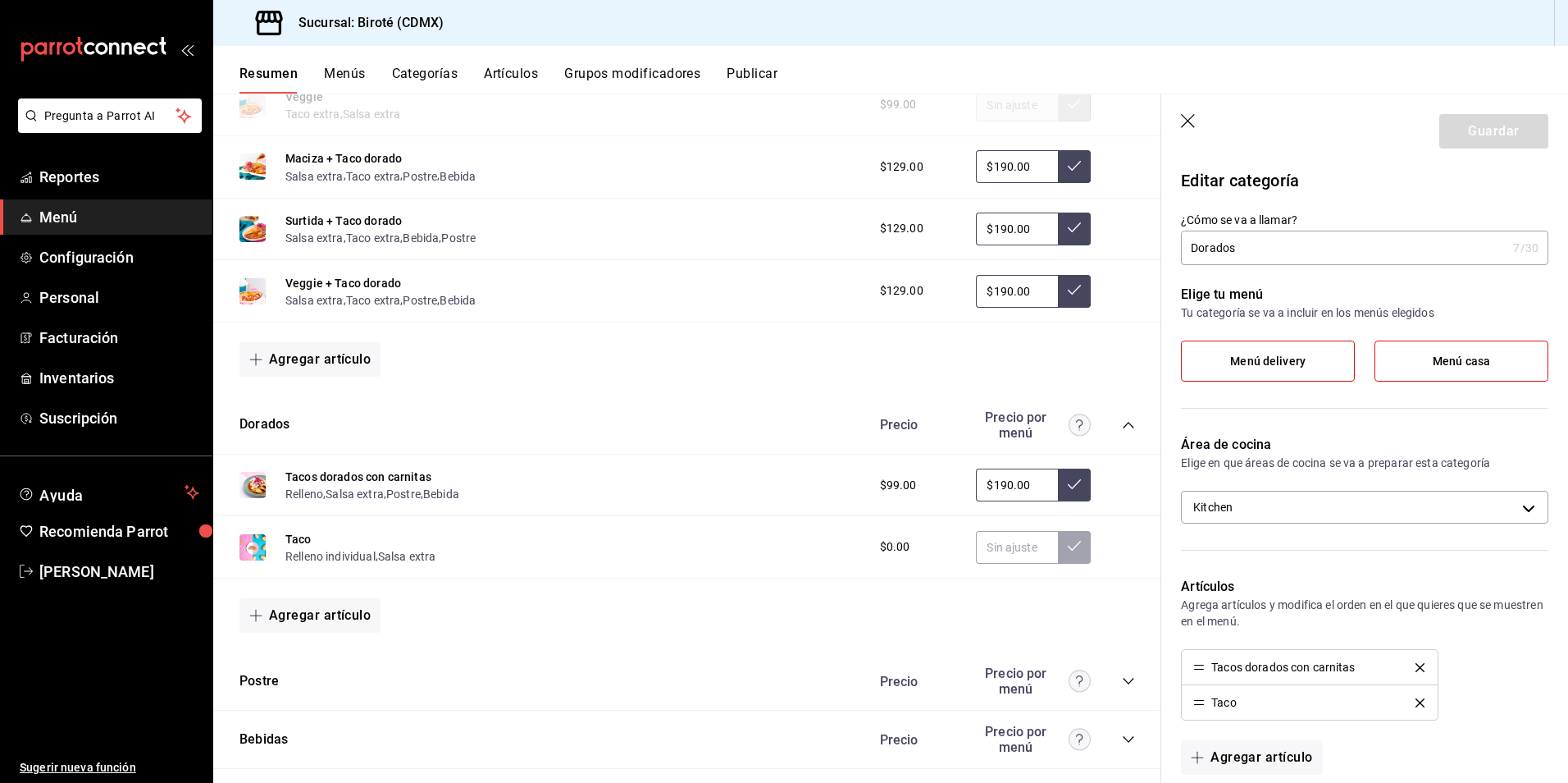
click at [1187, 118] on icon "button" at bounding box center [1188, 121] width 17 height 17
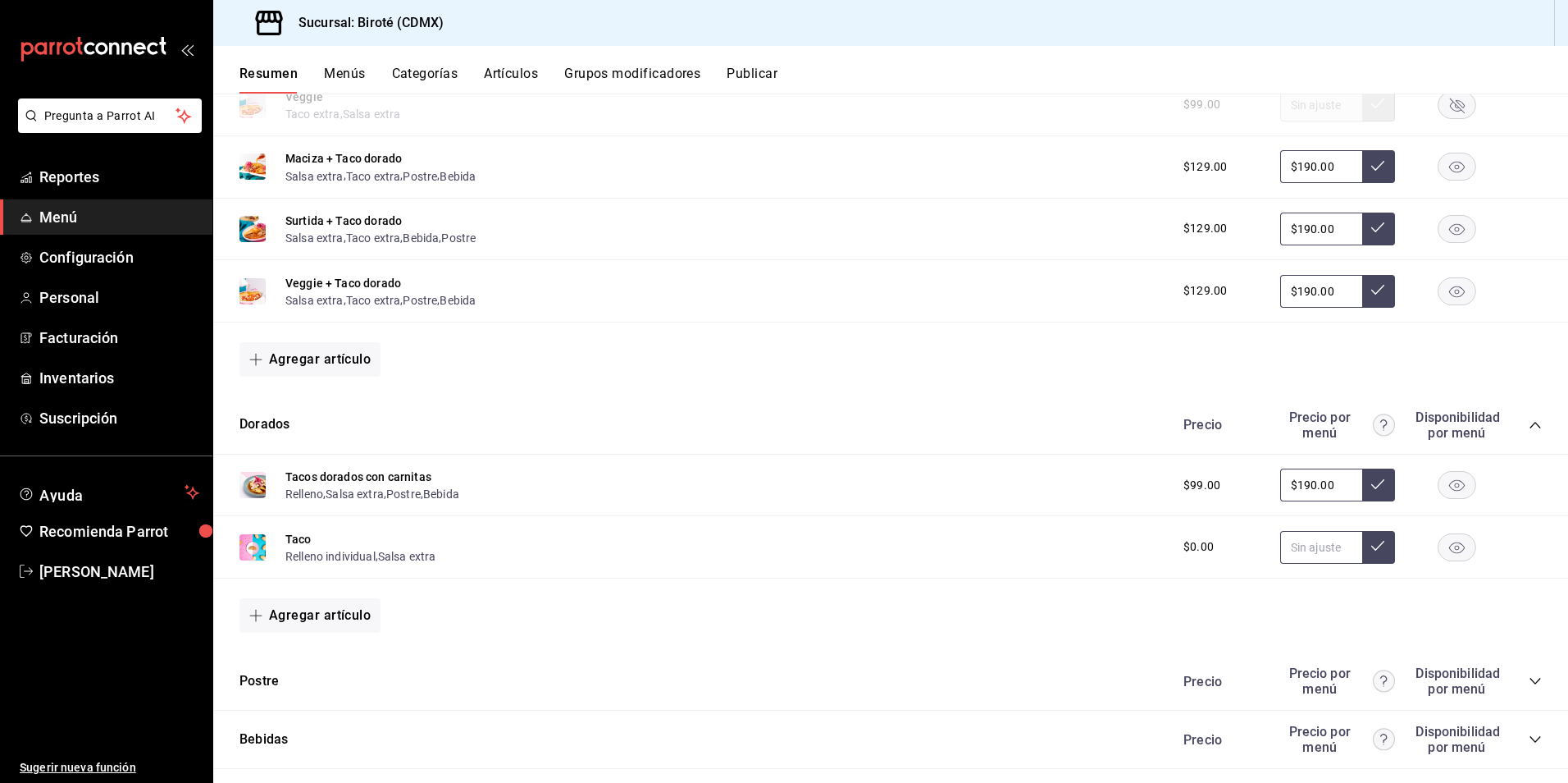
click at [1375, 549] on button at bounding box center [1378, 547] width 33 height 33
click at [1317, 551] on input "text" at bounding box center [1320, 547] width 82 height 33
click at [346, 560] on button "Relleno individual" at bounding box center [330, 556] width 90 height 17
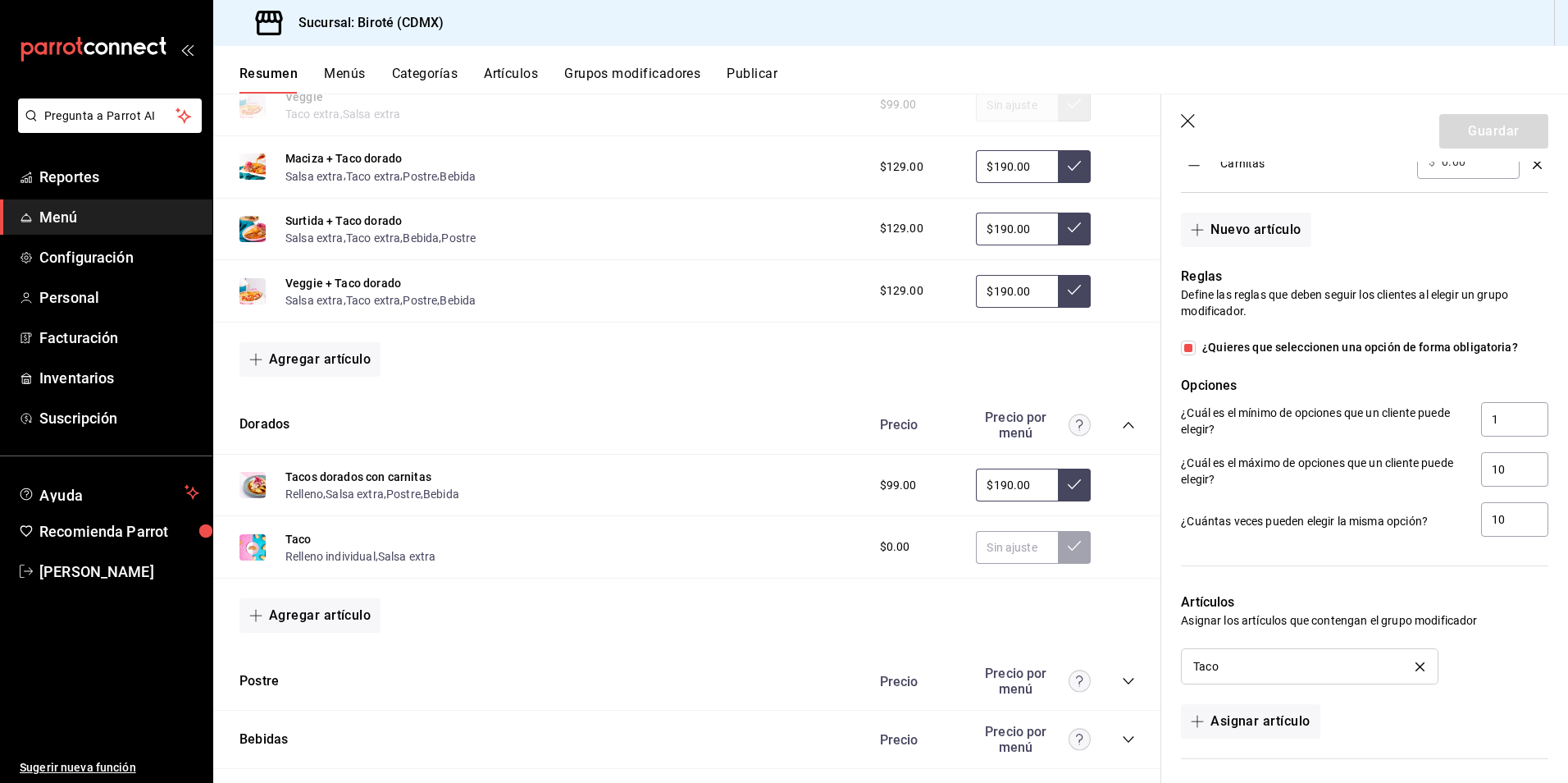
scroll to position [885, 0]
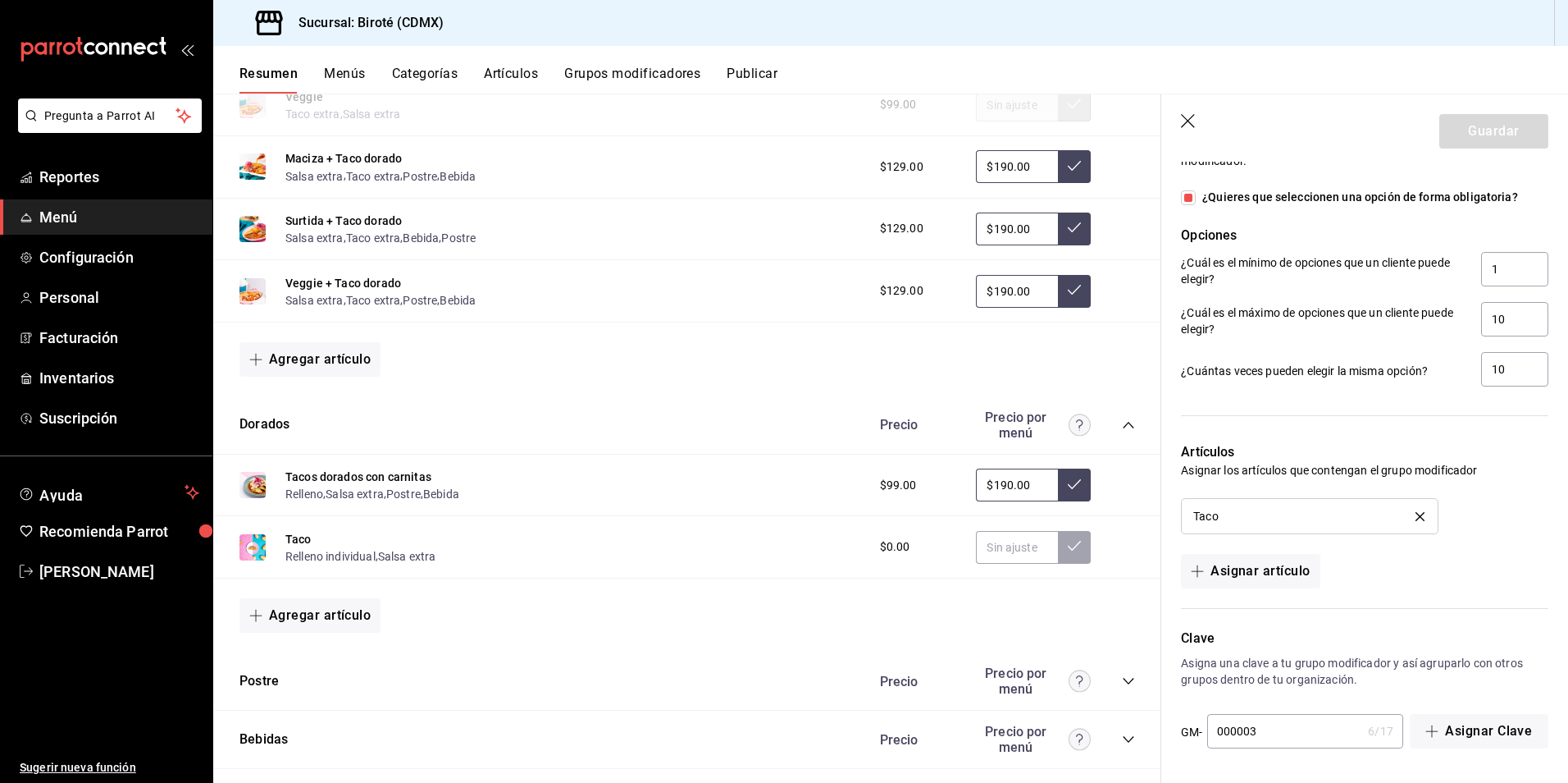
click at [1190, 117] on icon "button" at bounding box center [1188, 121] width 17 height 17
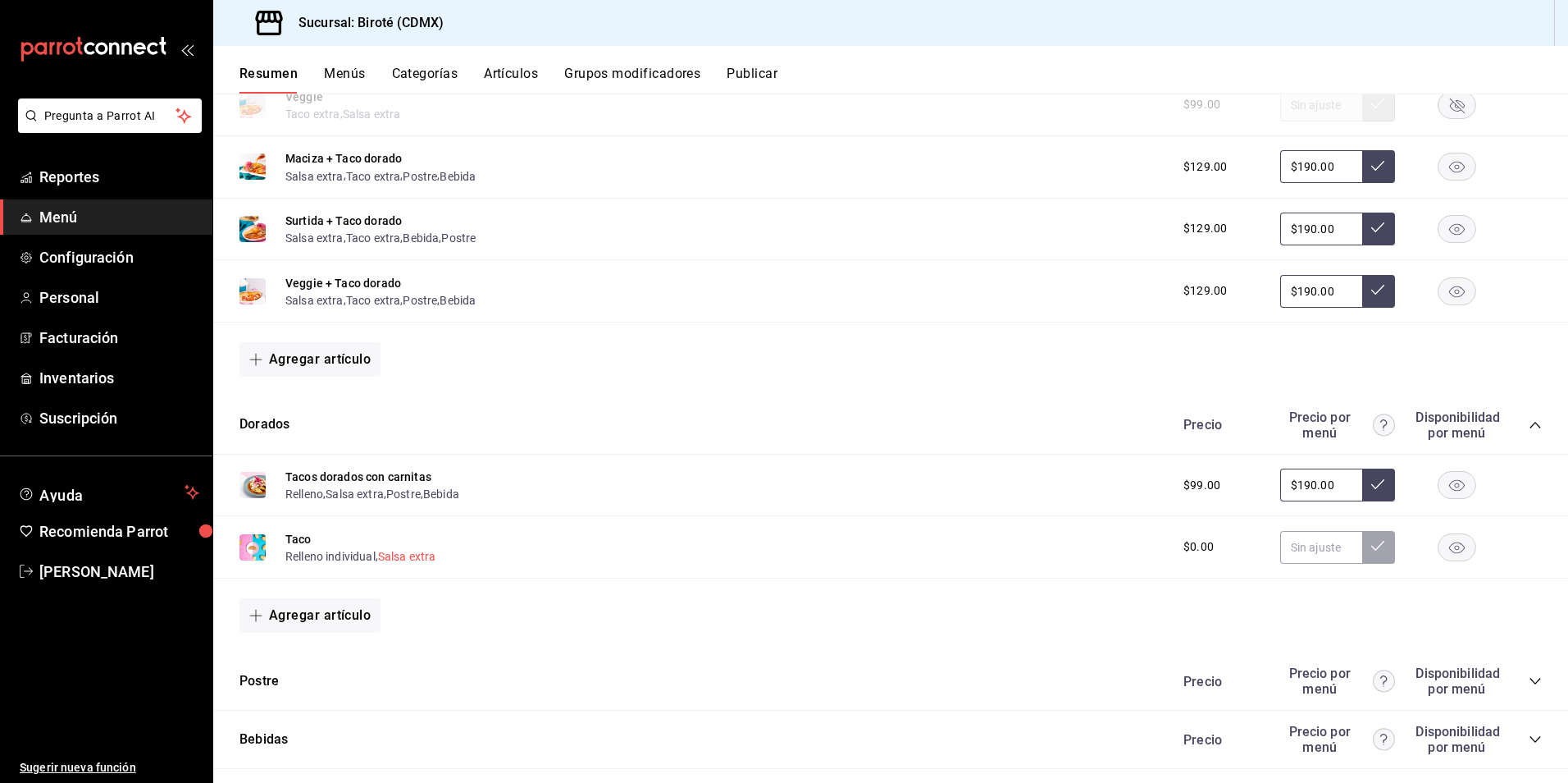
click at [406, 558] on button "Salsa extra" at bounding box center [407, 556] width 58 height 17
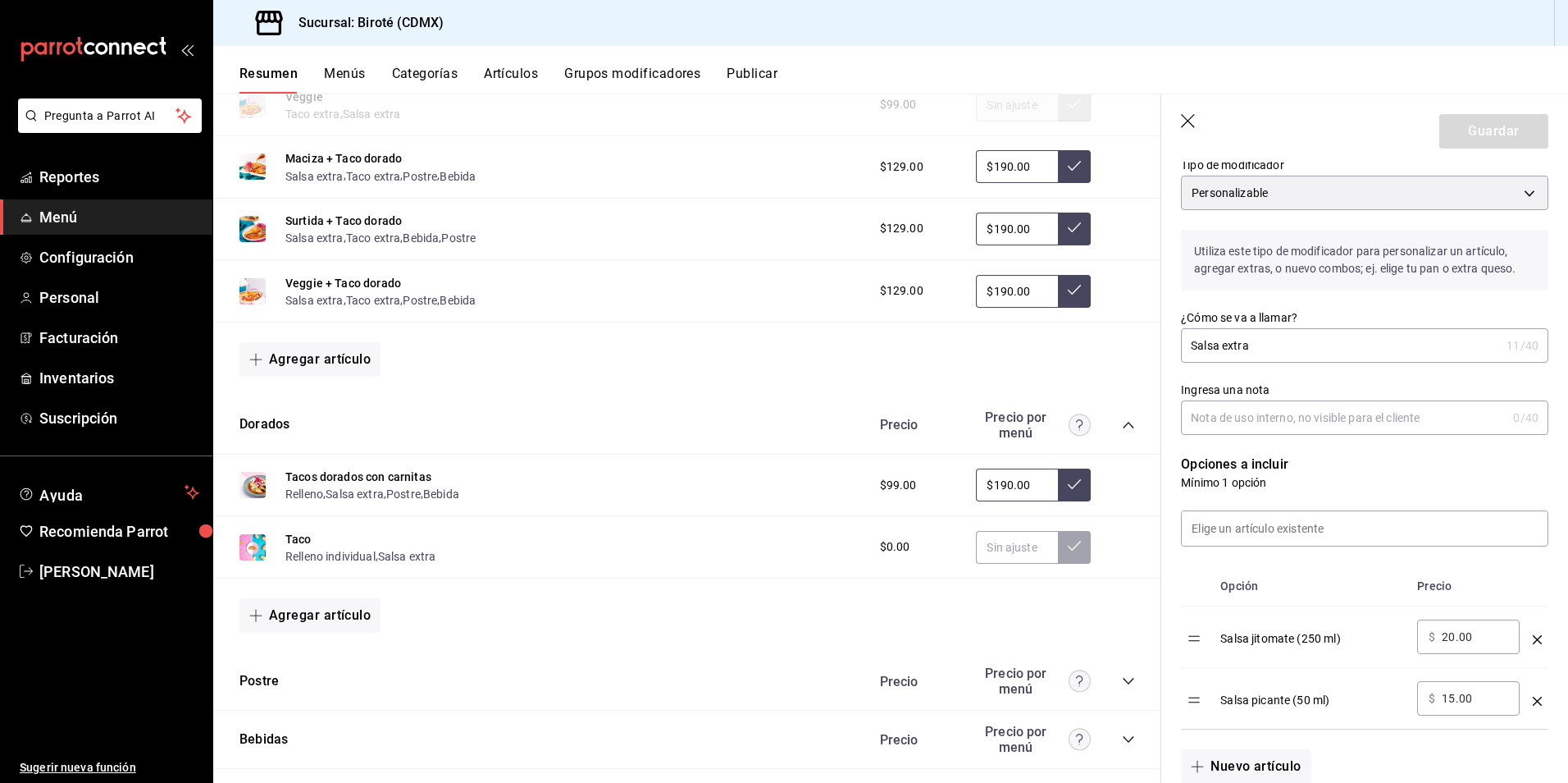
scroll to position [410, 0]
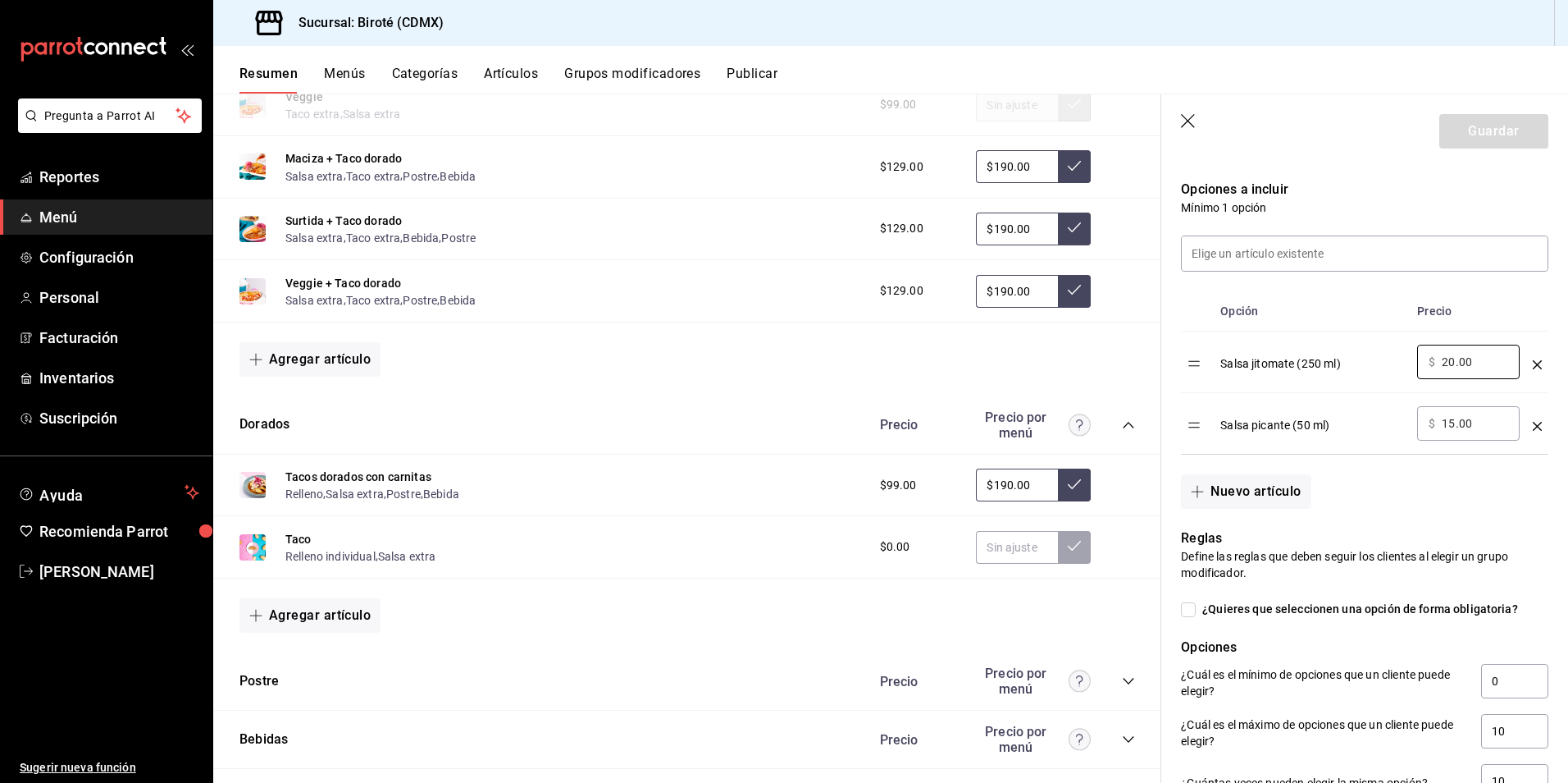
drag, startPoint x: 1493, startPoint y: 366, endPoint x: 1393, endPoint y: 386, distance: 102.0
click at [1393, 386] on tr "Salsa jitomate (250 ml) ​ $ 20.00 ​" at bounding box center [1364, 362] width 367 height 61
type input "40.00"
drag, startPoint x: 1480, startPoint y: 424, endPoint x: 1423, endPoint y: 438, distance: 58.7
click at [1423, 438] on div "​ $ 15.00 ​" at bounding box center [1468, 423] width 103 height 35
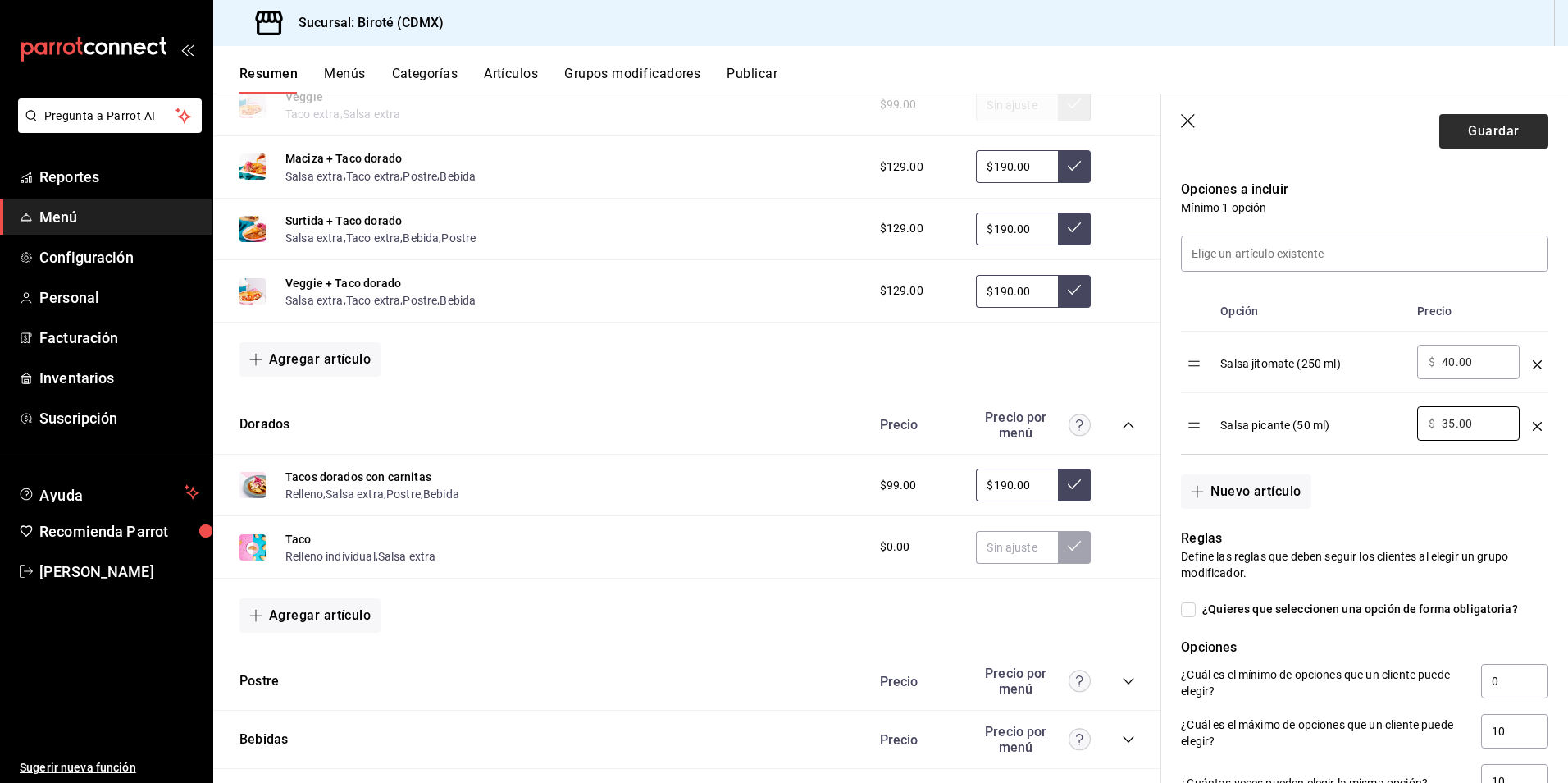
type input "35.00"
click at [1486, 133] on button "Guardar" at bounding box center [1493, 130] width 110 height 35
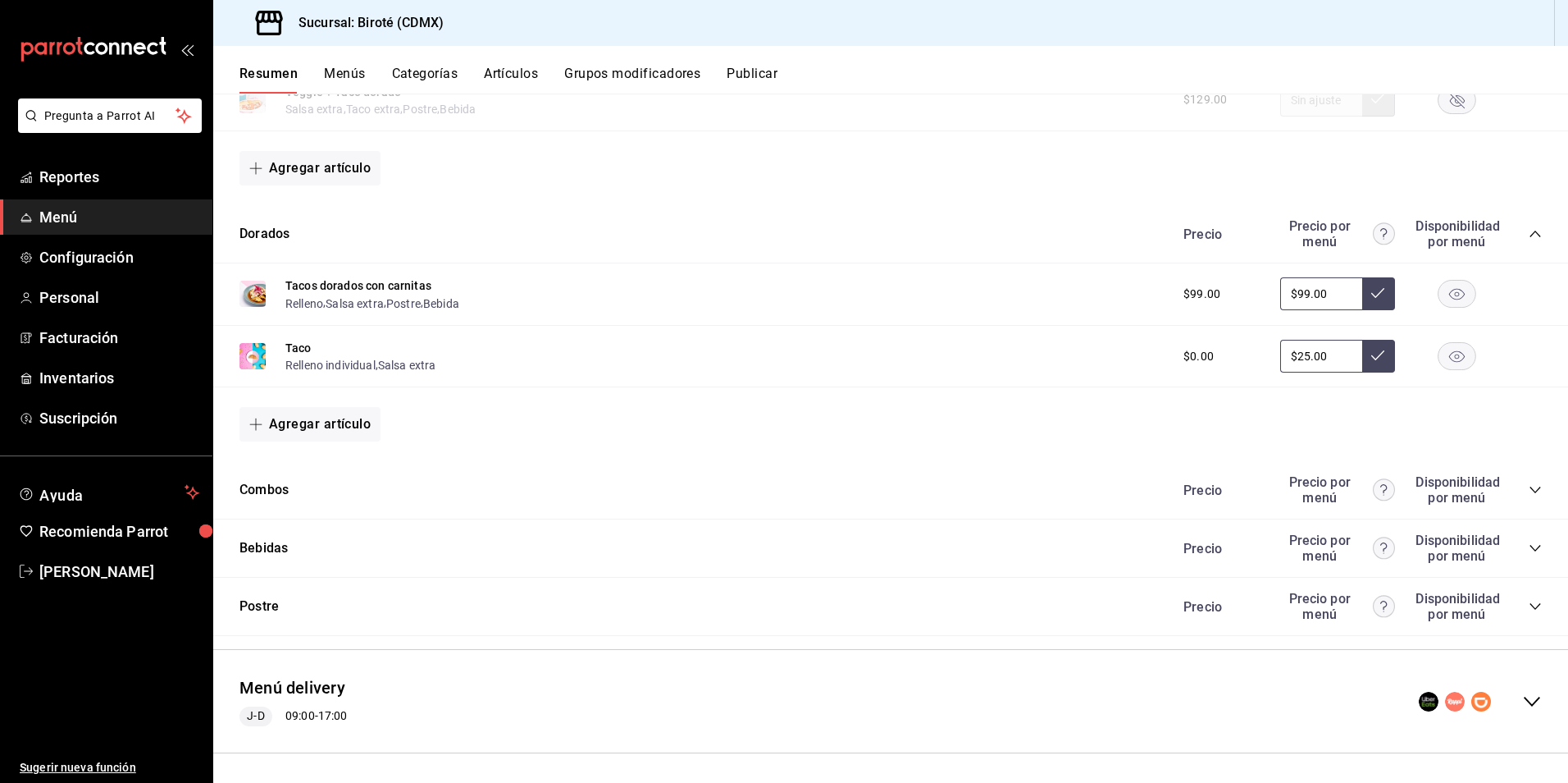
scroll to position [675, 0]
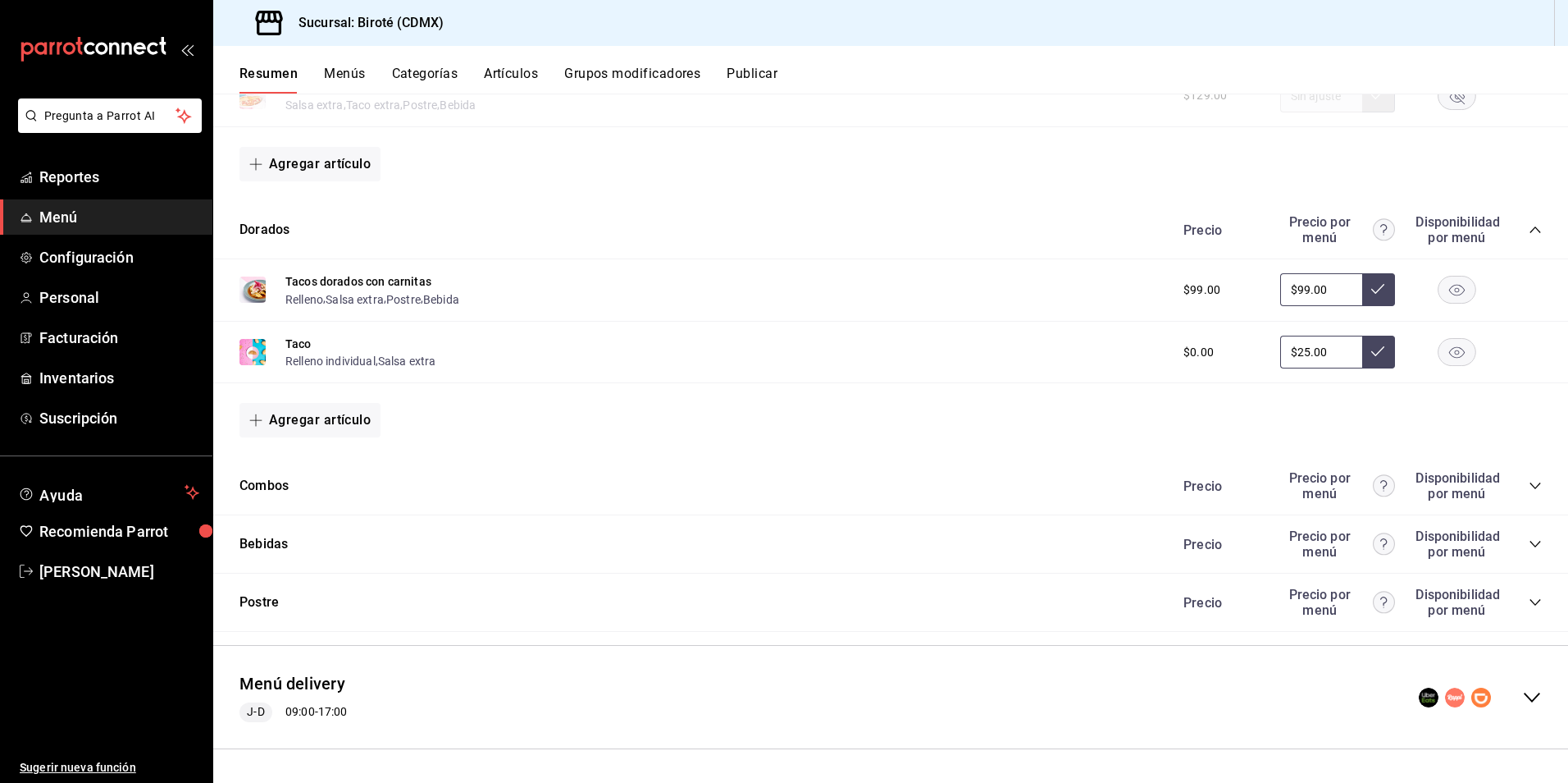
click at [1529, 544] on icon "collapse-category-row" at bounding box center [1534, 543] width 13 height 13
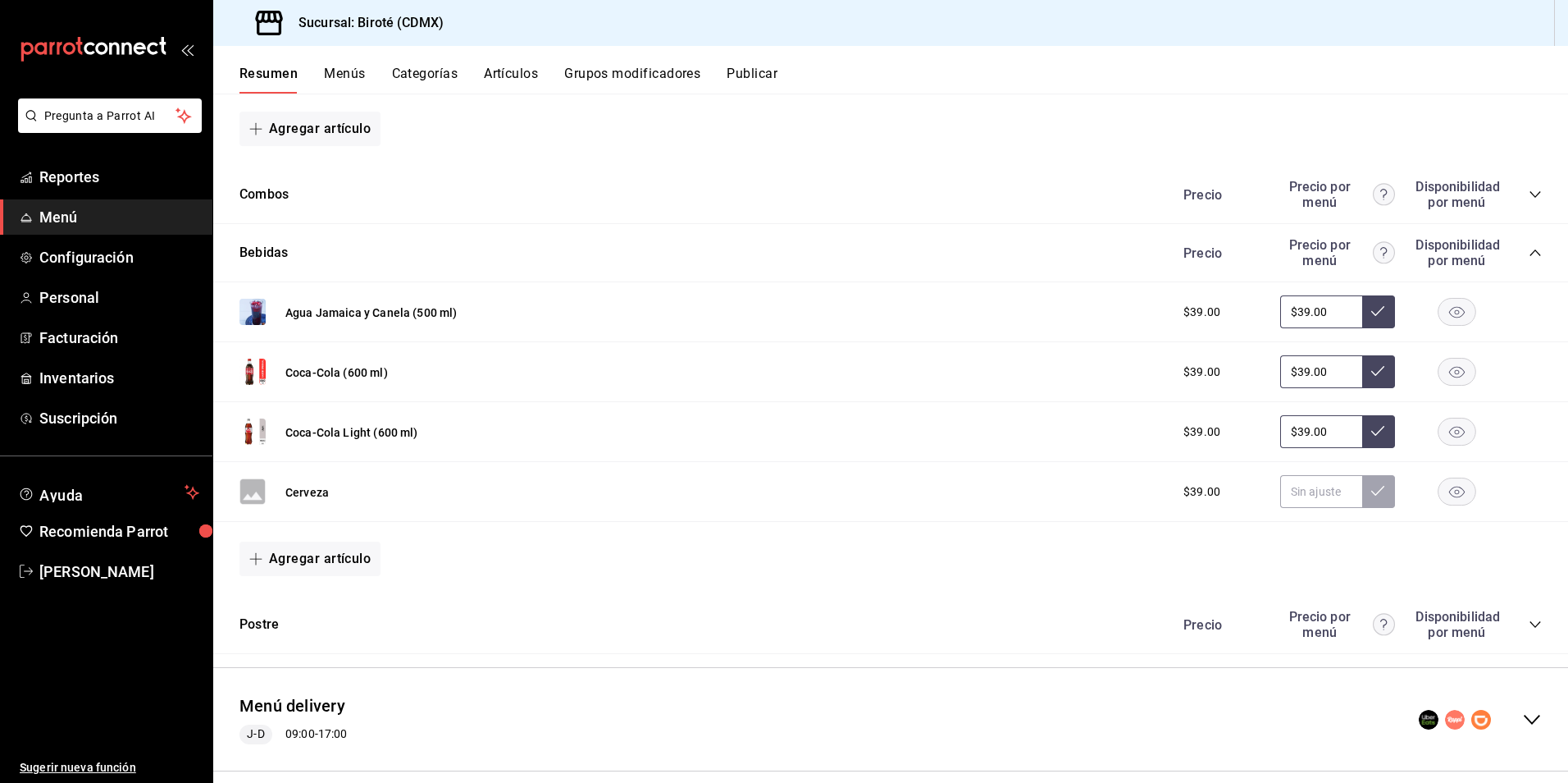
scroll to position [988, 0]
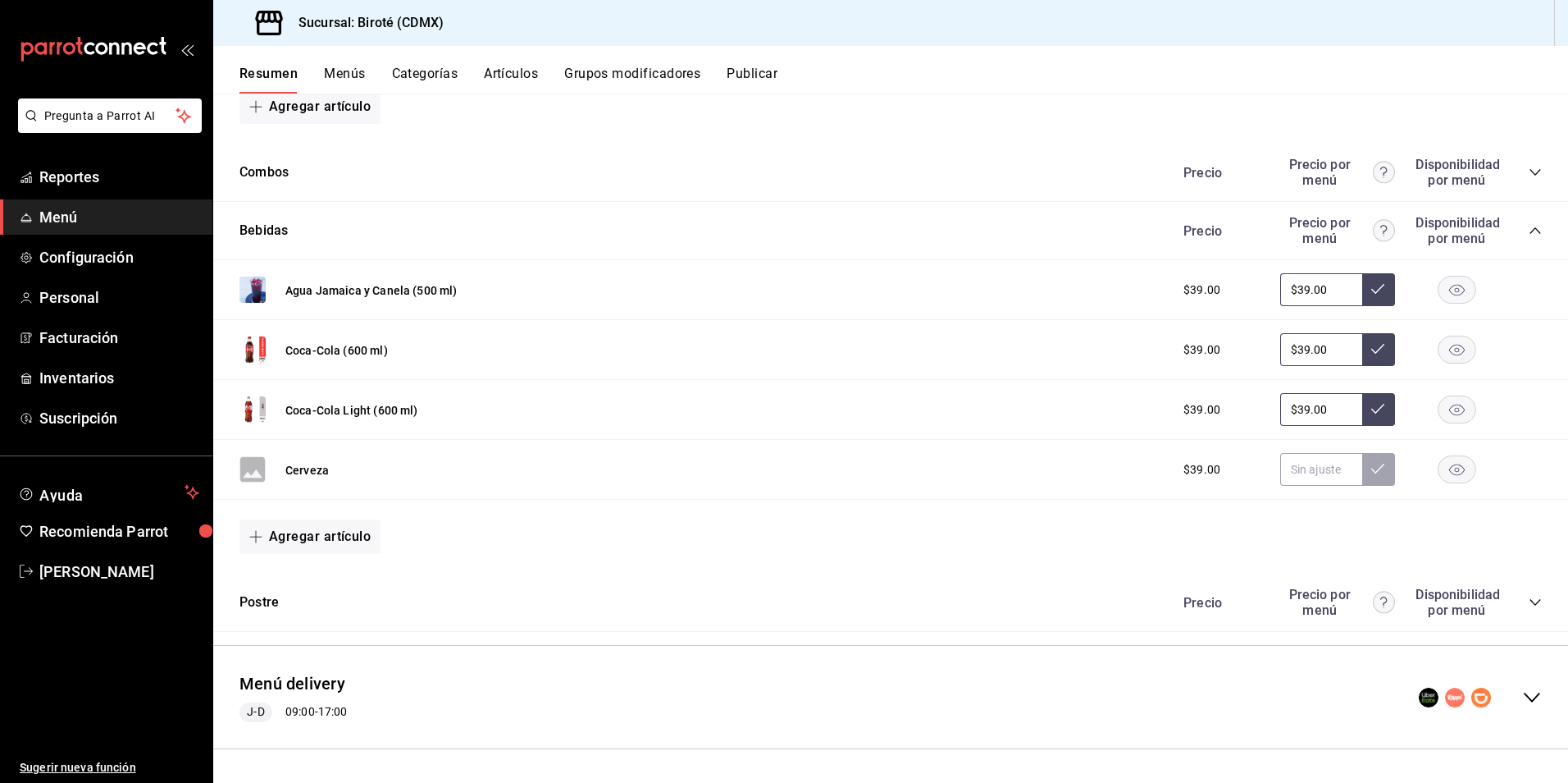
click at [1529, 230] on icon "collapse-category-row" at bounding box center [1534, 230] width 13 height 13
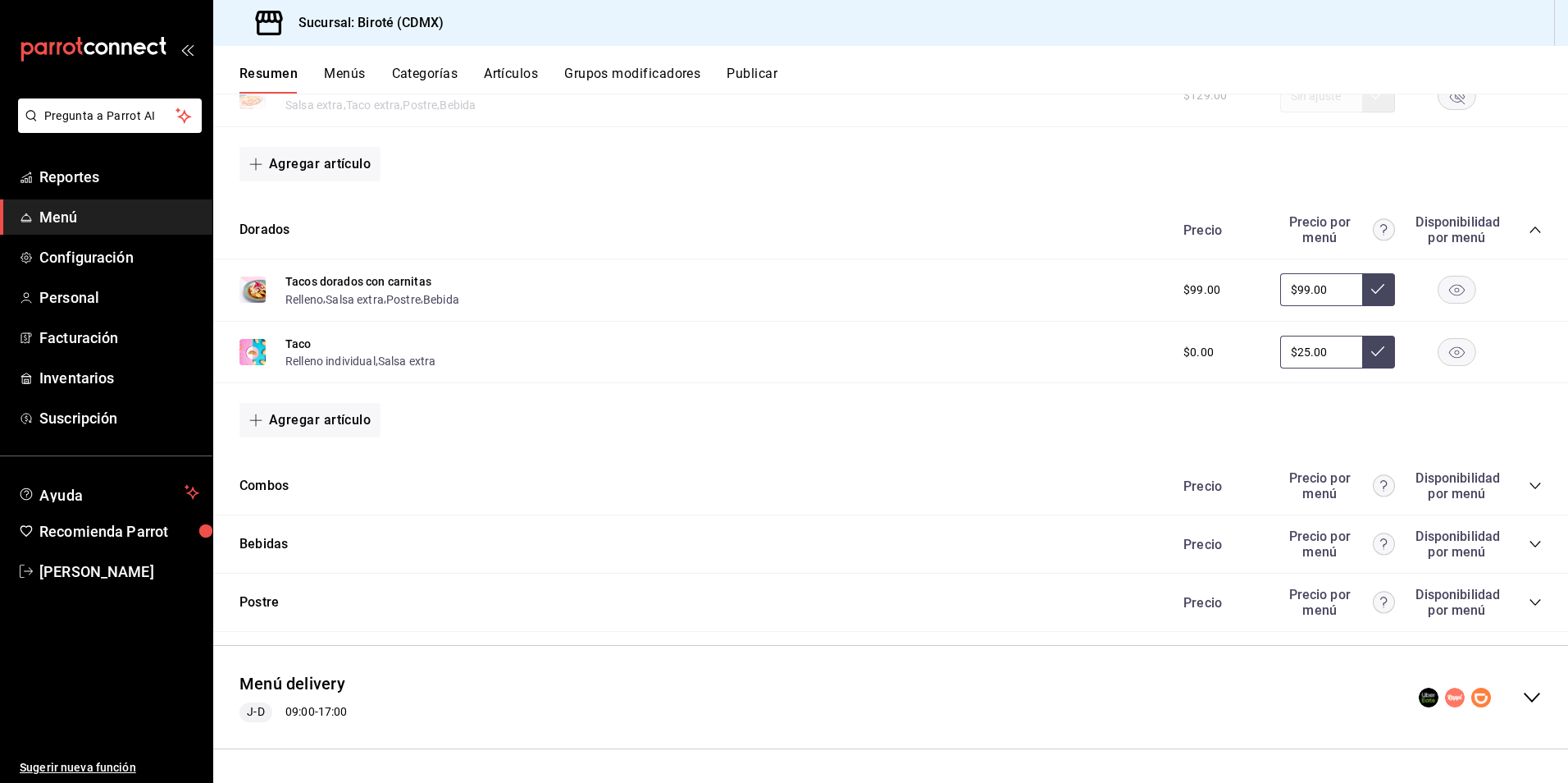
scroll to position [675, 0]
click at [1525, 695] on icon "collapse-menu-row" at bounding box center [1531, 697] width 17 height 10
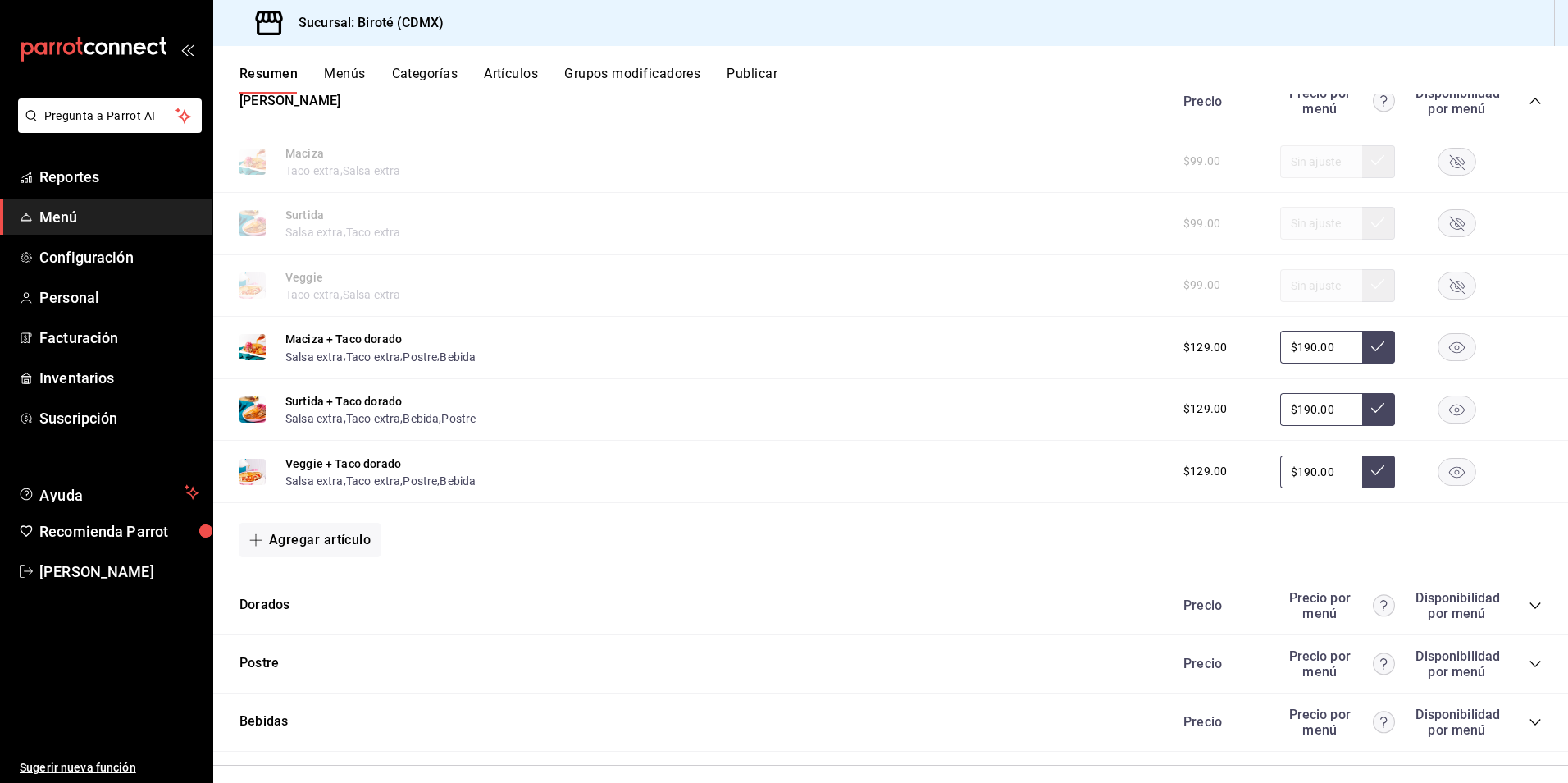
scroll to position [1782, 0]
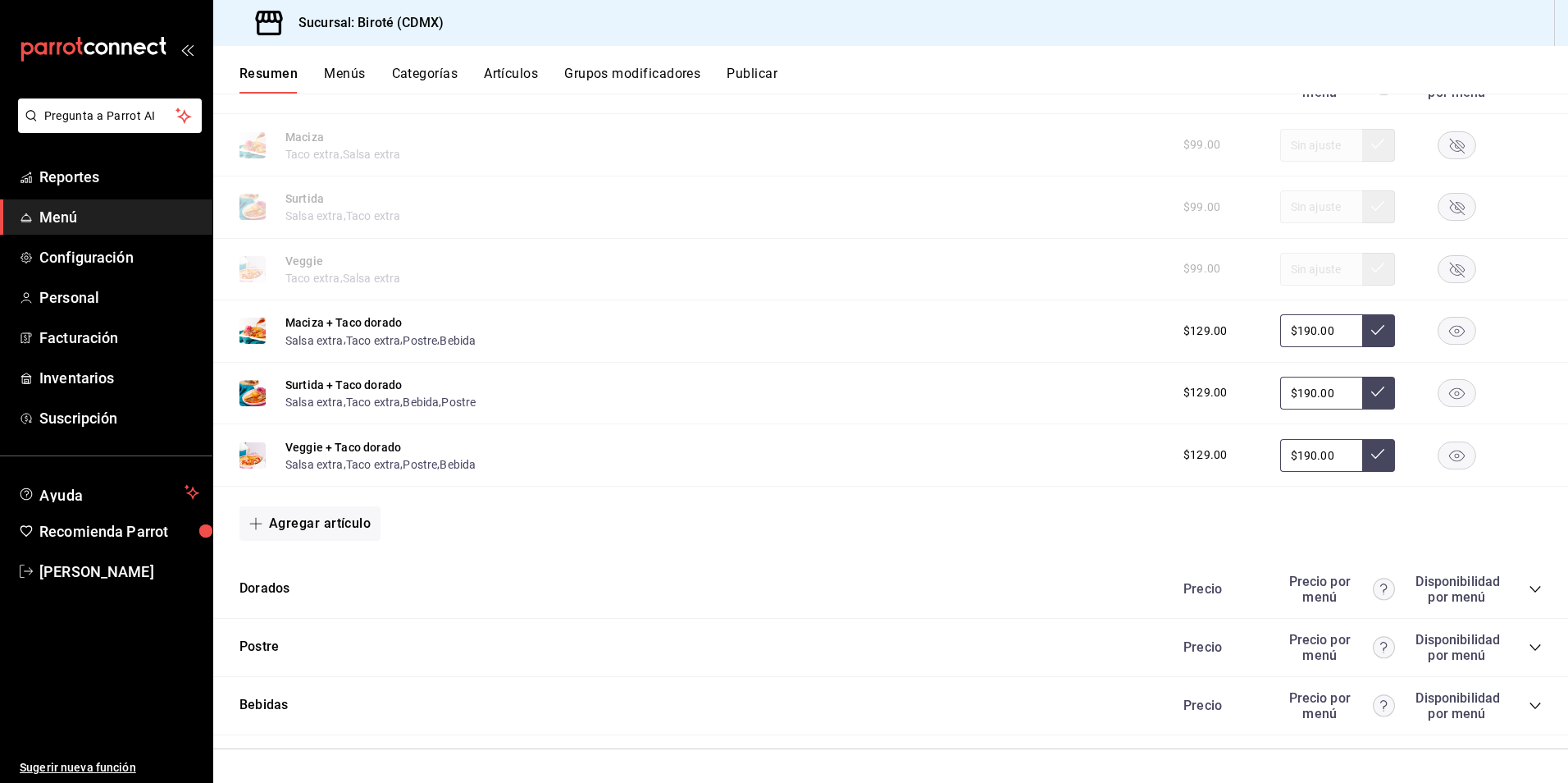
drag, startPoint x: 1530, startPoint y: 588, endPoint x: 1520, endPoint y: 588, distance: 10.0
click at [1529, 588] on div "Dorados Precio Precio por menú Disponibilidad por menú" at bounding box center [890, 588] width 1355 height 58
click at [1529, 589] on icon "collapse-category-row" at bounding box center [1534, 588] width 13 height 13
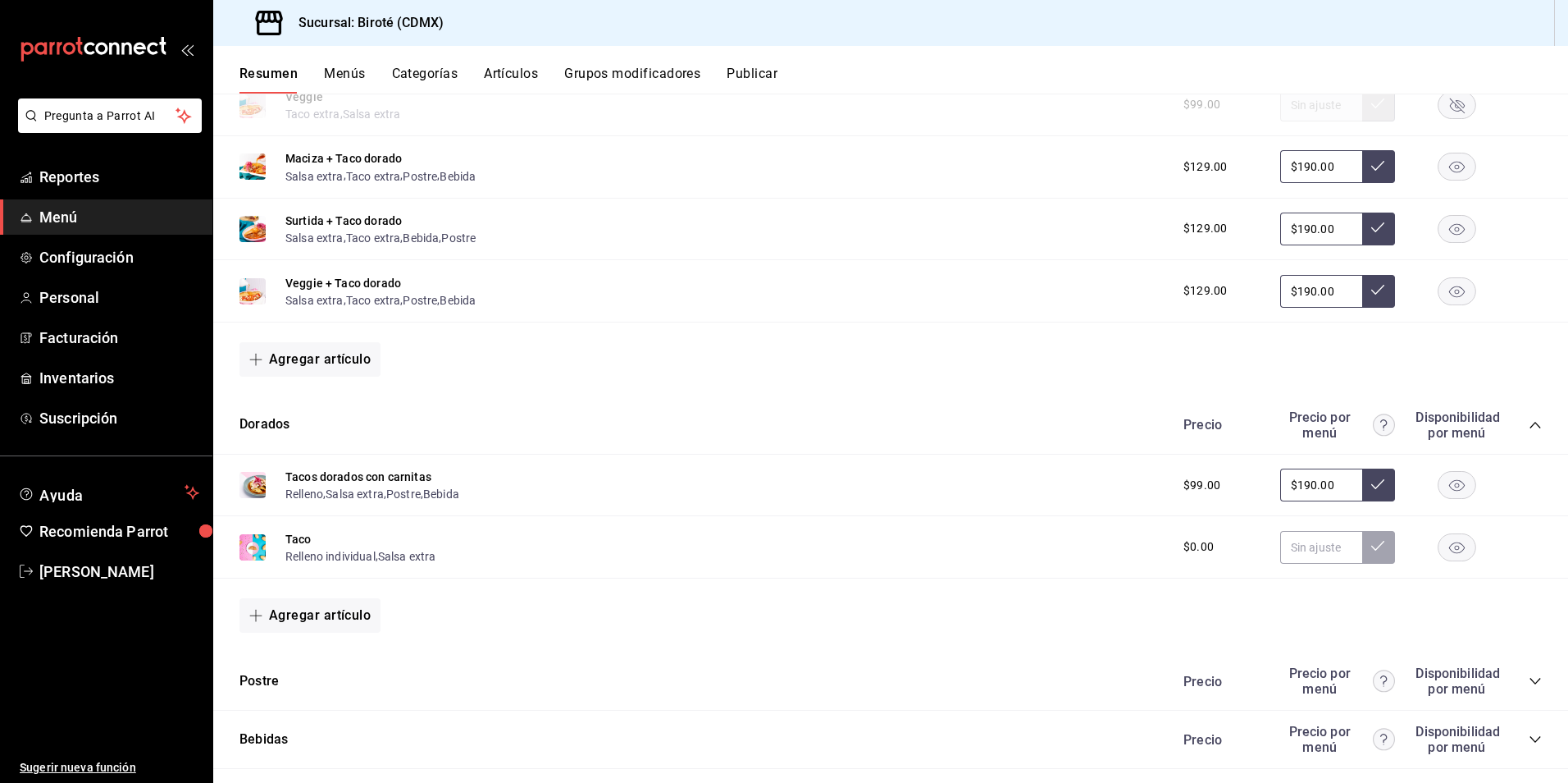
scroll to position [1980, 0]
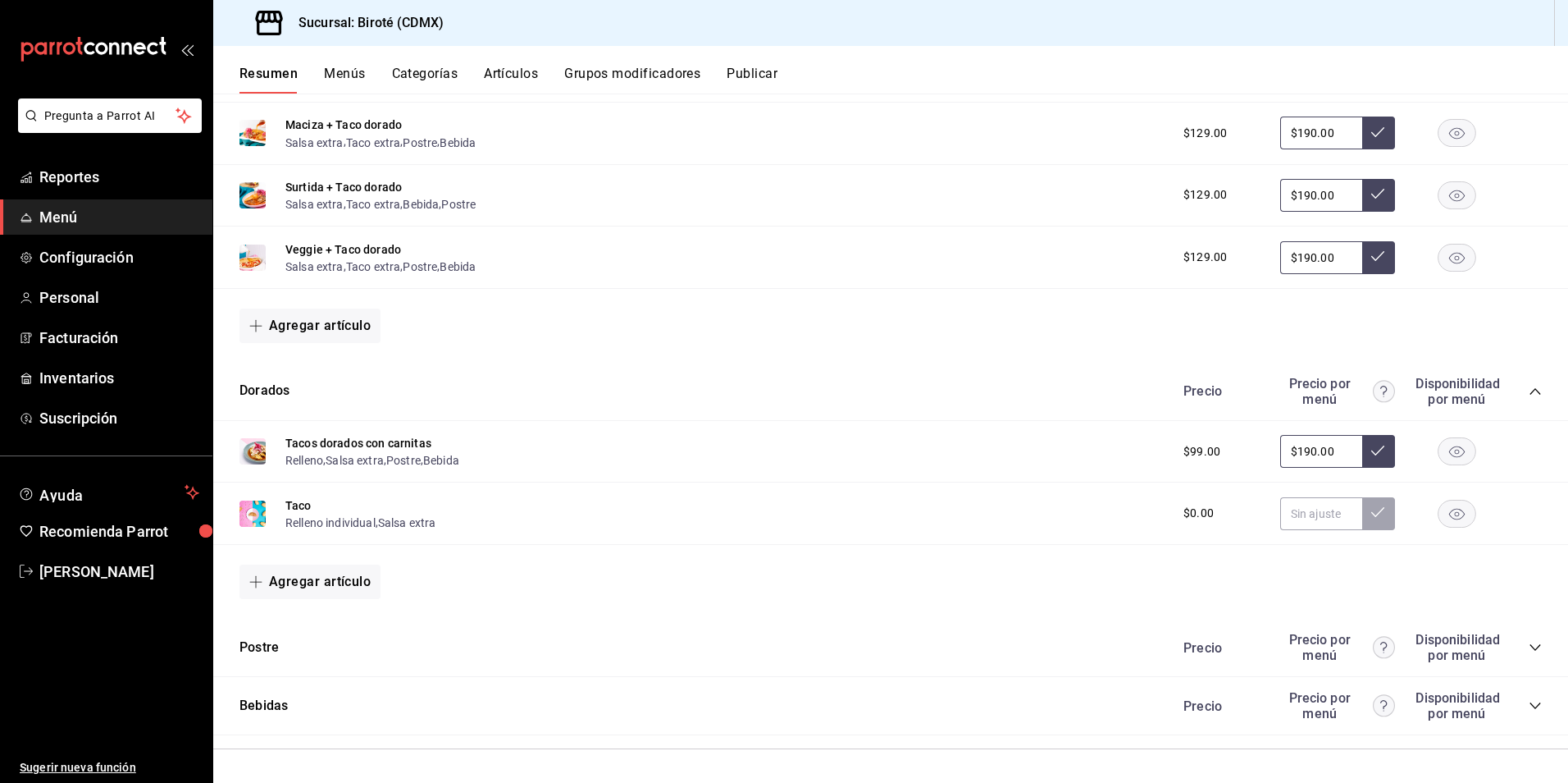
click at [1529, 646] on icon "collapse-category-row" at bounding box center [1534, 647] width 13 height 13
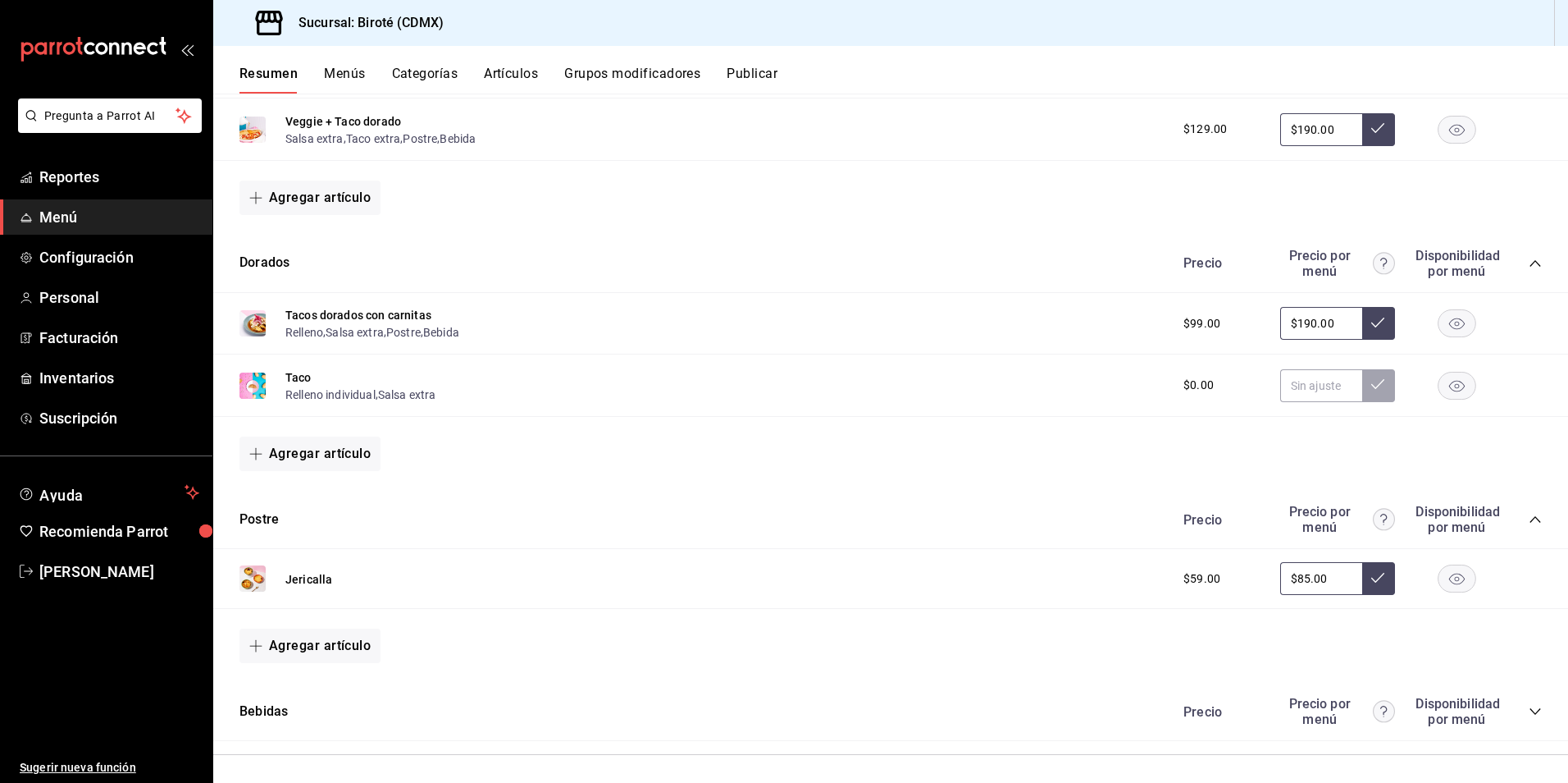
scroll to position [2113, 0]
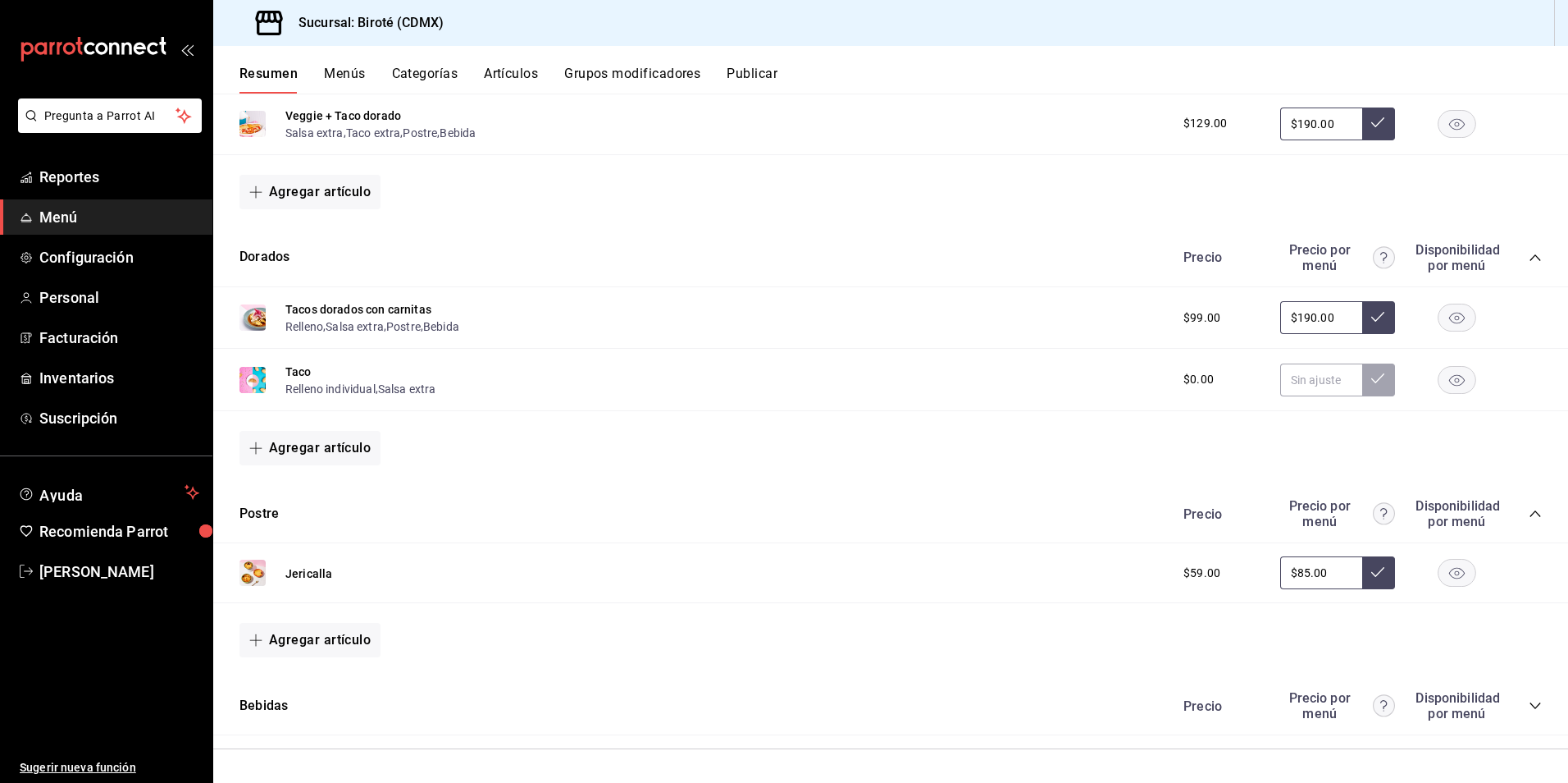
click at [1529, 710] on icon "collapse-category-row" at bounding box center [1534, 705] width 13 height 13
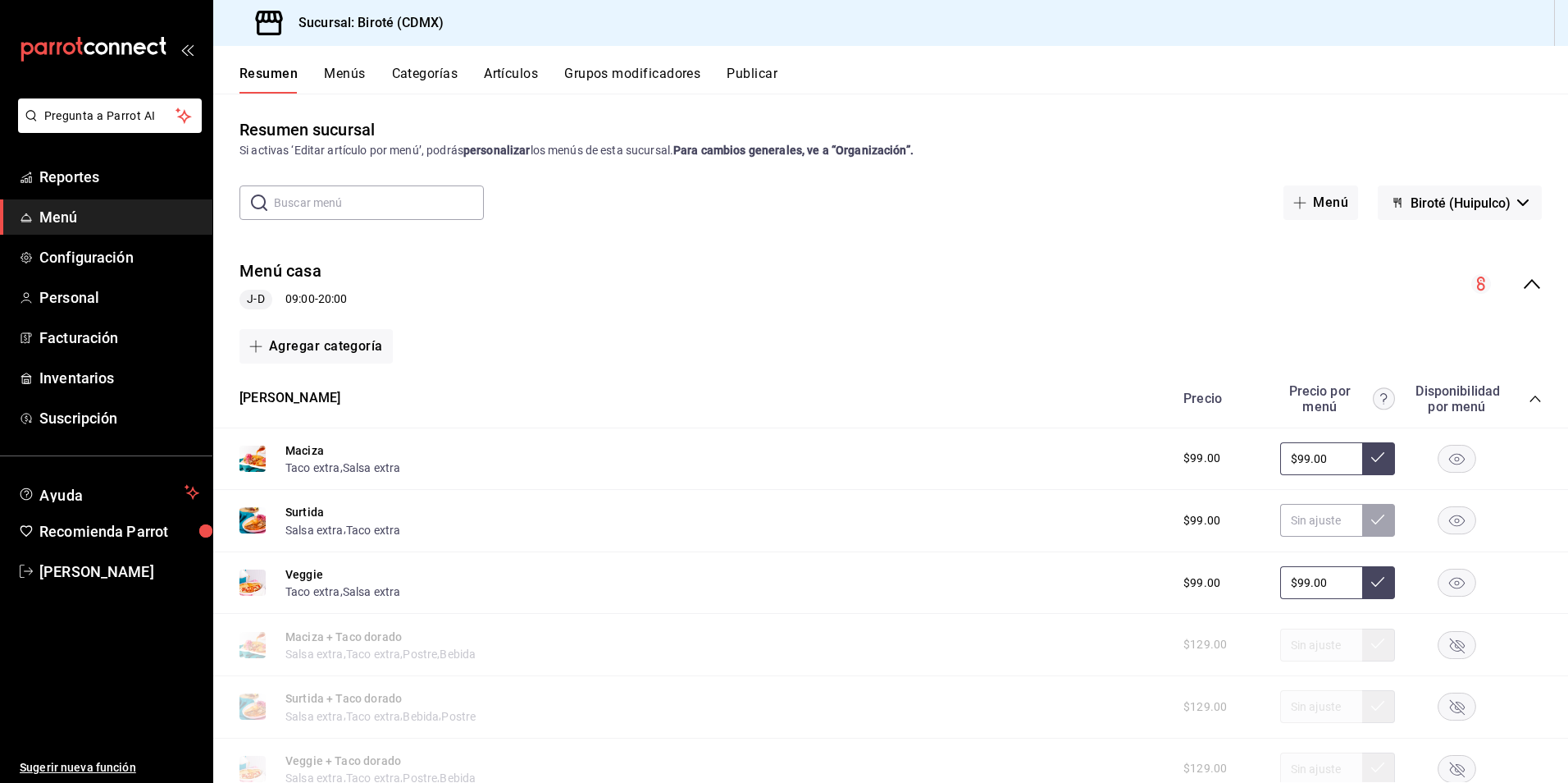
scroll to position [0, 0]
click at [103, 216] on span "Menú" at bounding box center [119, 217] width 160 height 22
